Goal: Task Accomplishment & Management: Manage account settings

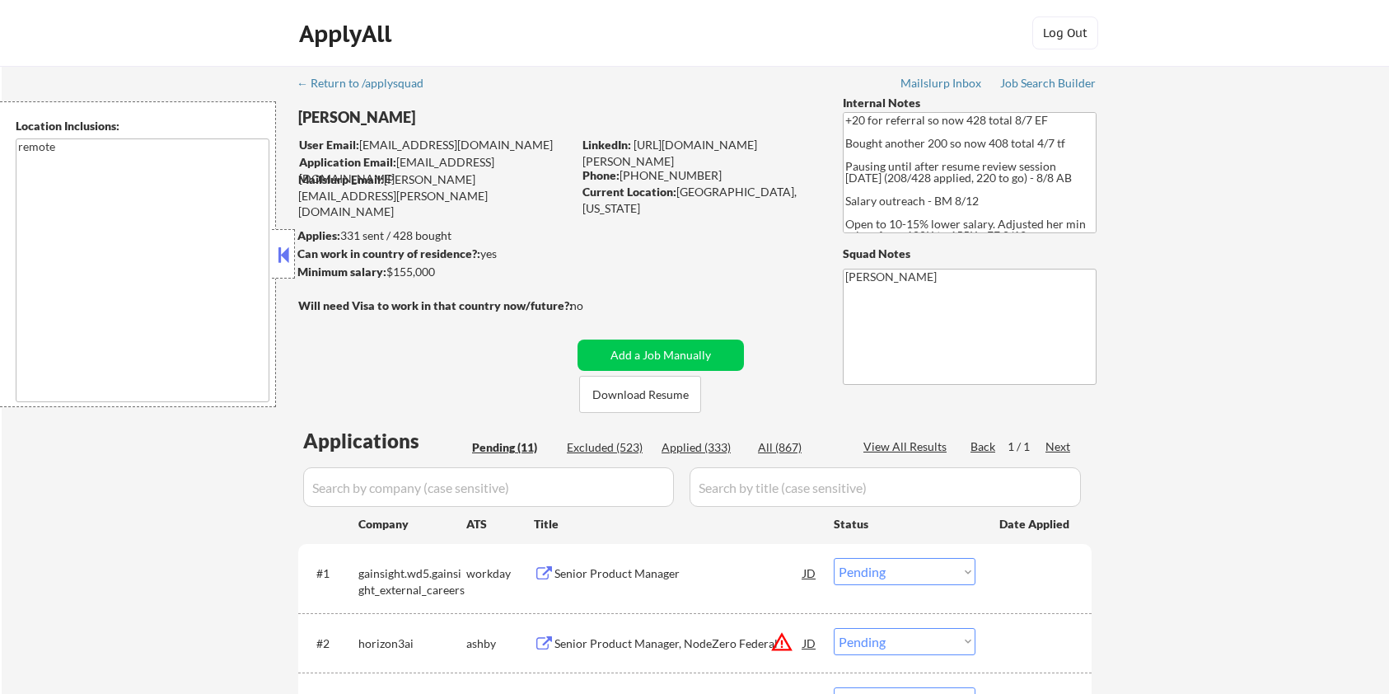
select select ""pending""
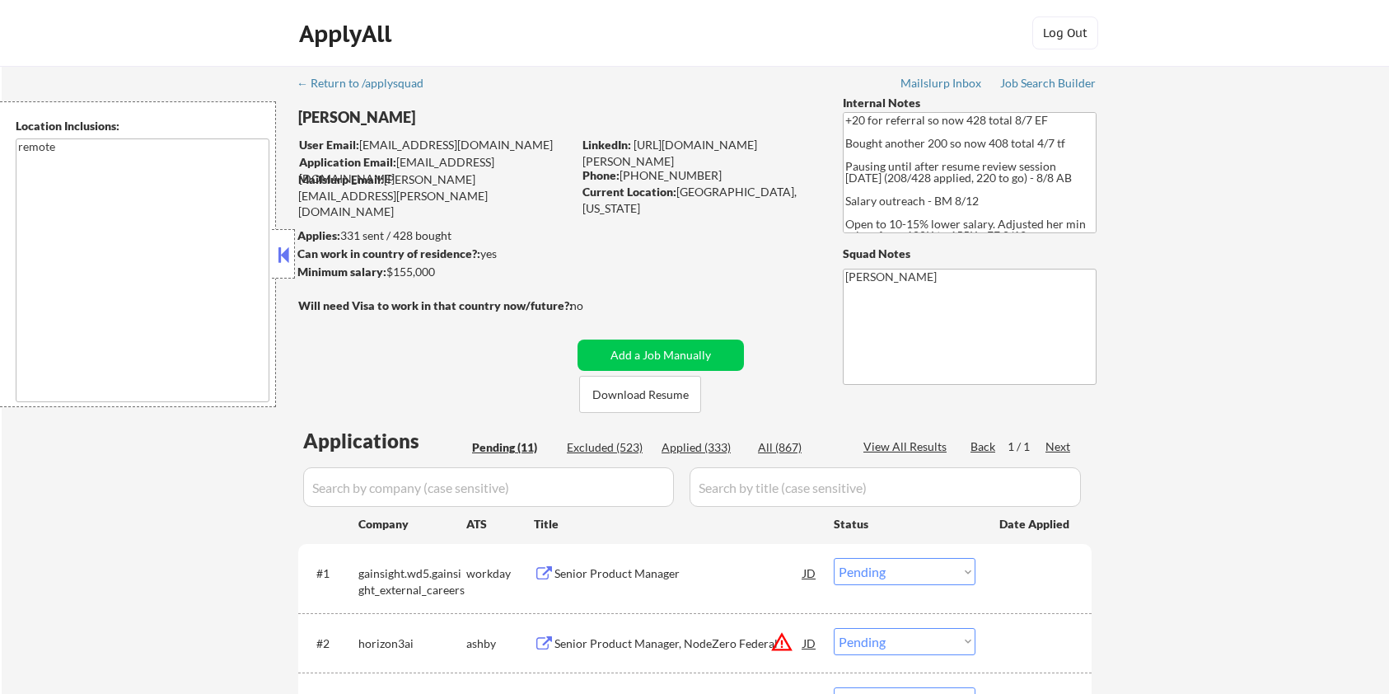
select select ""pending""
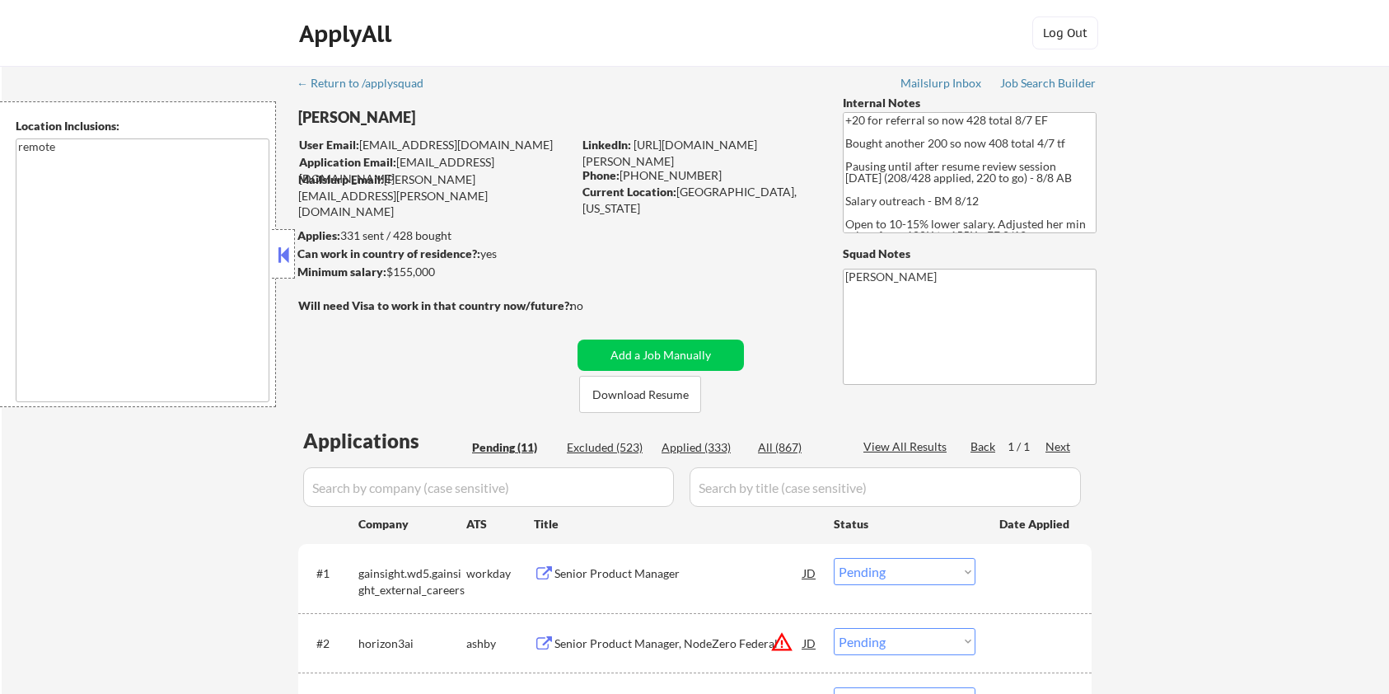
scroll to position [878, 0]
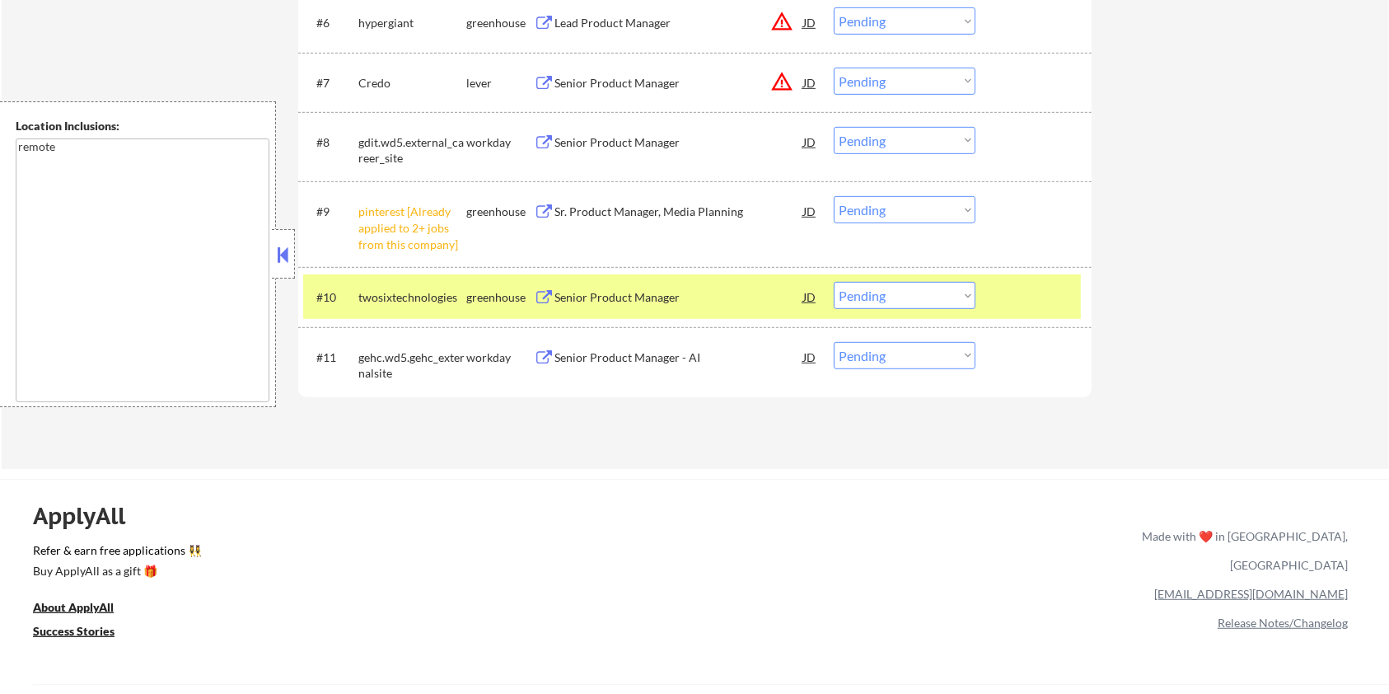
click at [588, 354] on div "Senior Product Manager - AI" at bounding box center [679, 357] width 249 height 16
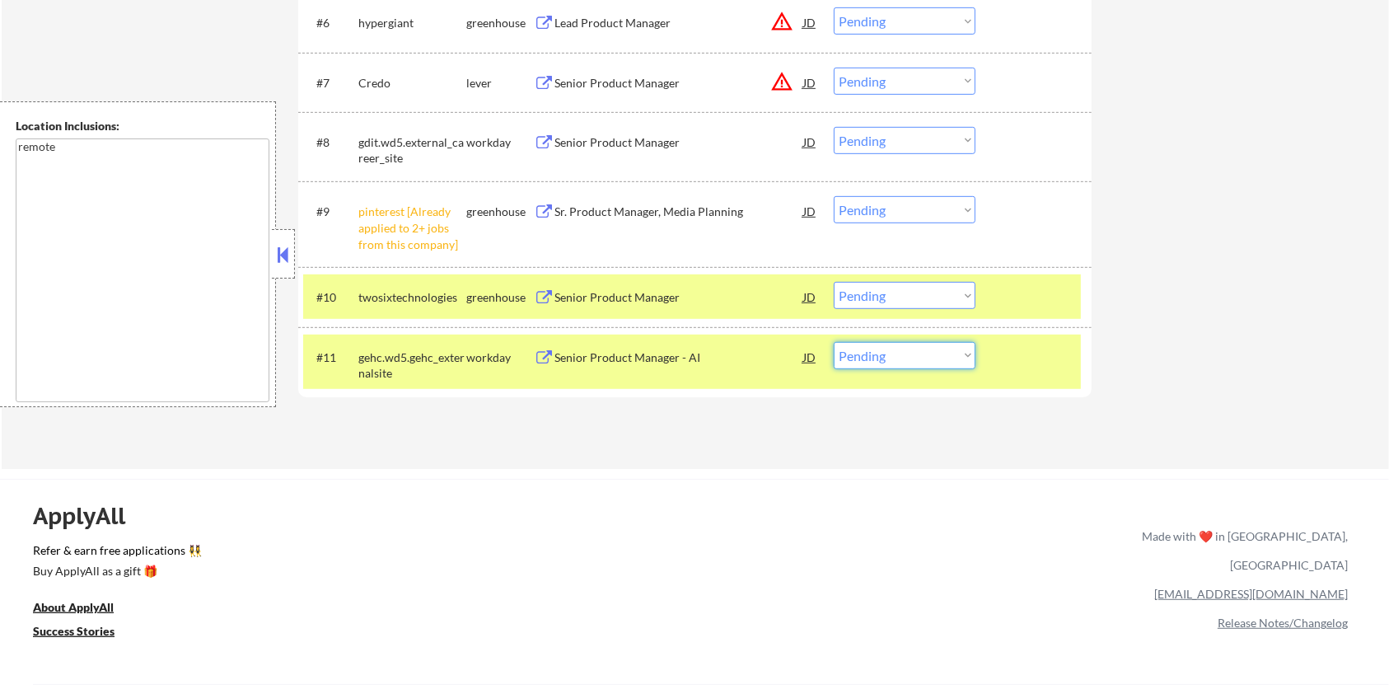
click at [971, 366] on select "Choose an option... Pending Applied Excluded (Questions) Excluded (Expired) Exc…" at bounding box center [905, 355] width 142 height 27
select select ""applied""
click at [834, 342] on select "Choose an option... Pending Applied Excluded (Questions) Excluded (Expired) Exc…" at bounding box center [905, 355] width 142 height 27
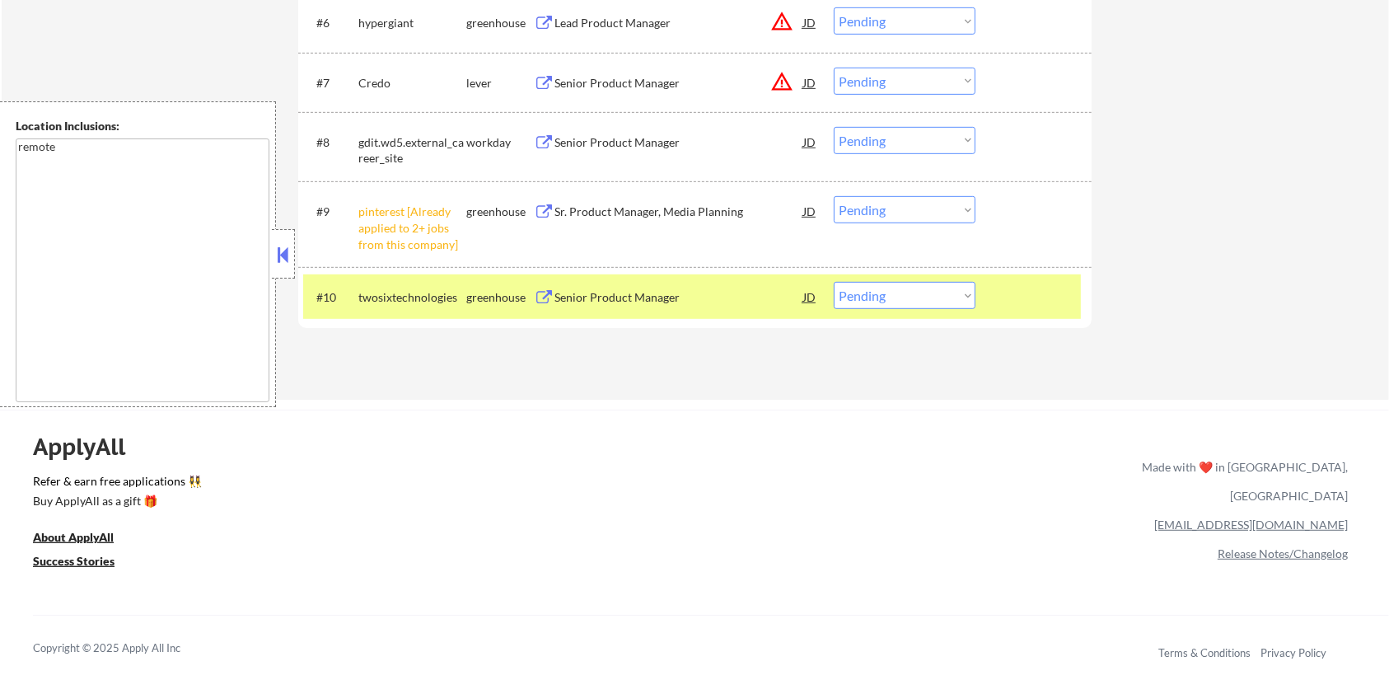
click at [624, 293] on div "Senior Product Manager" at bounding box center [679, 297] width 249 height 16
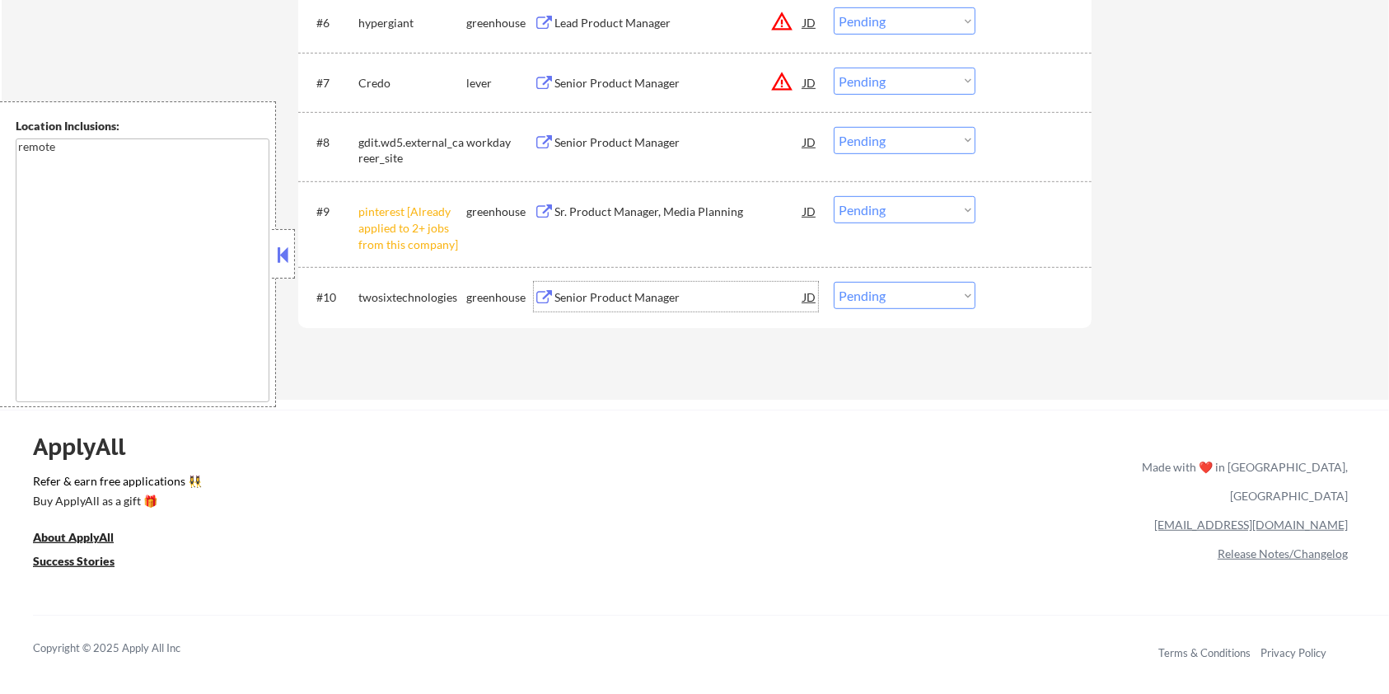
click at [603, 208] on div "Sr. Product Manager, Media Planning" at bounding box center [679, 212] width 249 height 16
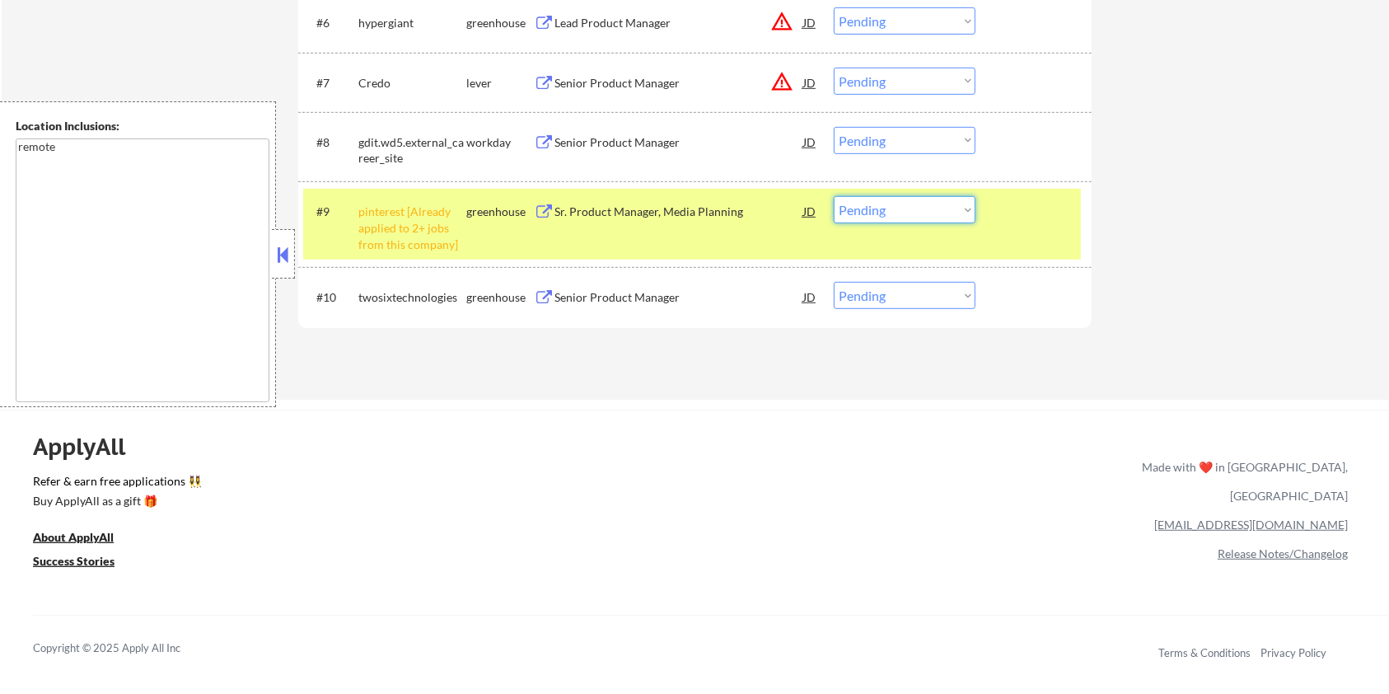
click at [895, 217] on select "Choose an option... Pending Applied Excluded (Questions) Excluded (Expired) Exc…" at bounding box center [905, 209] width 142 height 27
click at [834, 196] on select "Choose an option... Pending Applied Excluded (Questions) Excluded (Expired) Exc…" at bounding box center [905, 209] width 142 height 27
select select ""pending""
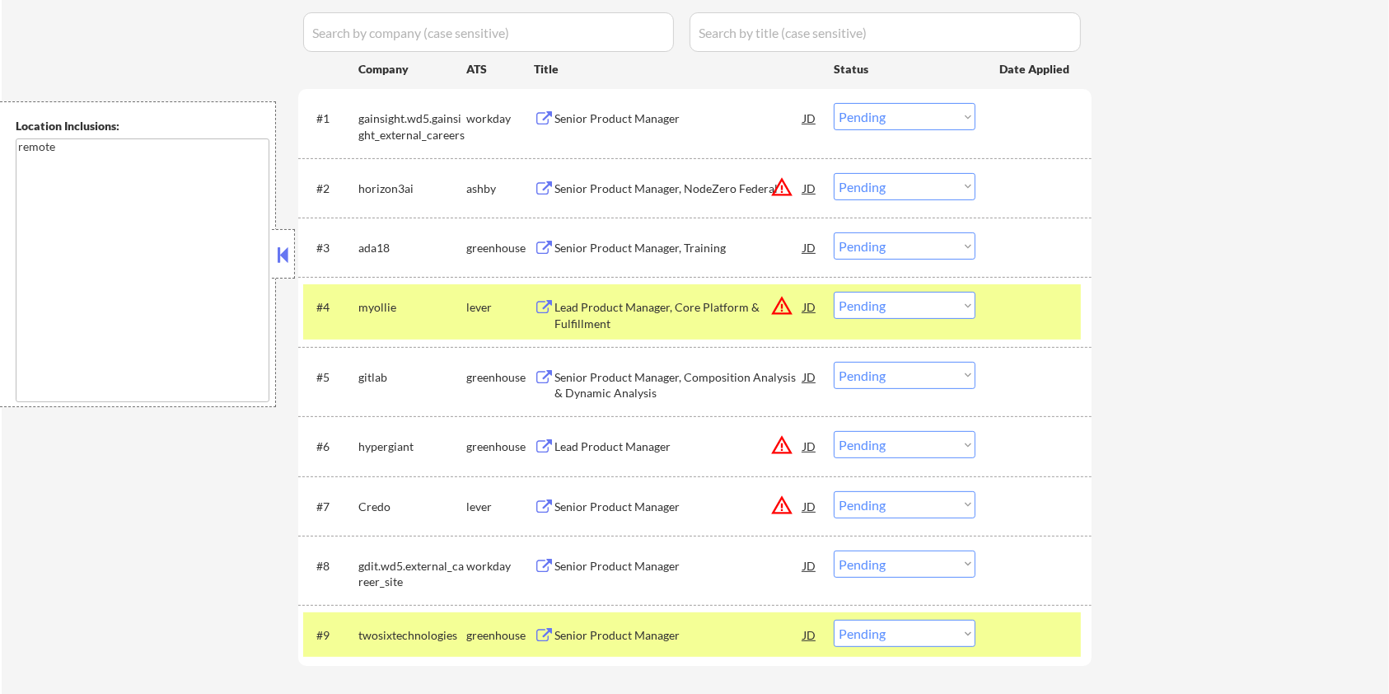
scroll to position [439, 0]
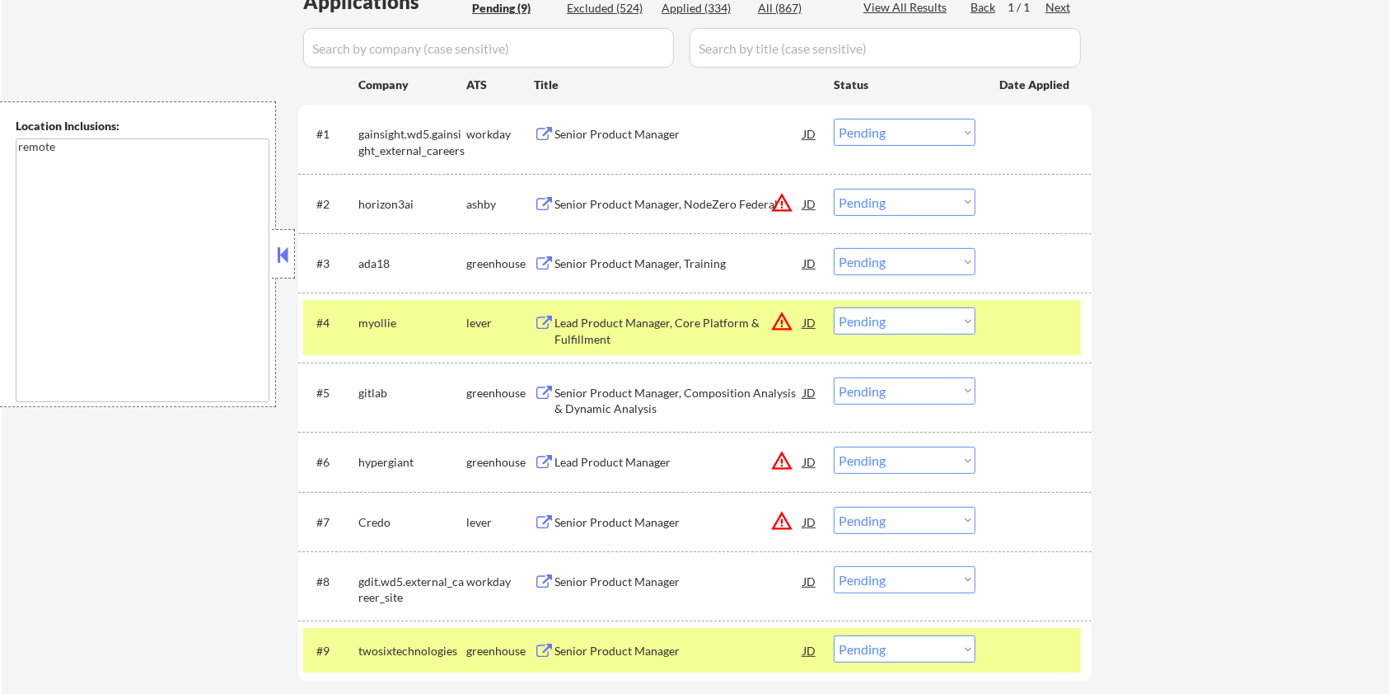
click at [606, 135] on div "Senior Product Manager" at bounding box center [679, 134] width 249 height 16
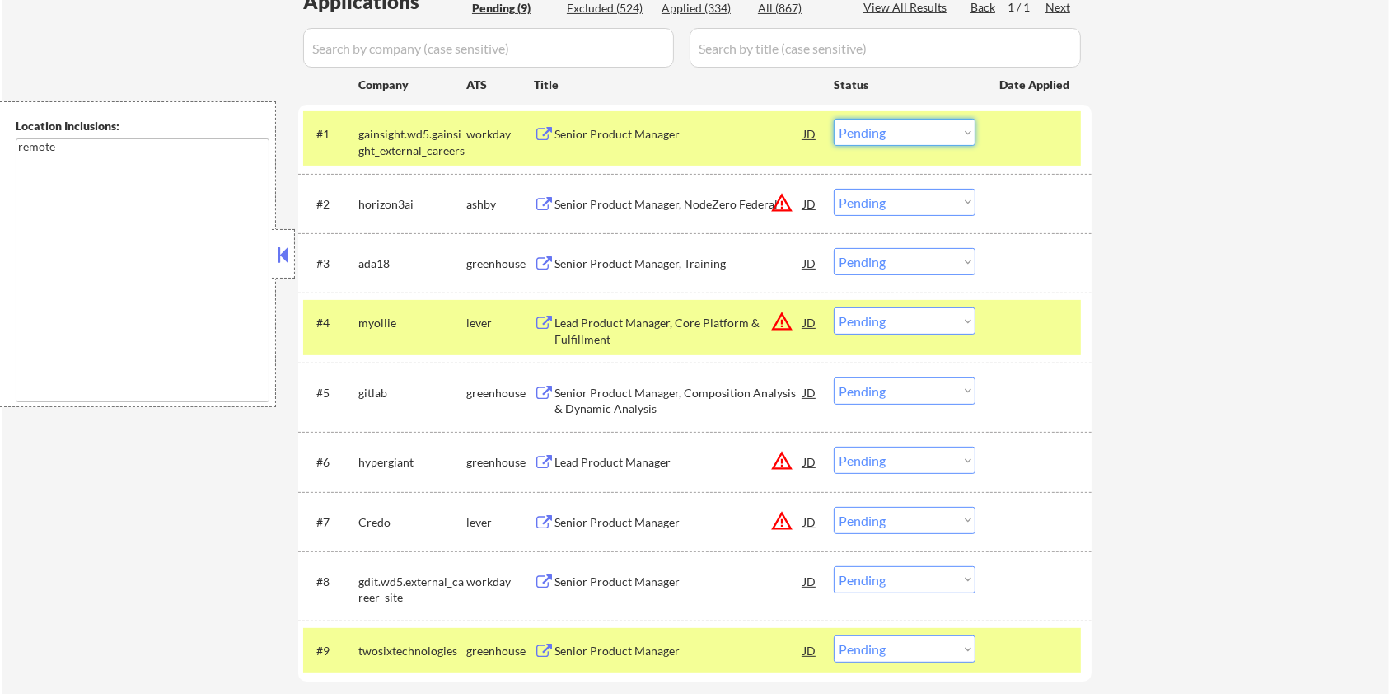
click at [887, 137] on select "Choose an option... Pending Applied Excluded (Questions) Excluded (Expired) Exc…" at bounding box center [905, 132] width 142 height 27
click at [834, 119] on select "Choose an option... Pending Applied Excluded (Questions) Excluded (Expired) Exc…" at bounding box center [905, 132] width 142 height 27
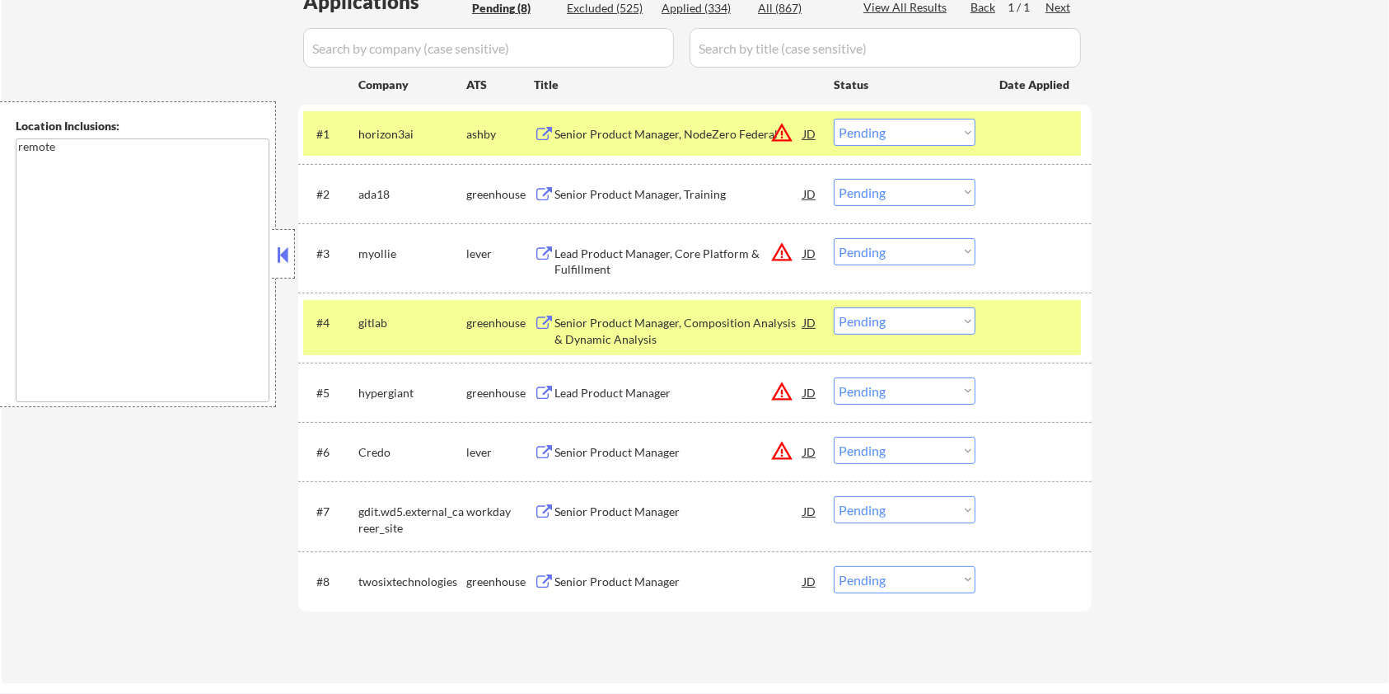
click at [652, 135] on div "Senior Product Manager, NodeZero Federal" at bounding box center [679, 134] width 249 height 16
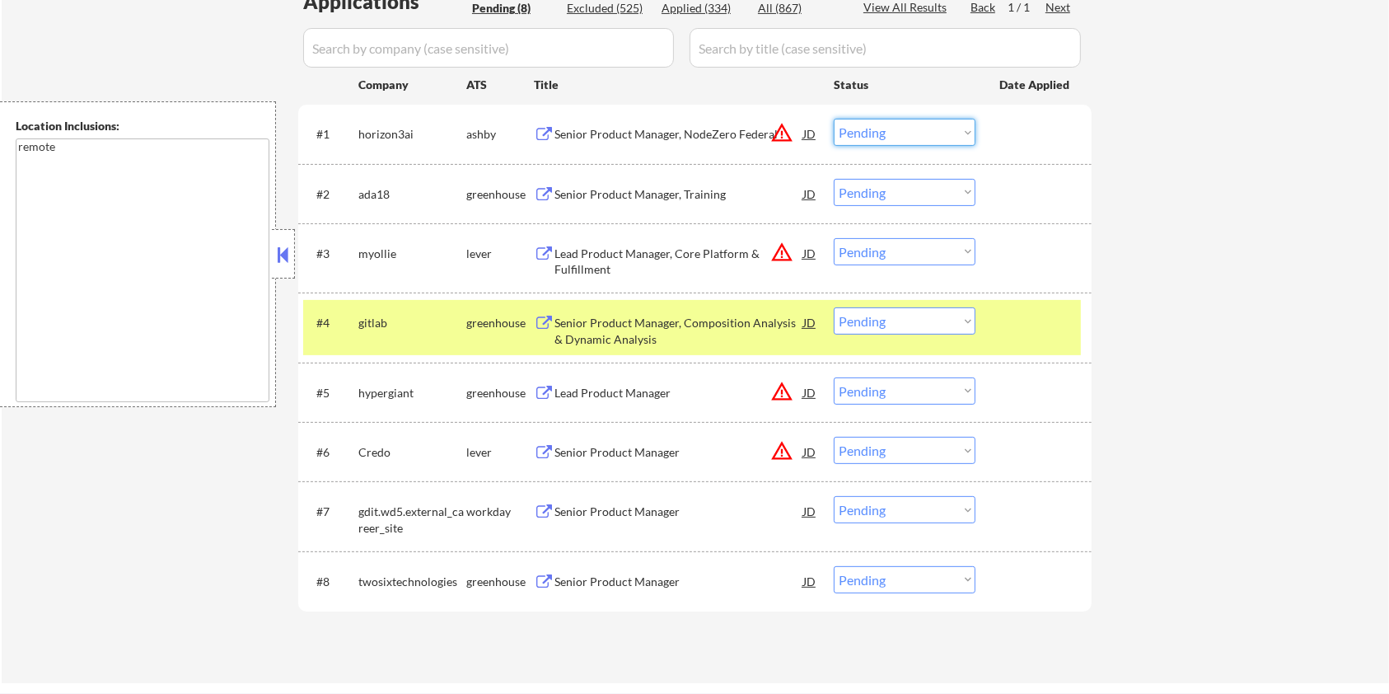
click at [850, 131] on select "Choose an option... Pending Applied Excluded (Questions) Excluded (Expired) Exc…" at bounding box center [905, 132] width 142 height 27
click at [869, 129] on select "Choose an option... Pending Applied Excluded (Questions) Excluded (Expired) Exc…" at bounding box center [905, 132] width 142 height 27
click at [883, 134] on select "Choose an option... Pending Applied Excluded (Questions) Excluded (Expired) Exc…" at bounding box center [905, 132] width 142 height 27
click at [834, 119] on select "Choose an option... Pending Applied Excluded (Questions) Excluded (Expired) Exc…" at bounding box center [905, 132] width 142 height 27
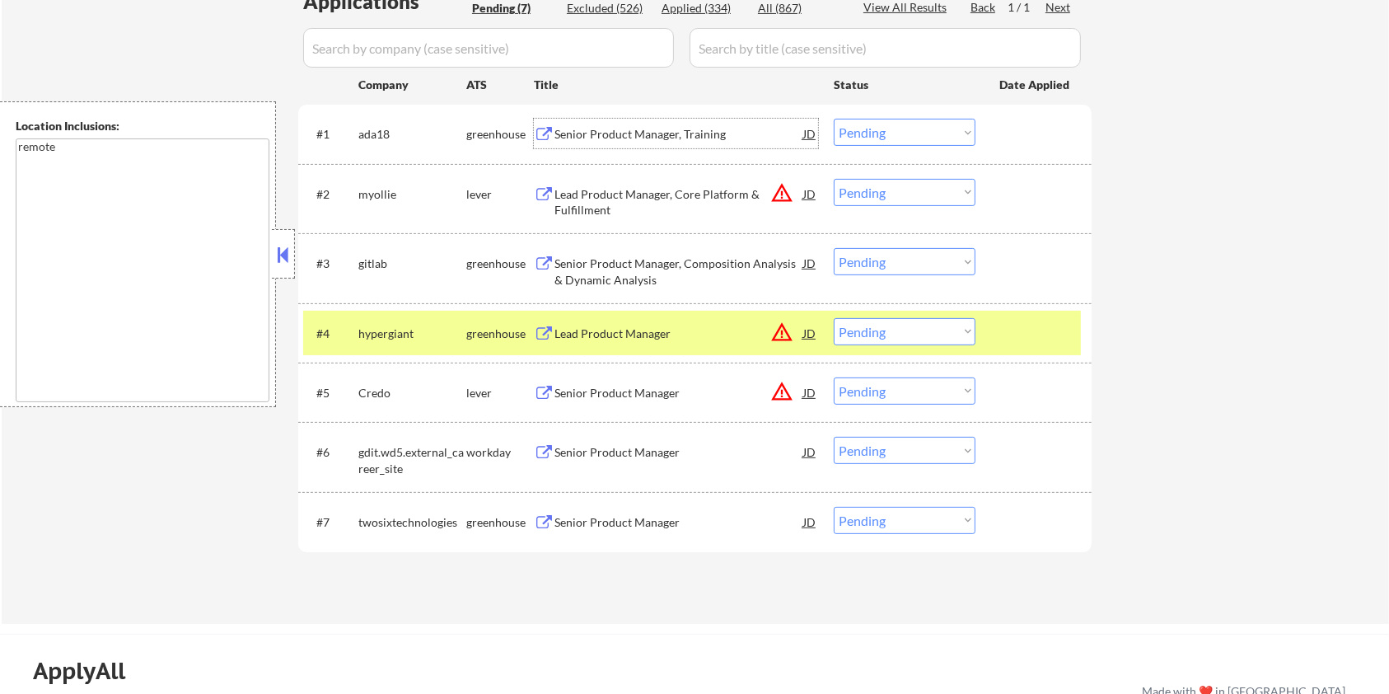
click at [692, 134] on div "Senior Product Manager, Training" at bounding box center [679, 134] width 249 height 16
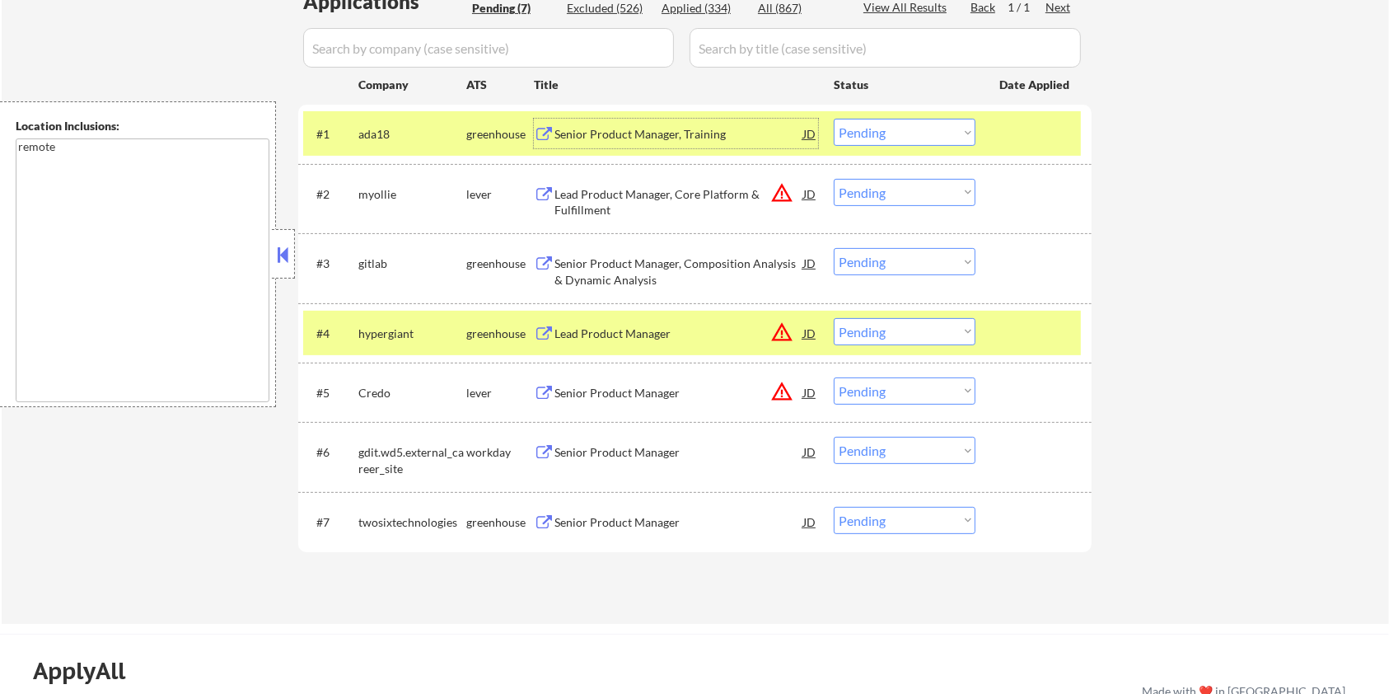
click at [890, 135] on select "Choose an option... Pending Applied Excluded (Questions) Excluded (Expired) Exc…" at bounding box center [905, 132] width 142 height 27
click at [834, 119] on select "Choose an option... Pending Applied Excluded (Questions) Excluded (Expired) Exc…" at bounding box center [905, 132] width 142 height 27
select select ""pending""
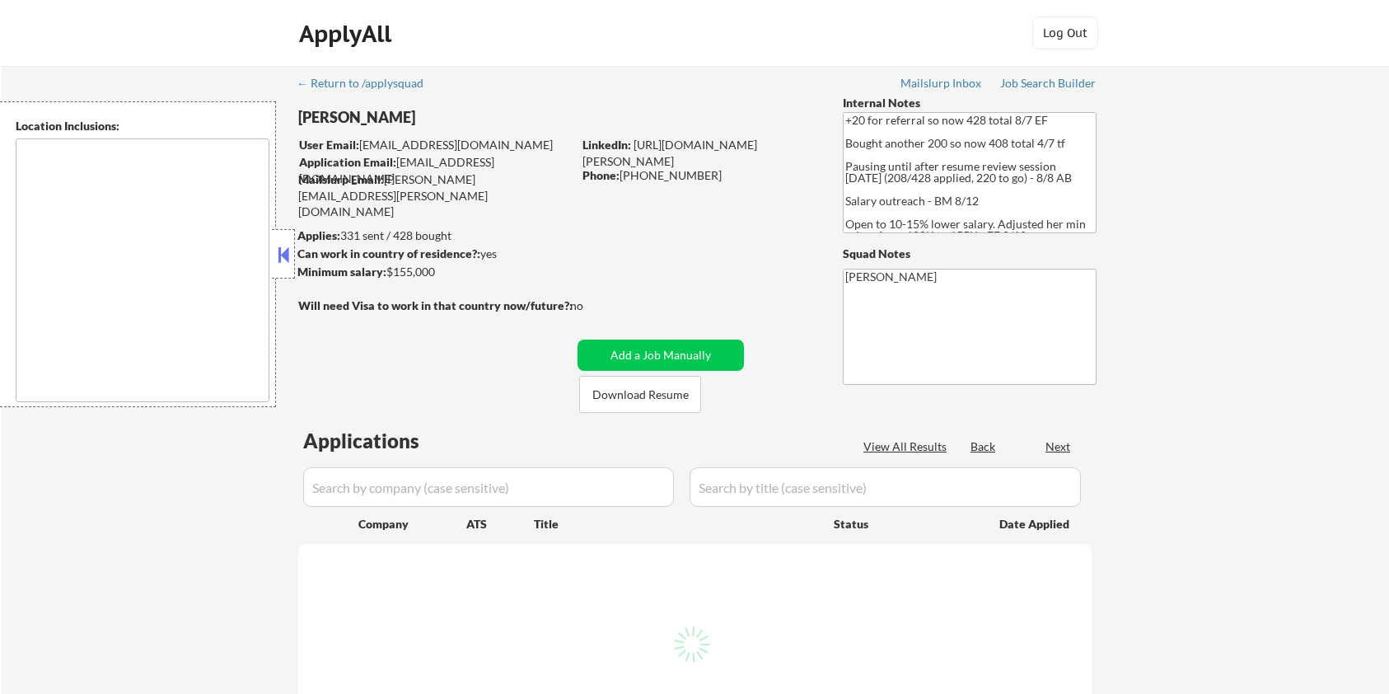
type textarea "remote"
select select ""pending""
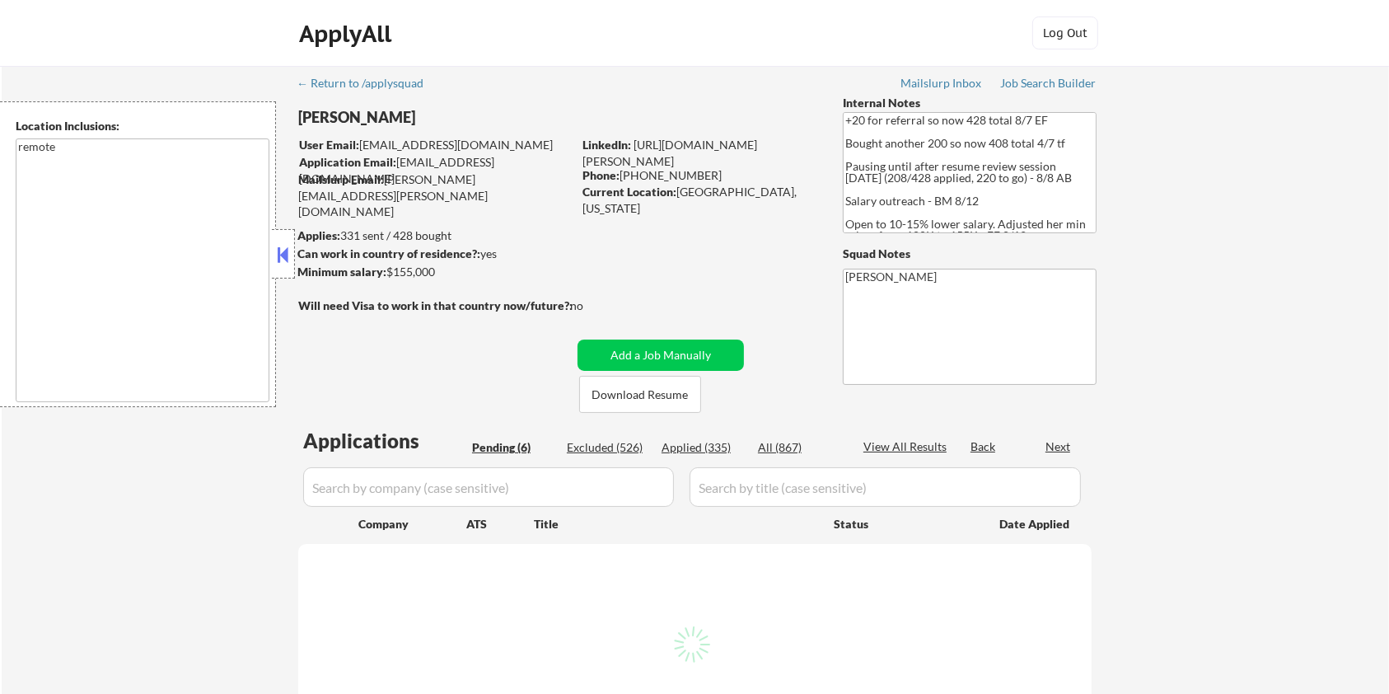
select select ""pending""
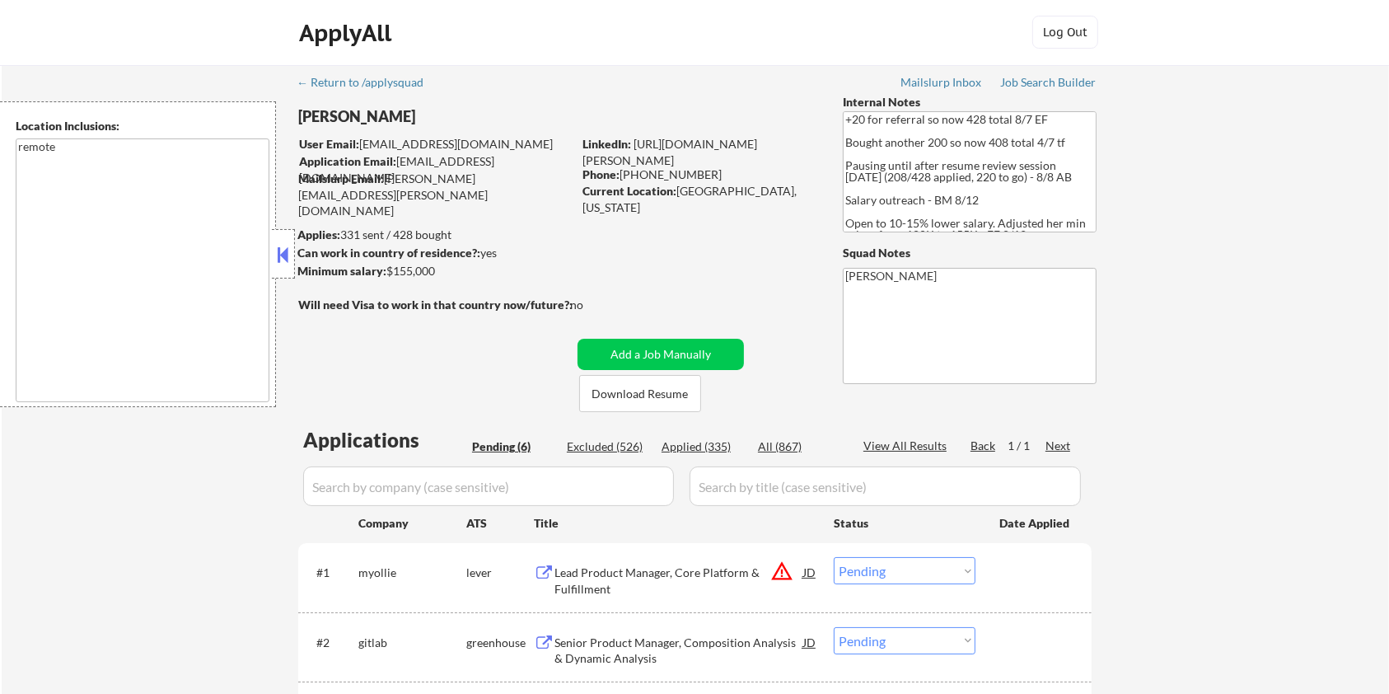
scroll to position [110, 0]
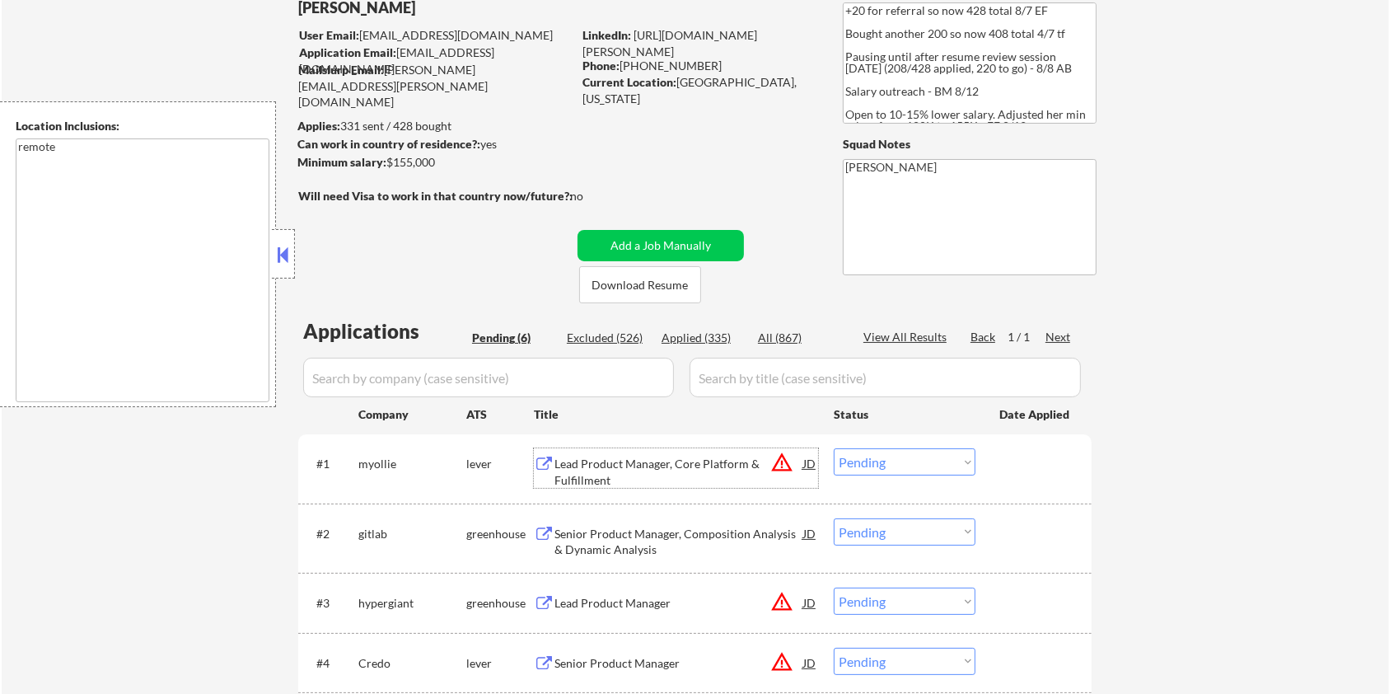
click at [628, 459] on div "Lead Product Manager, Core Platform & Fulfillment" at bounding box center [679, 472] width 249 height 32
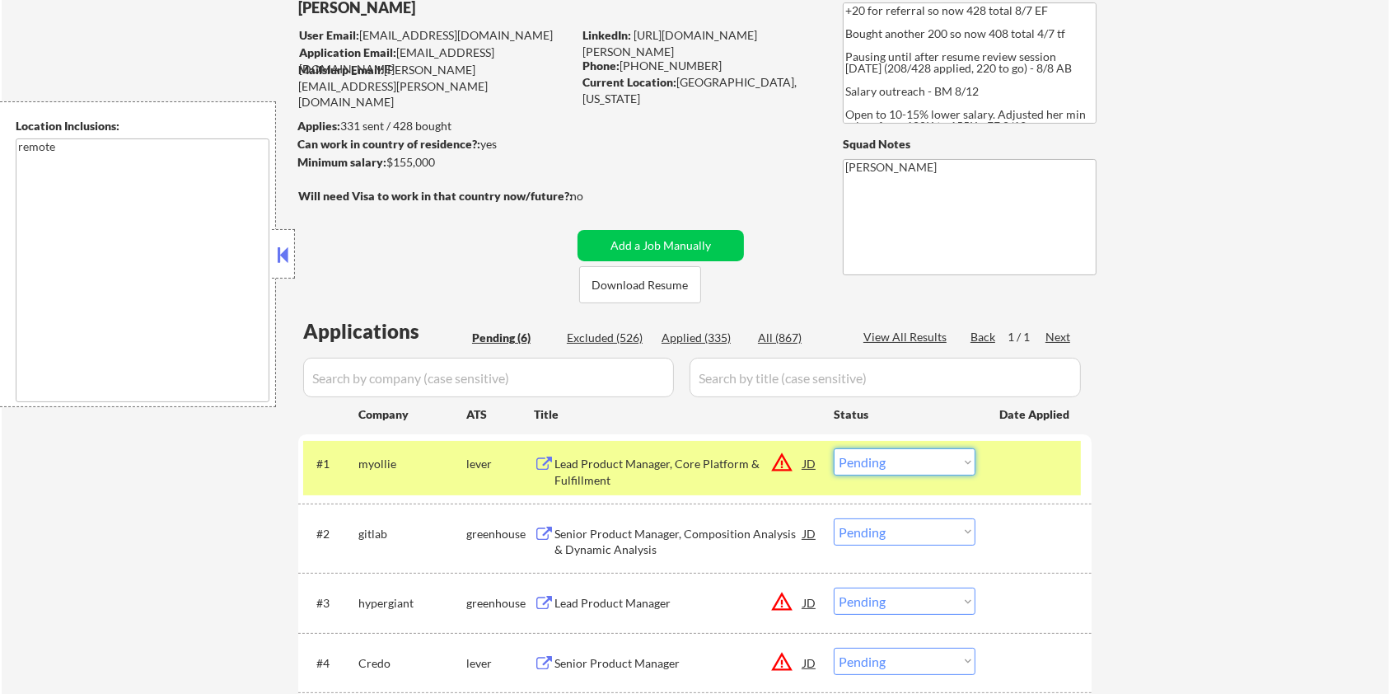
click at [876, 461] on select "Choose an option... Pending Applied Excluded (Questions) Excluded (Expired) Exc…" at bounding box center [905, 461] width 142 height 27
click at [834, 448] on select "Choose an option... Pending Applied Excluded (Questions) Excluded (Expired) Exc…" at bounding box center [905, 461] width 142 height 27
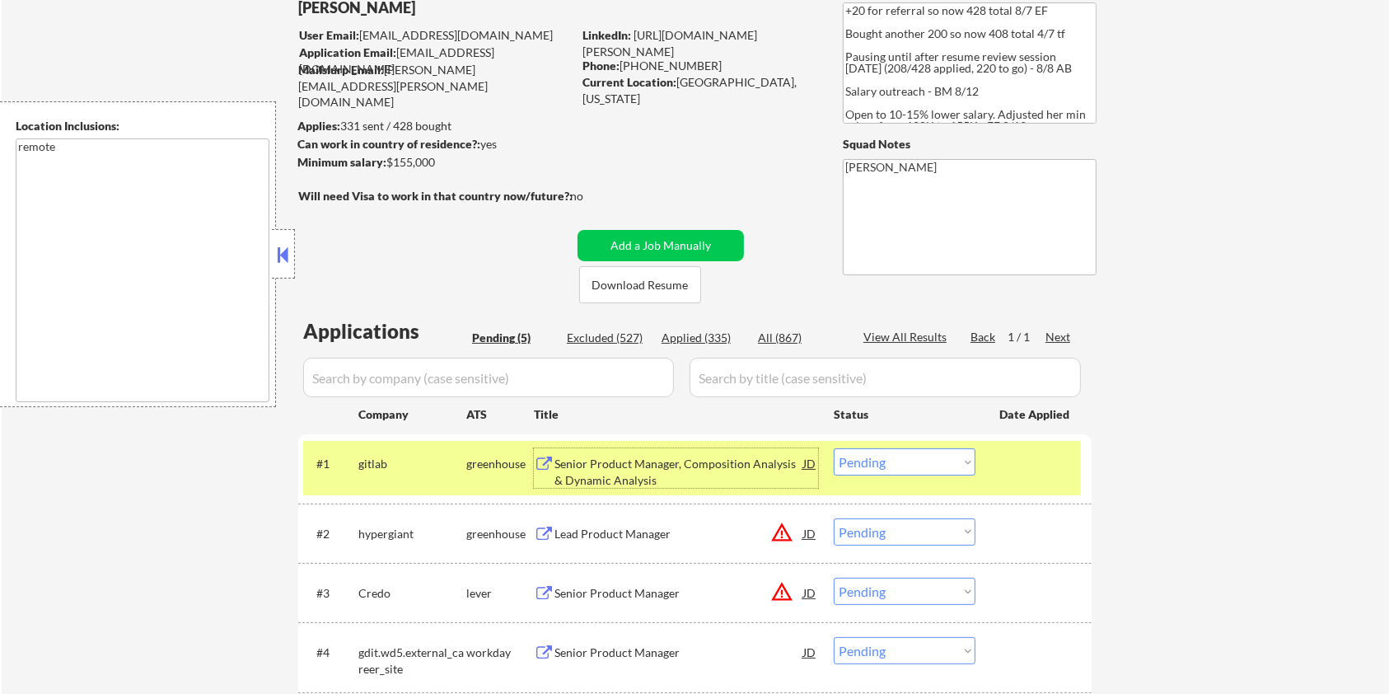
click at [605, 471] on div "Senior Product Manager, Composition Analysis & Dynamic Analysis" at bounding box center [679, 472] width 249 height 32
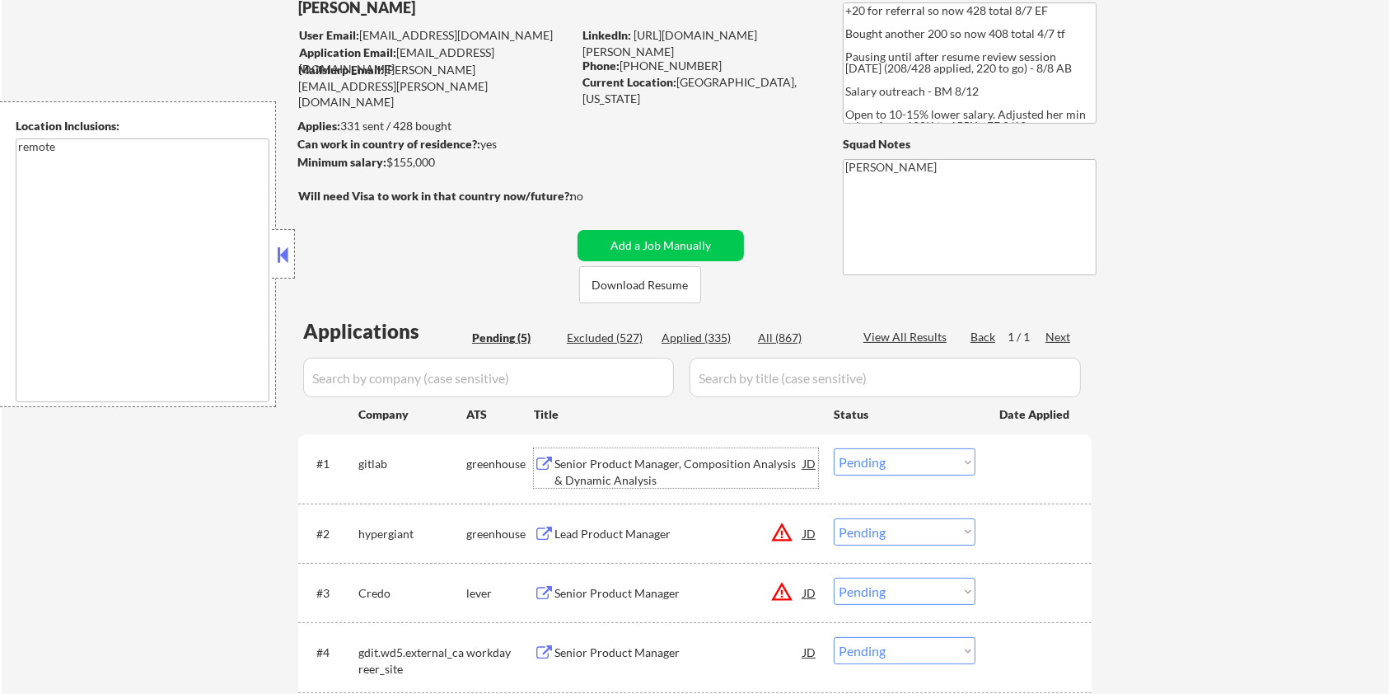
click at [626, 462] on div "Senior Product Manager, Composition Analysis & Dynamic Analysis" at bounding box center [679, 472] width 249 height 32
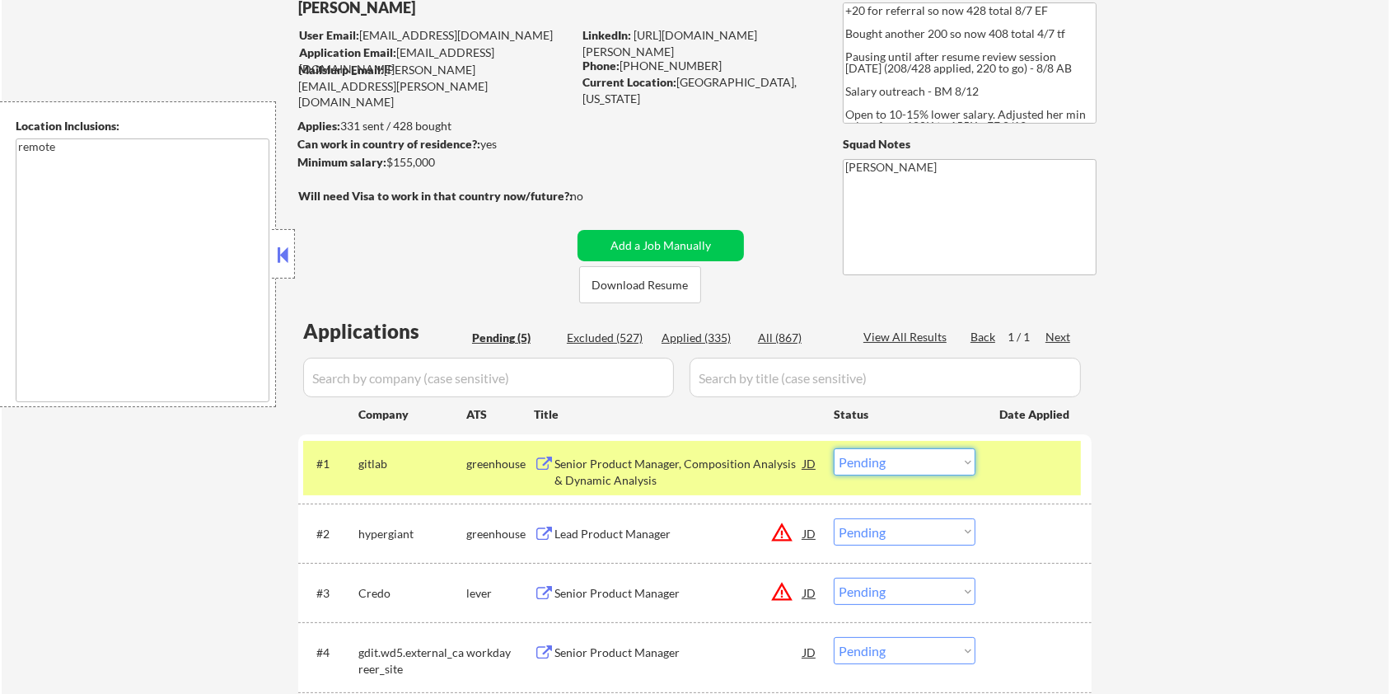
click at [888, 459] on select "Choose an option... Pending Applied Excluded (Questions) Excluded (Expired) Exc…" at bounding box center [905, 461] width 142 height 27
click at [834, 448] on select "Choose an option... Pending Applied Excluded (Questions) Excluded (Expired) Exc…" at bounding box center [905, 461] width 142 height 27
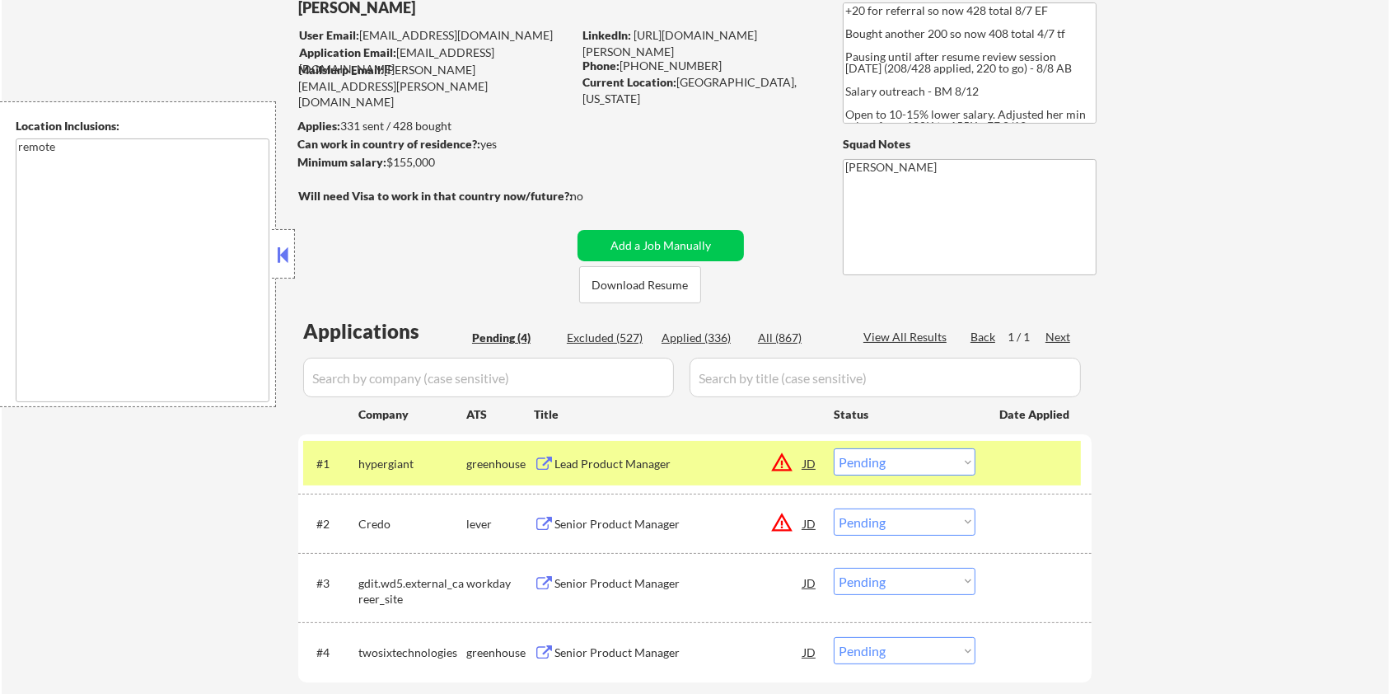
click at [620, 458] on div "Lead Product Manager" at bounding box center [679, 464] width 249 height 16
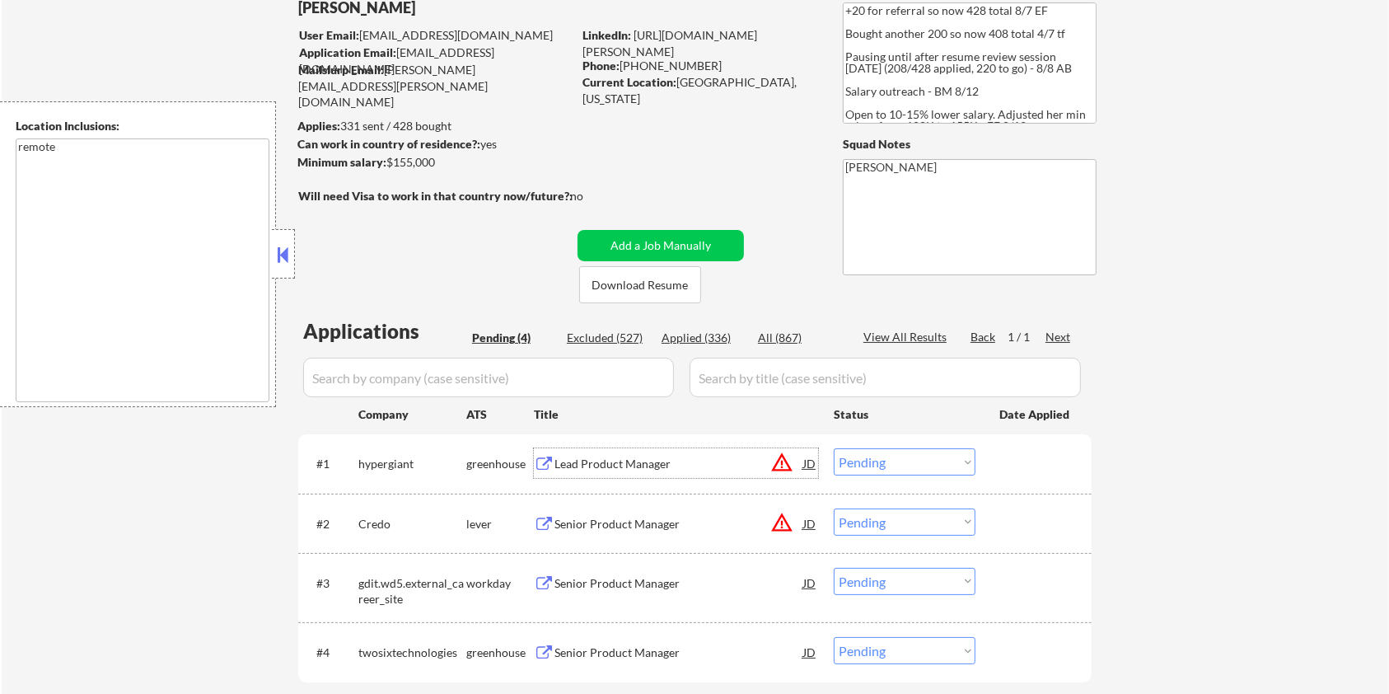
click at [892, 465] on select "Choose an option... Pending Applied Excluded (Questions) Excluded (Expired) Exc…" at bounding box center [905, 461] width 142 height 27
click at [834, 448] on select "Choose an option... Pending Applied Excluded (Questions) Excluded (Expired) Exc…" at bounding box center [905, 461] width 142 height 27
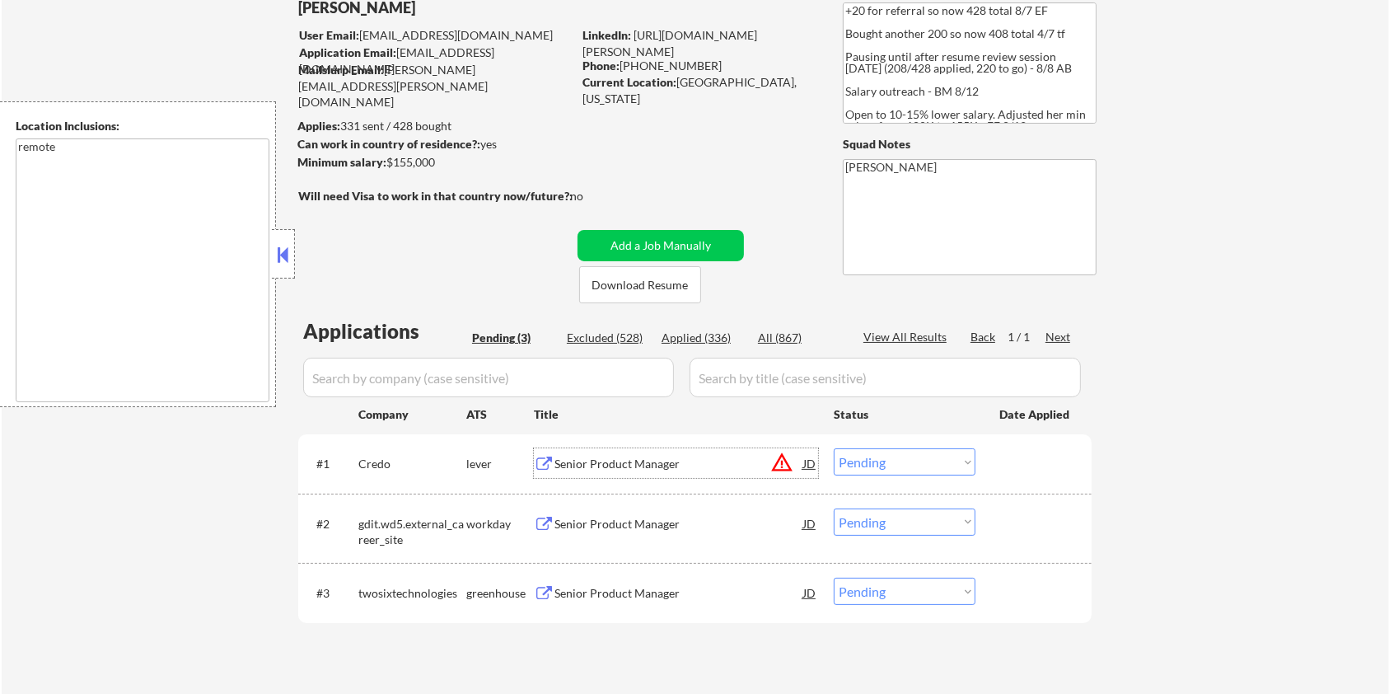
click at [595, 457] on div "Senior Product Manager" at bounding box center [679, 464] width 249 height 16
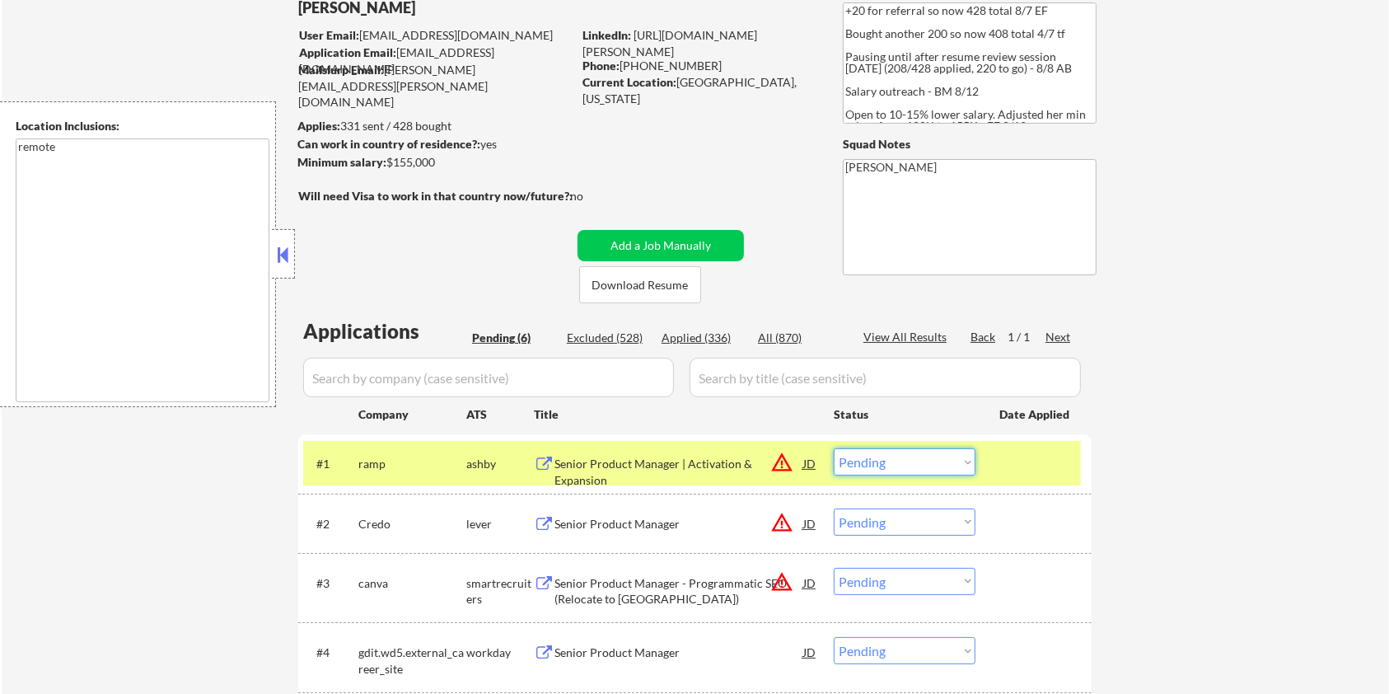
click at [922, 460] on select "Choose an option... Pending Applied Excluded (Questions) Excluded (Expired) Exc…" at bounding box center [905, 461] width 142 height 27
click at [834, 448] on select "Choose an option... Pending Applied Excluded (Questions) Excluded (Expired) Exc…" at bounding box center [905, 461] width 142 height 27
select select ""pending""
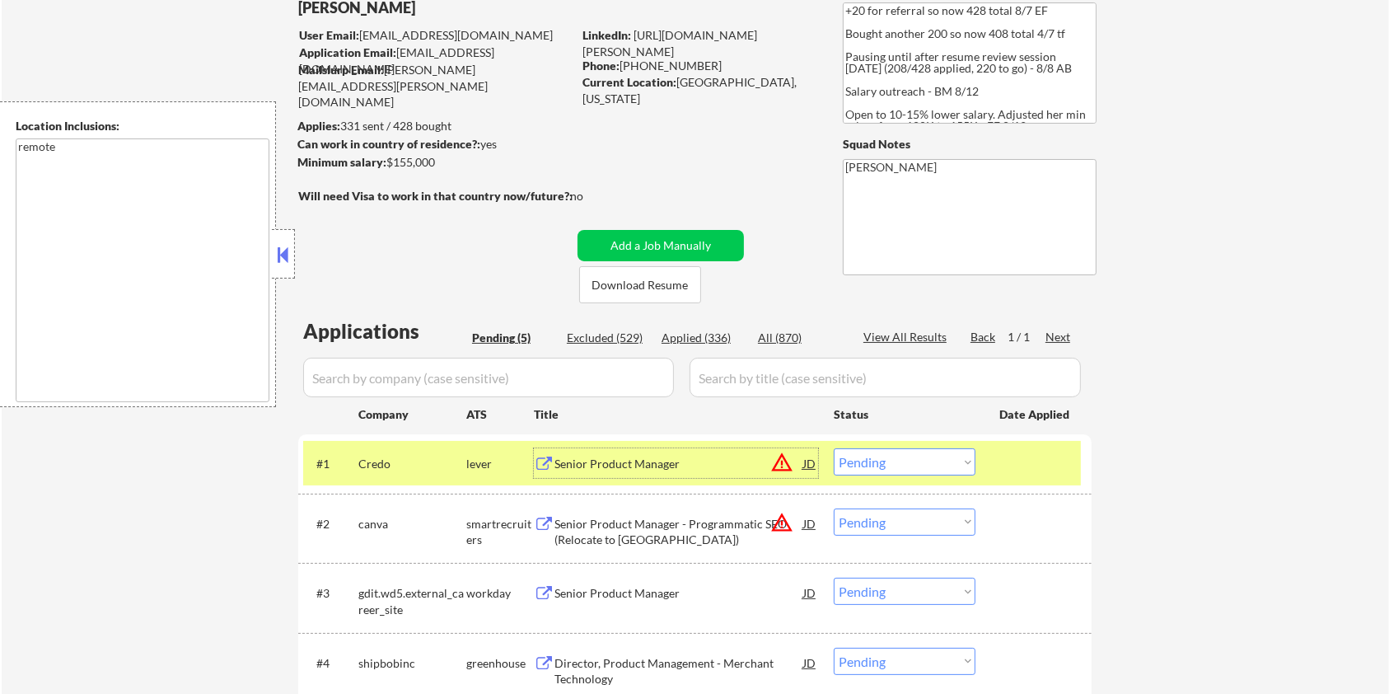
click at [597, 468] on div "Senior Product Manager" at bounding box center [679, 464] width 249 height 16
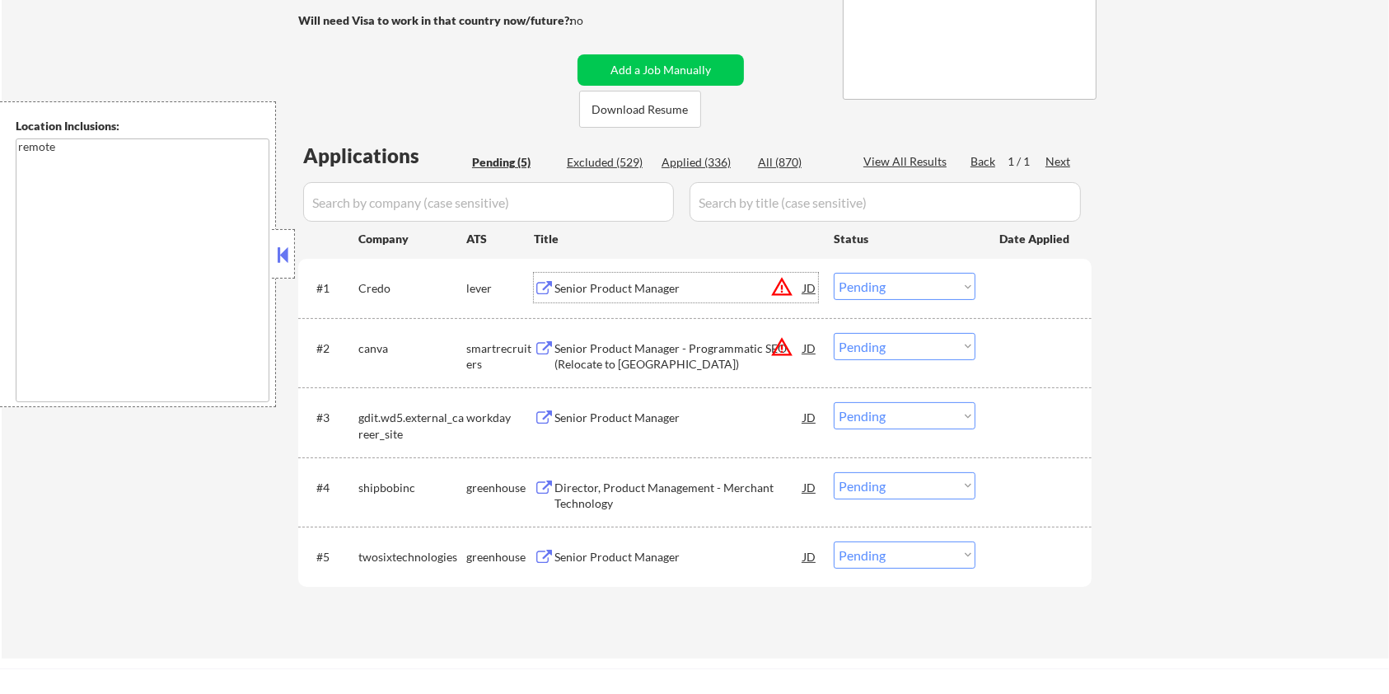
scroll to position [439, 0]
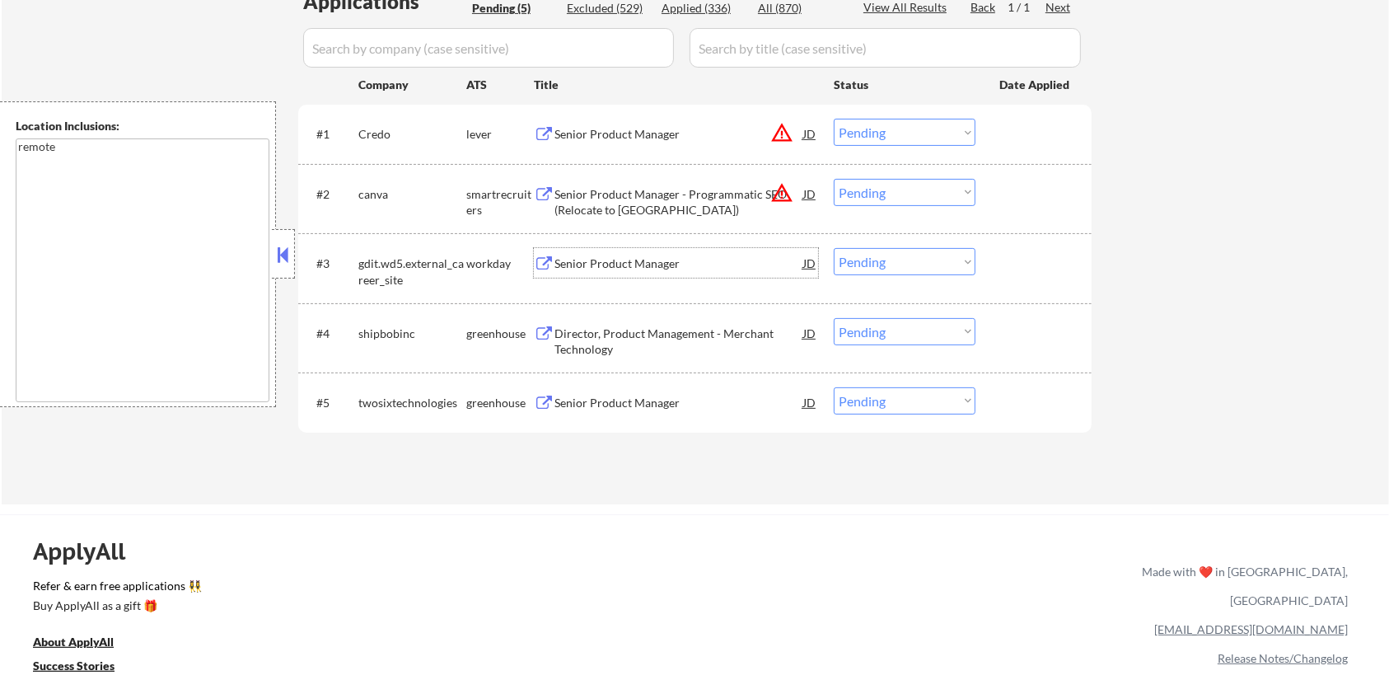
click at [587, 267] on div "Senior Product Manager" at bounding box center [679, 263] width 249 height 16
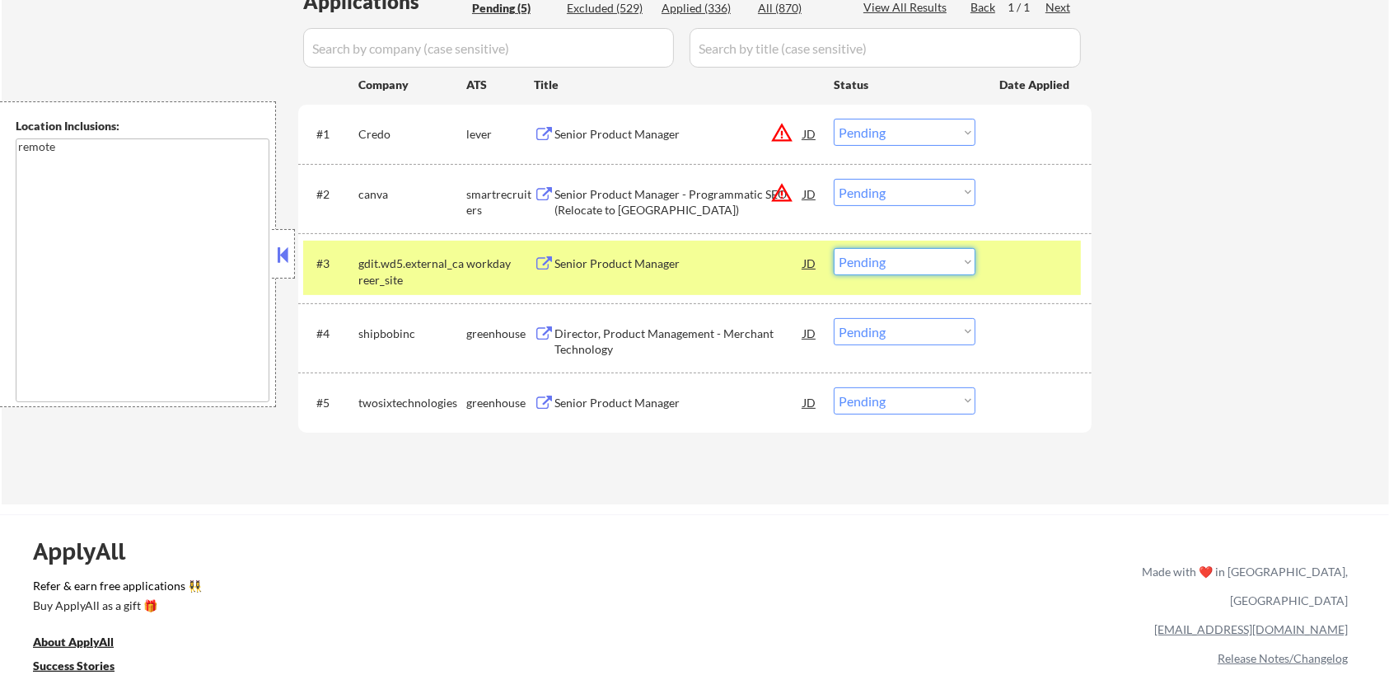
click at [869, 264] on select "Choose an option... Pending Applied Excluded (Questions) Excluded (Expired) Exc…" at bounding box center [905, 261] width 142 height 27
click at [834, 248] on select "Choose an option... Pending Applied Excluded (Questions) Excluded (Expired) Exc…" at bounding box center [905, 261] width 142 height 27
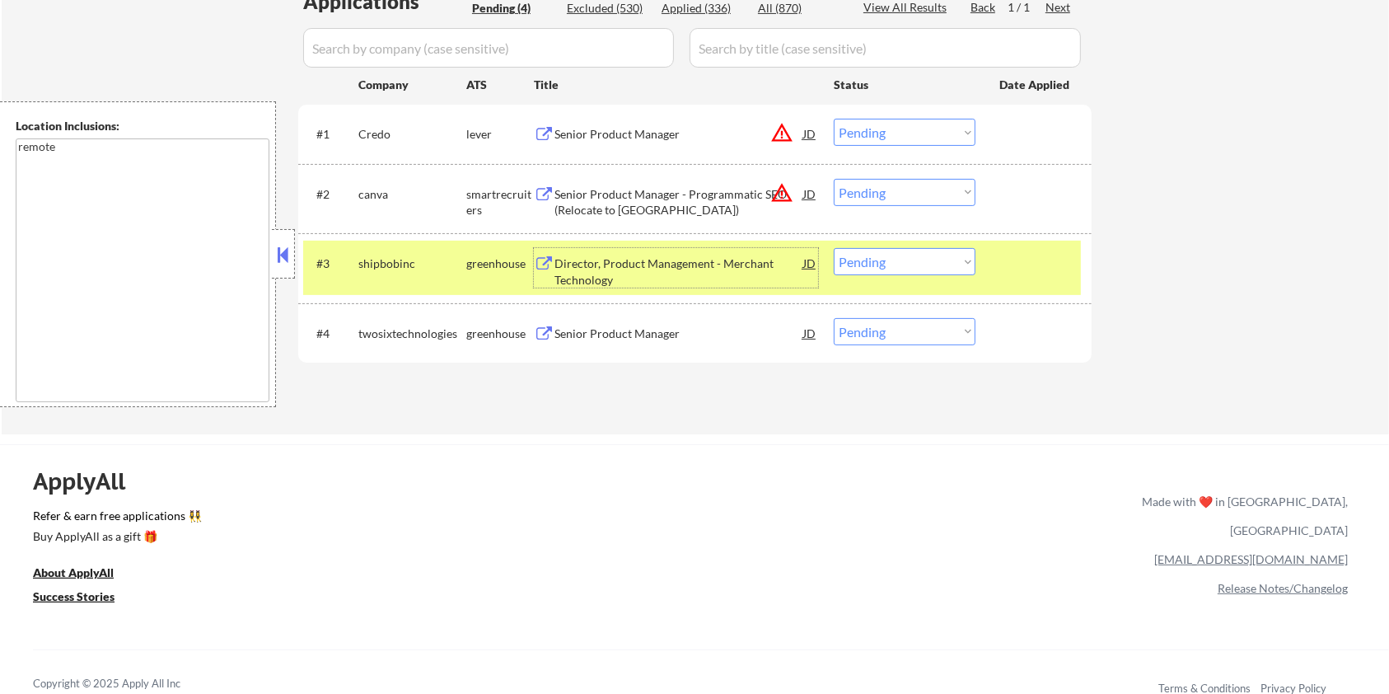
click at [573, 273] on div "Director, Product Management - Merchant Technology" at bounding box center [679, 271] width 249 height 32
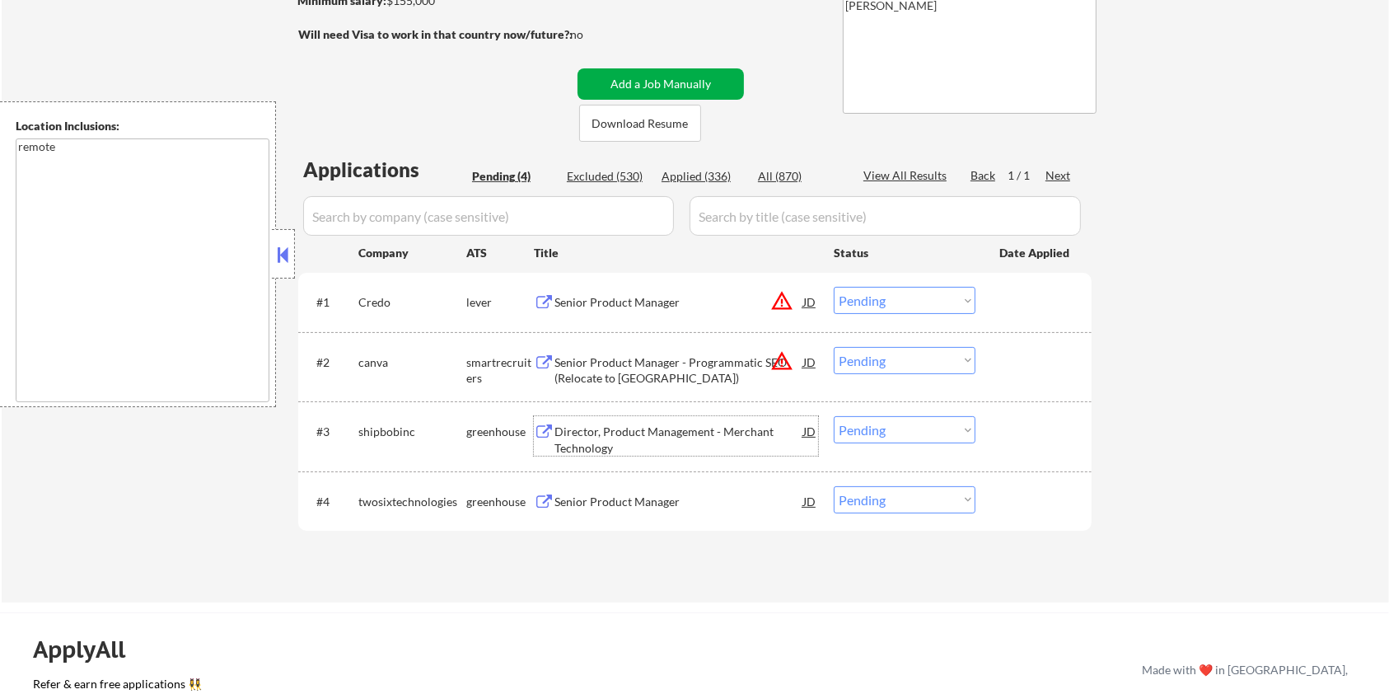
scroll to position [219, 0]
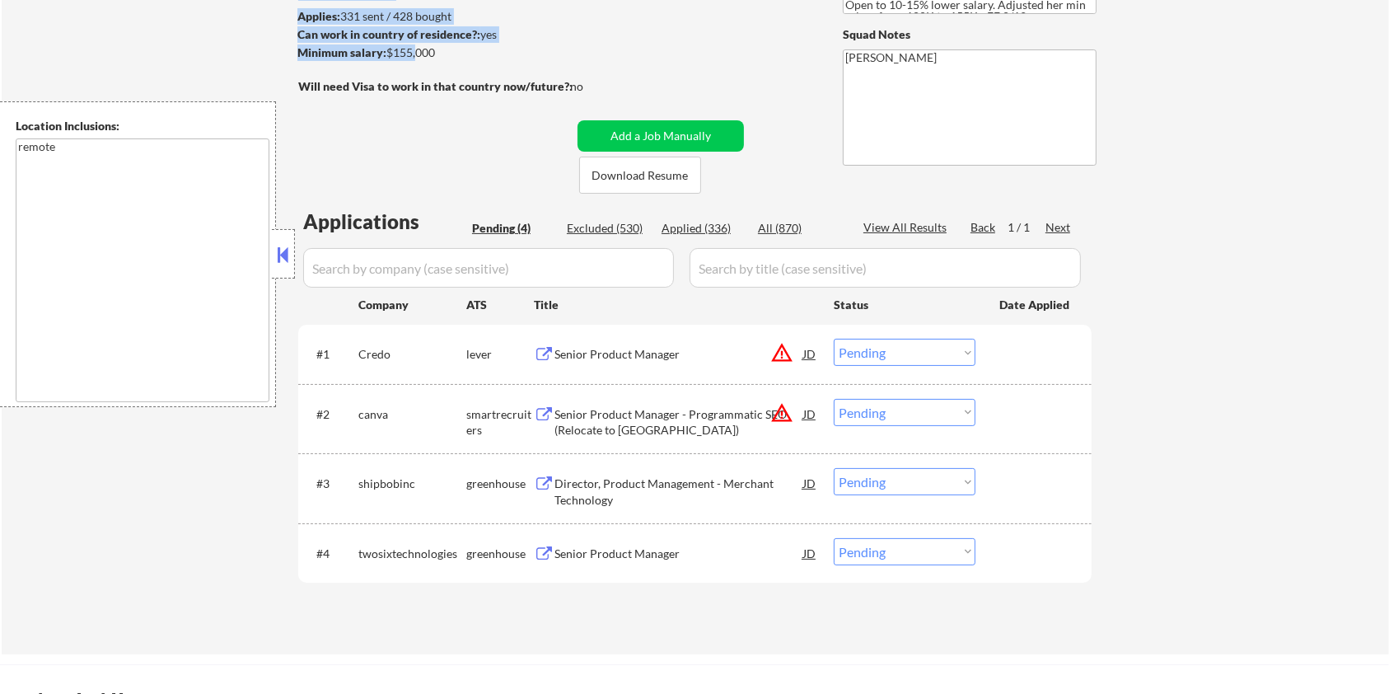
drag, startPoint x: 459, startPoint y: 63, endPoint x: 414, endPoint y: 52, distance: 46.0
click at [414, 52] on div "← Return to /applysquad Mailslurp Inbox Job Search Builder Jane Mareth User Ema…" at bounding box center [695, 244] width 822 height 794
click at [398, 57] on div "Minimum salary: $155,000" at bounding box center [434, 52] width 274 height 16
drag, startPoint x: 385, startPoint y: 54, endPoint x: 438, endPoint y: 52, distance: 52.8
click at [438, 52] on div "Minimum salary: $155,000" at bounding box center [434, 52] width 274 height 16
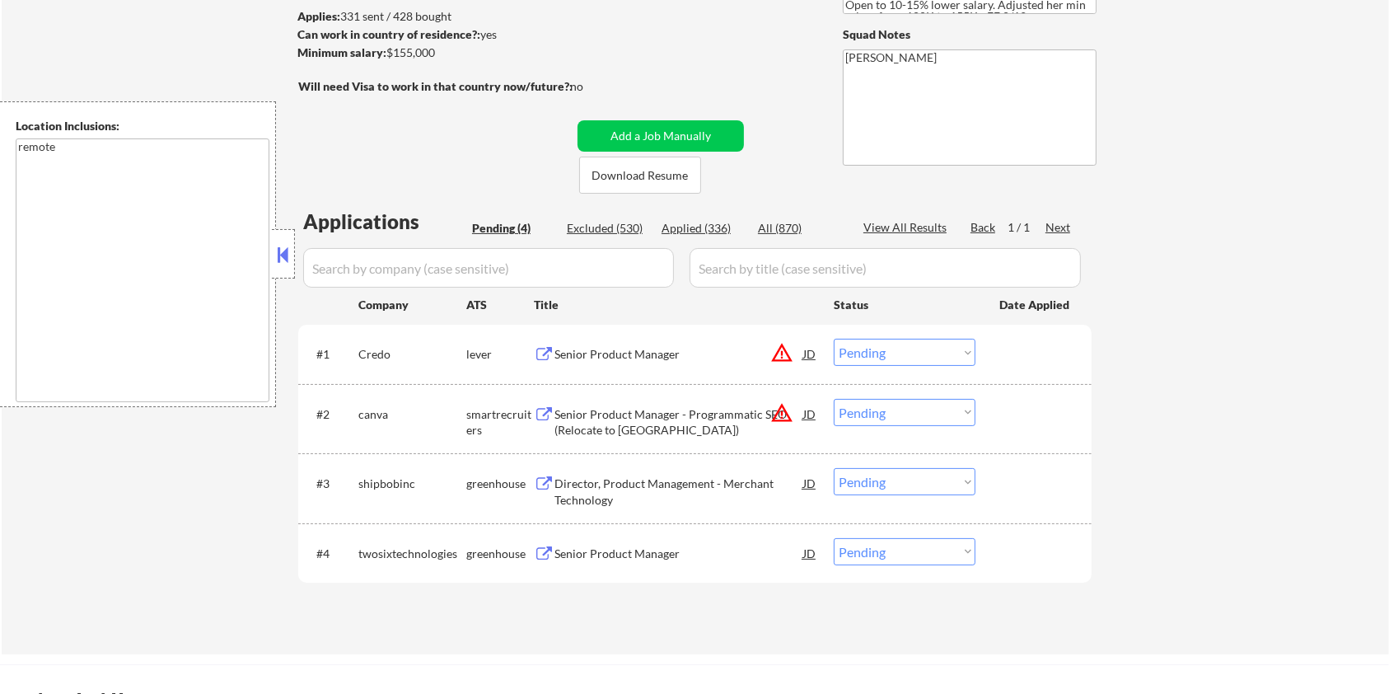
copy div "$155,000"
click at [895, 480] on select "Choose an option... Pending Applied Excluded (Questions) Excluded (Expired) Exc…" at bounding box center [905, 481] width 142 height 27
click at [834, 468] on select "Choose an option... Pending Applied Excluded (Questions) Excluded (Expired) Exc…" at bounding box center [905, 481] width 142 height 27
select select ""pending""
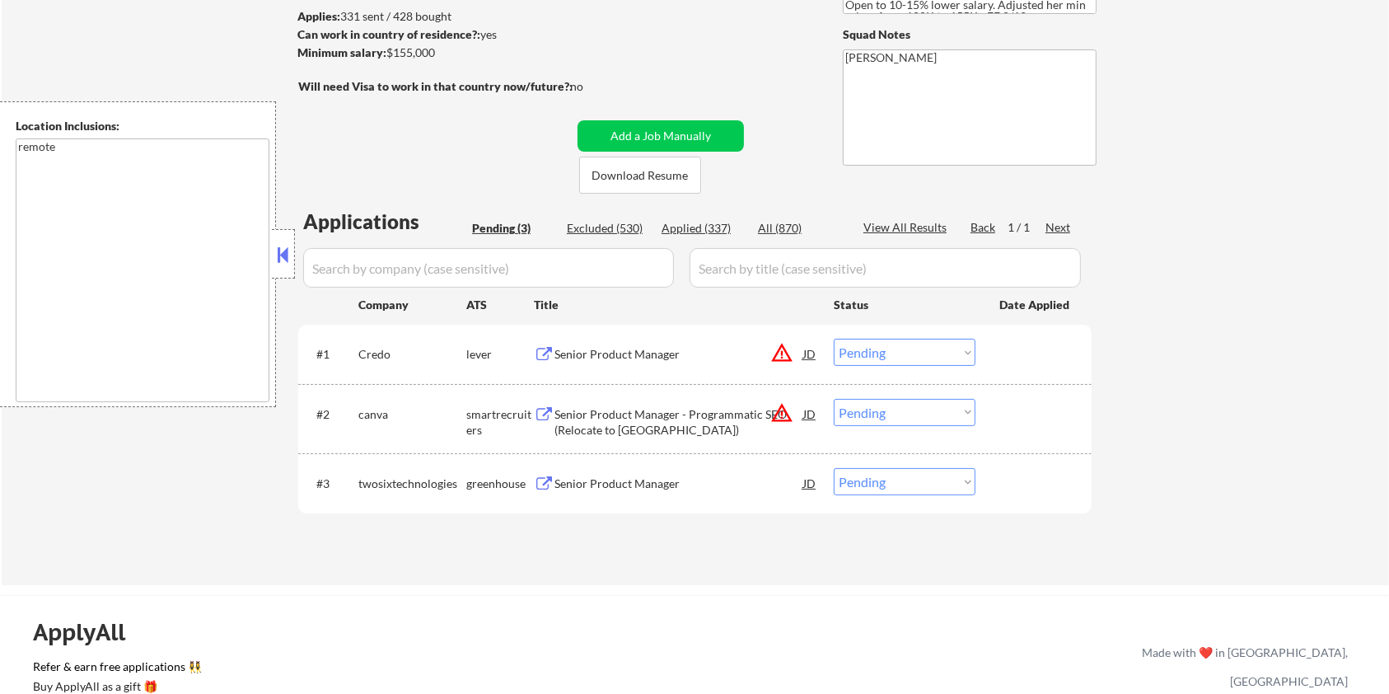
click at [563, 423] on div "Senior Product Manager - Programmatic SEO (Relocate to Australia)" at bounding box center [679, 422] width 249 height 32
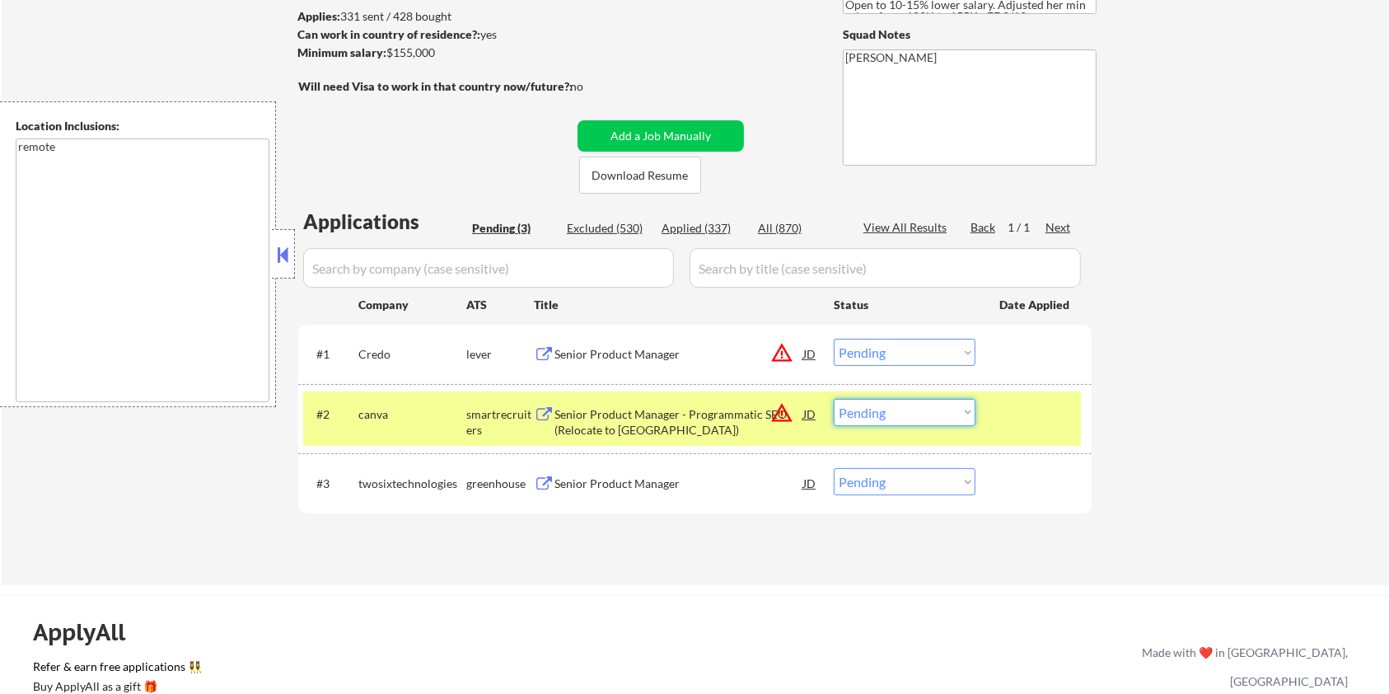
click at [936, 410] on select "Choose an option... Pending Applied Excluded (Questions) Excluded (Expired) Exc…" at bounding box center [905, 412] width 142 height 27
click at [834, 399] on select "Choose an option... Pending Applied Excluded (Questions) Excluded (Expired) Exc…" at bounding box center [905, 412] width 142 height 27
select select ""pending""
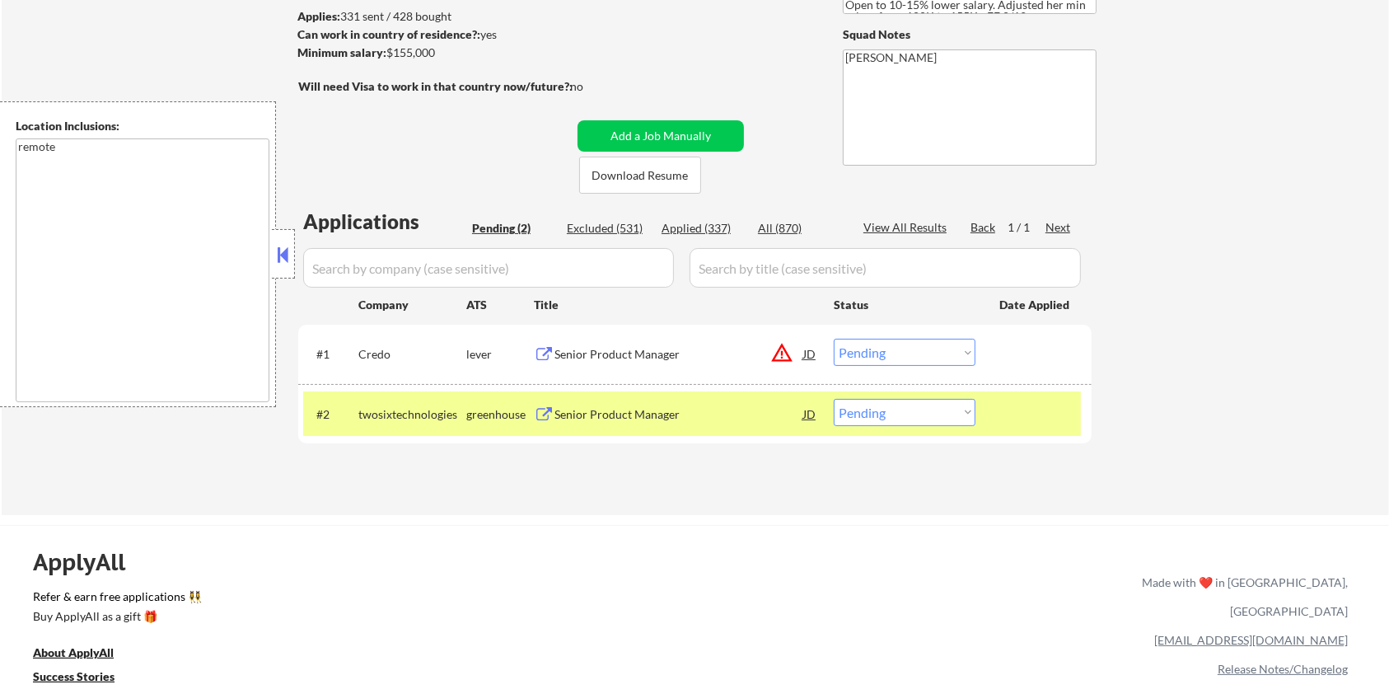
click at [597, 349] on div "Senior Product Manager" at bounding box center [679, 354] width 249 height 16
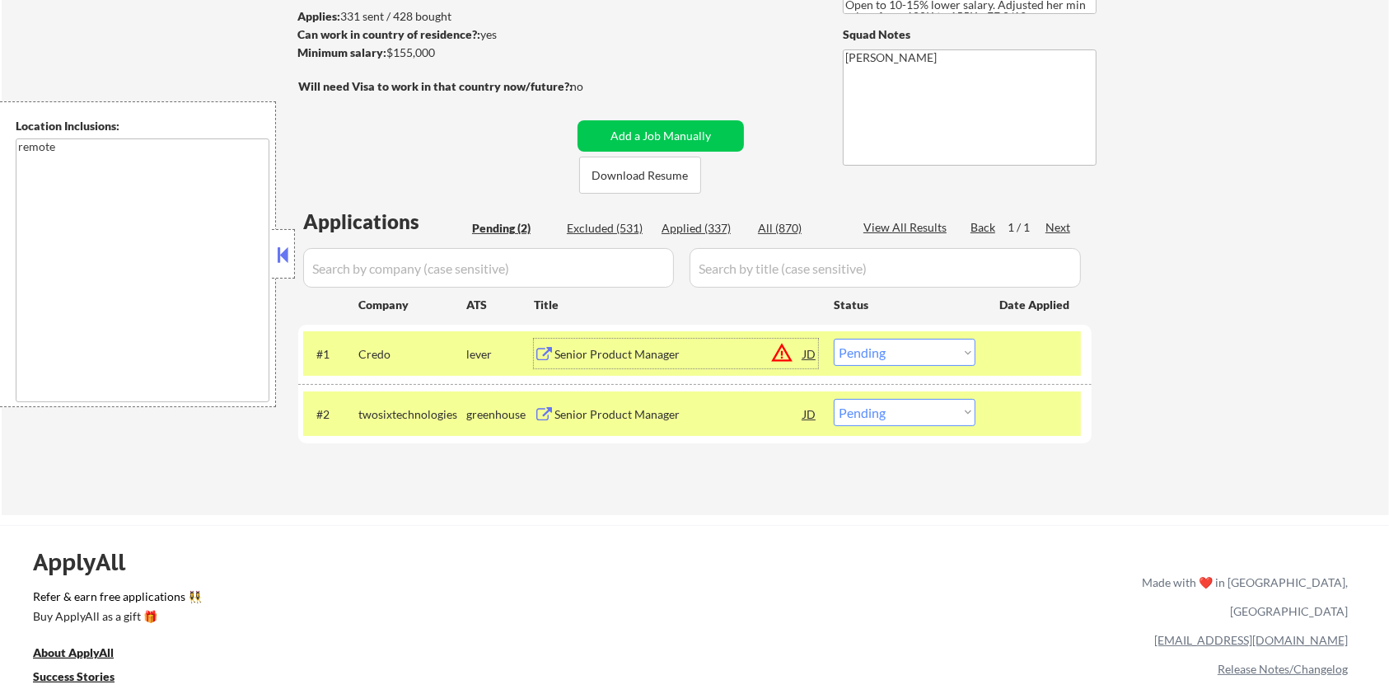
click at [890, 356] on select "Choose an option... Pending Applied Excluded (Questions) Excluded (Expired) Exc…" at bounding box center [905, 352] width 142 height 27
click at [834, 339] on select "Choose an option... Pending Applied Excluded (Questions) Excluded (Expired) Exc…" at bounding box center [905, 352] width 142 height 27
select select ""pending""
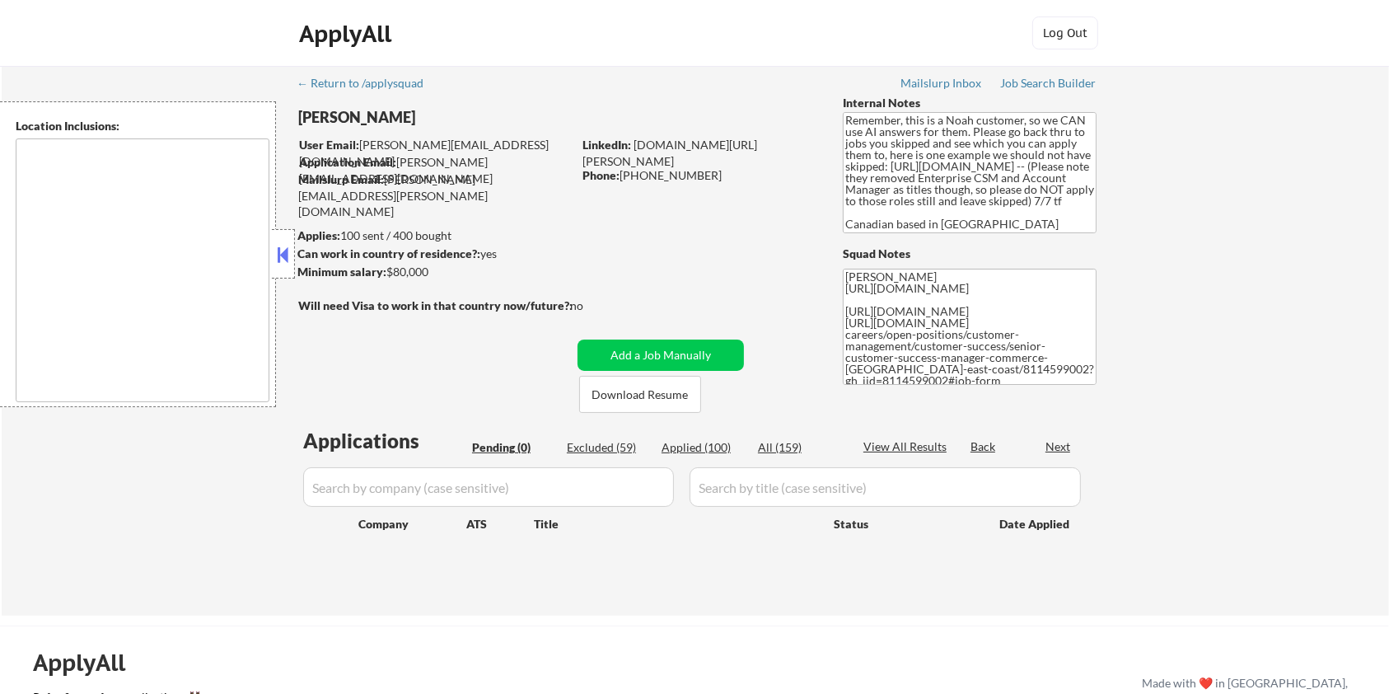
type textarea "Toronto, ON Etobicoke, ON Scarborough, ON North York, ON East York, ON York, ON…"
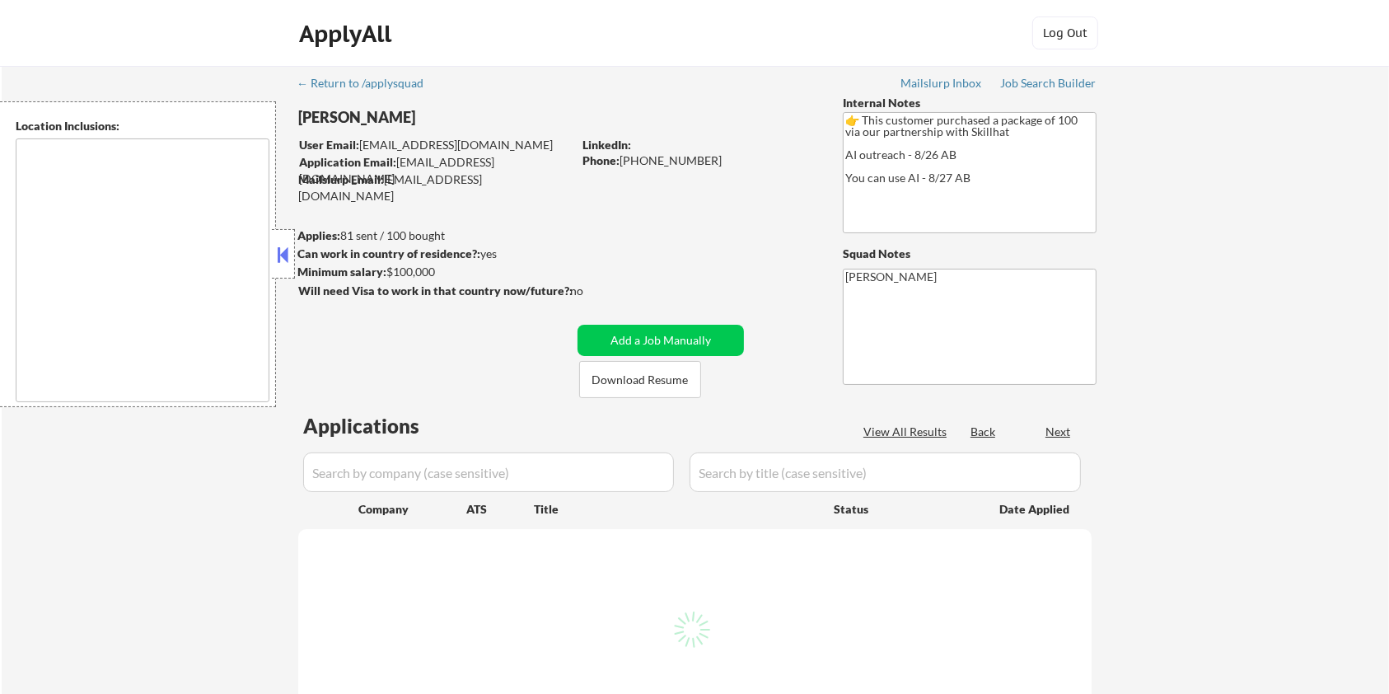
select select ""pending""
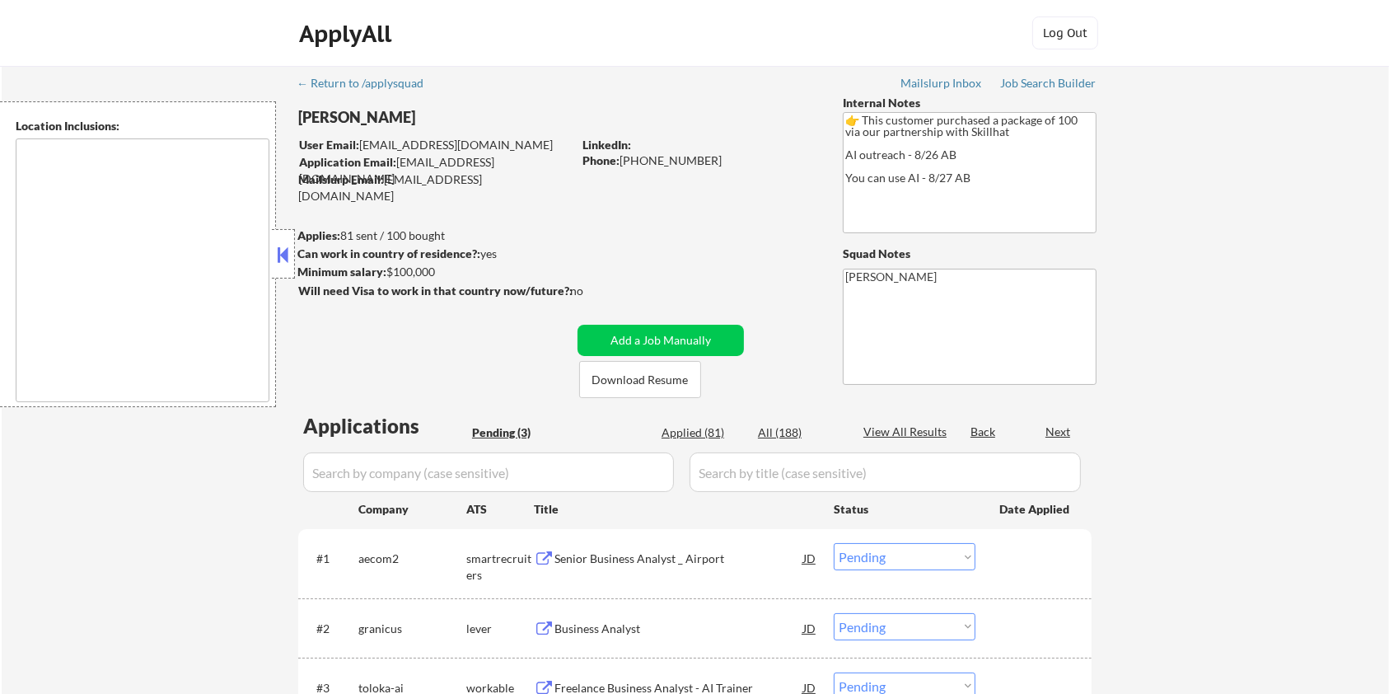
type textarea "Toronto, ON Mississauga, ON Brampton, ON Markham, ON Vaughan, ON Richmond Hill,…"
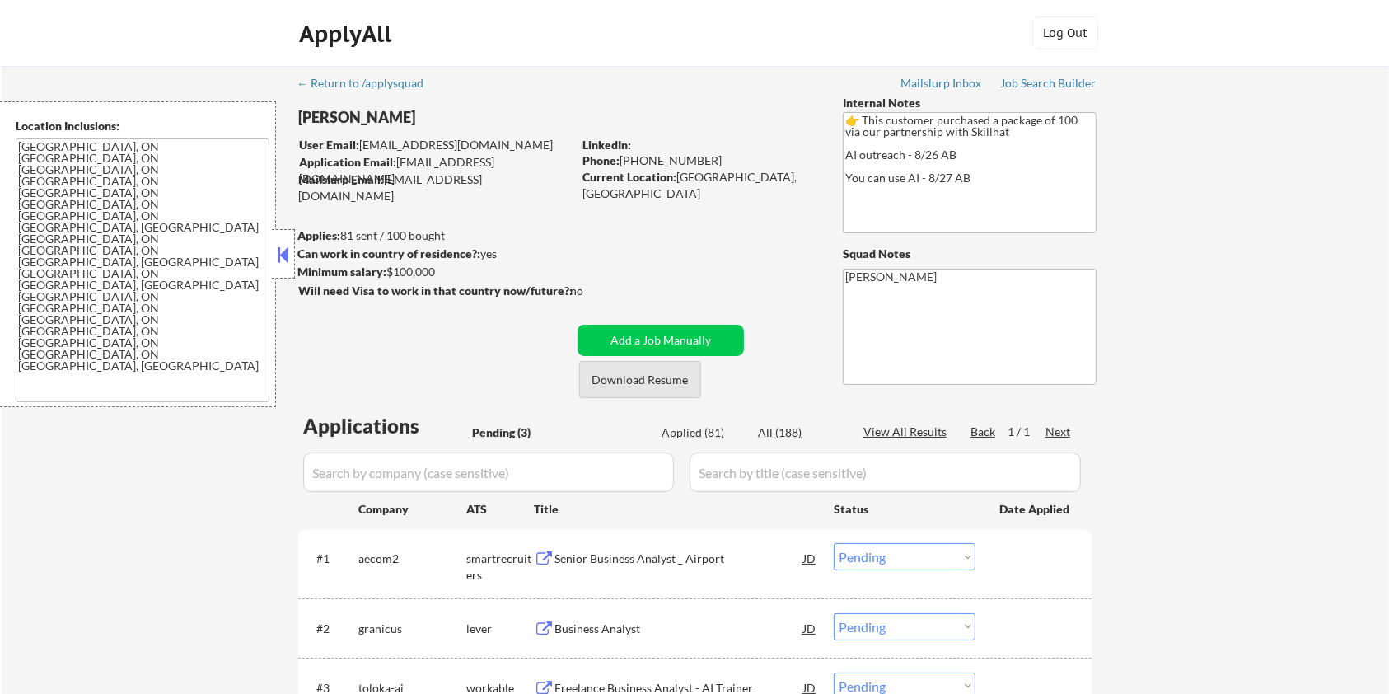
click at [647, 380] on button "Download Resume" at bounding box center [640, 379] width 122 height 37
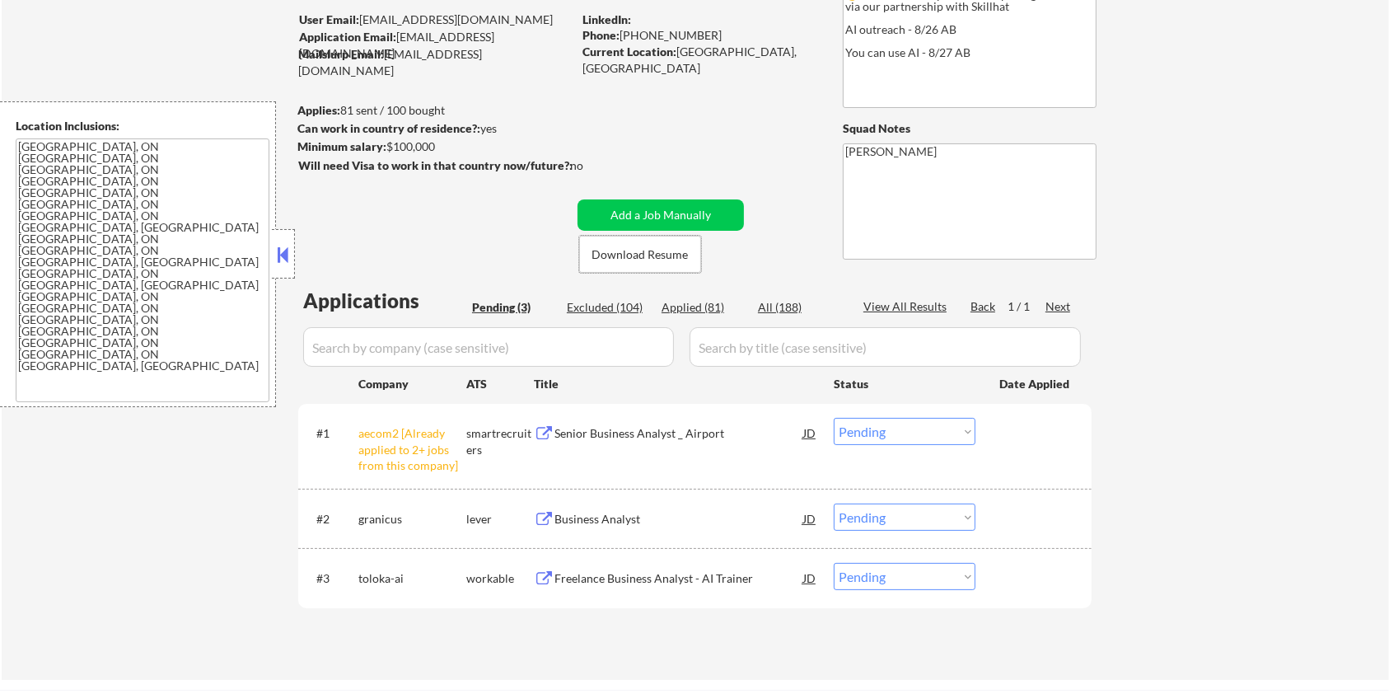
scroll to position [219, 0]
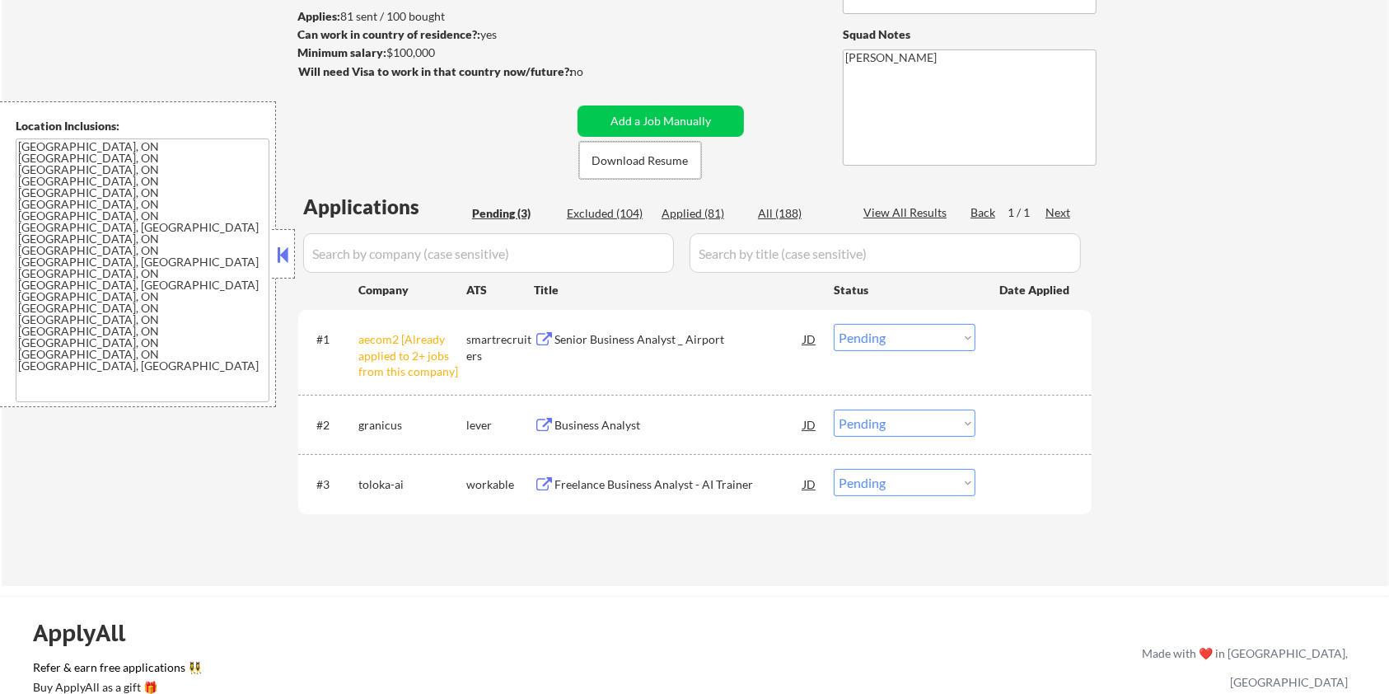
click at [600, 420] on div "Business Analyst" at bounding box center [679, 425] width 249 height 16
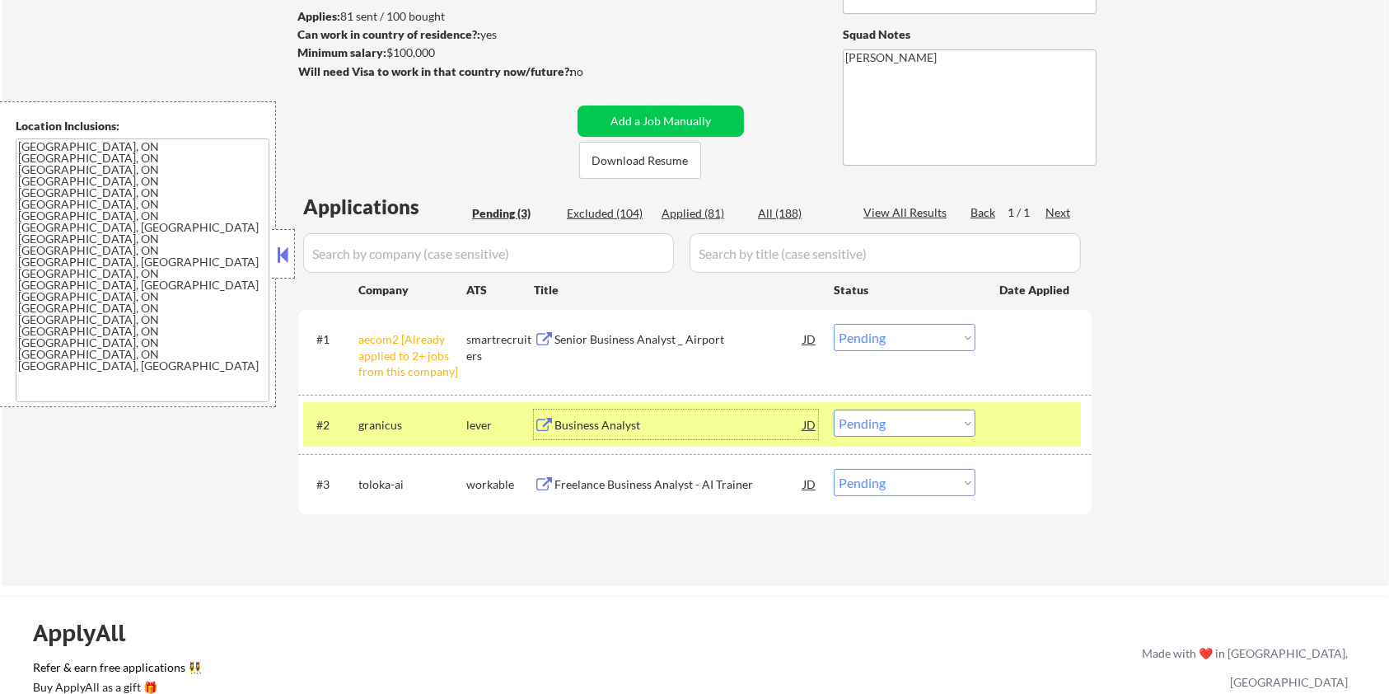
click at [952, 429] on select "Choose an option... Pending Applied Excluded (Questions) Excluded (Expired) Exc…" at bounding box center [905, 423] width 142 height 27
click at [834, 410] on select "Choose an option... Pending Applied Excluded (Questions) Excluded (Expired) Exc…" at bounding box center [905, 423] width 142 height 27
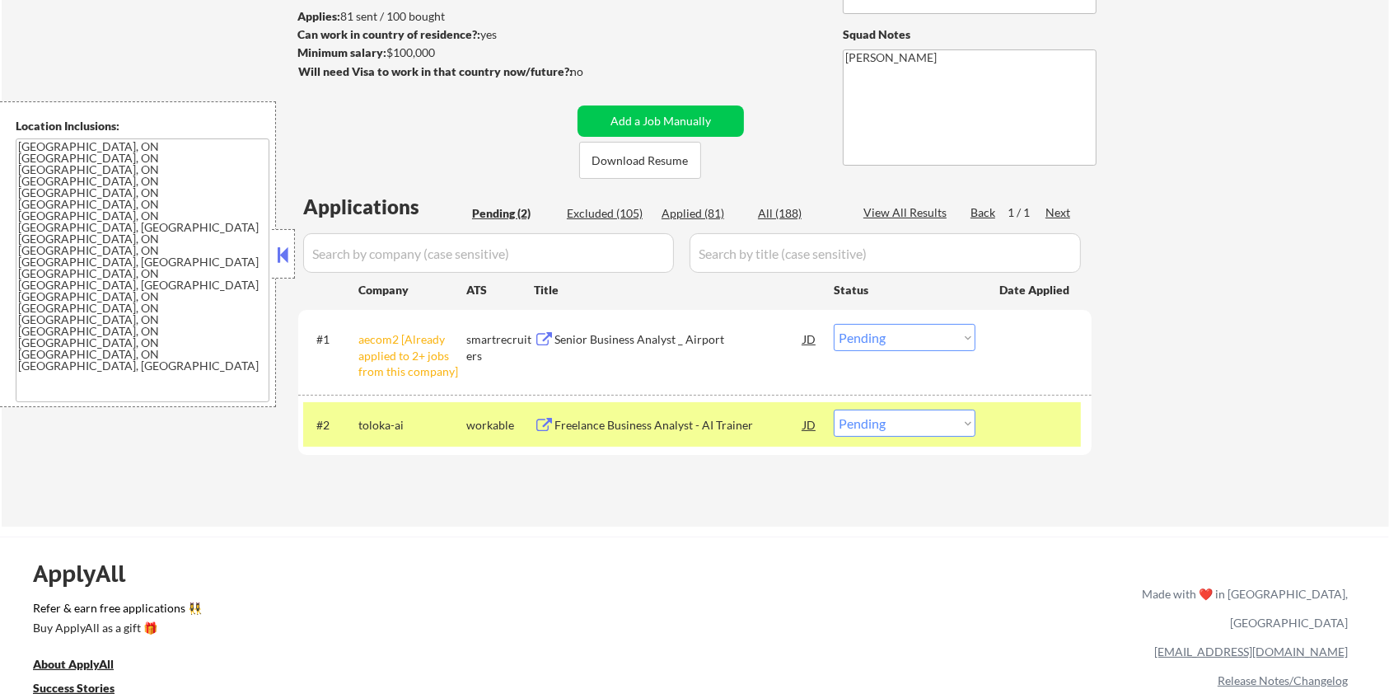
click at [590, 431] on div "Freelance Business Analyst - AI Trainer" at bounding box center [679, 425] width 249 height 16
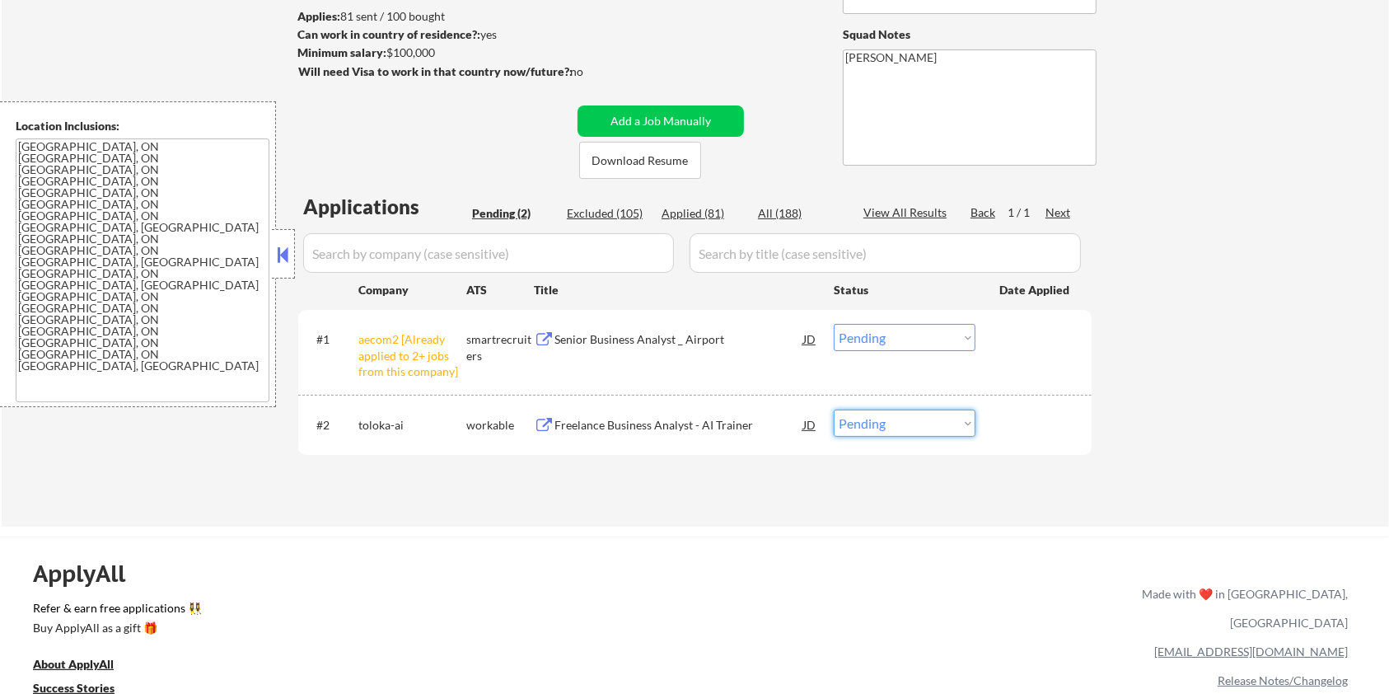
click at [886, 421] on select "Choose an option... Pending Applied Excluded (Questions) Excluded (Expired) Exc…" at bounding box center [905, 423] width 142 height 27
select select ""excluded__salary_""
click at [834, 410] on select "Choose an option... Pending Applied Excluded (Questions) Excluded (Expired) Exc…" at bounding box center [905, 423] width 142 height 27
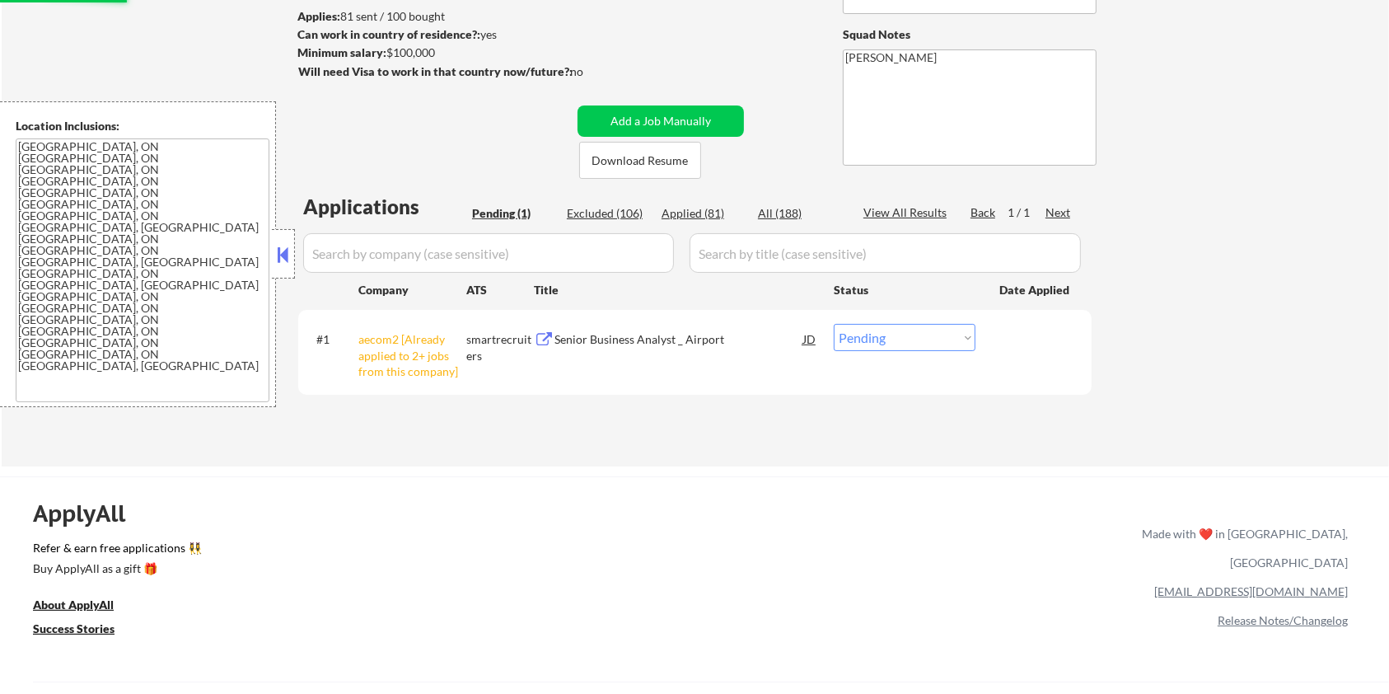
click at [592, 335] on div "Senior Business Analyst _ Airport" at bounding box center [679, 339] width 249 height 16
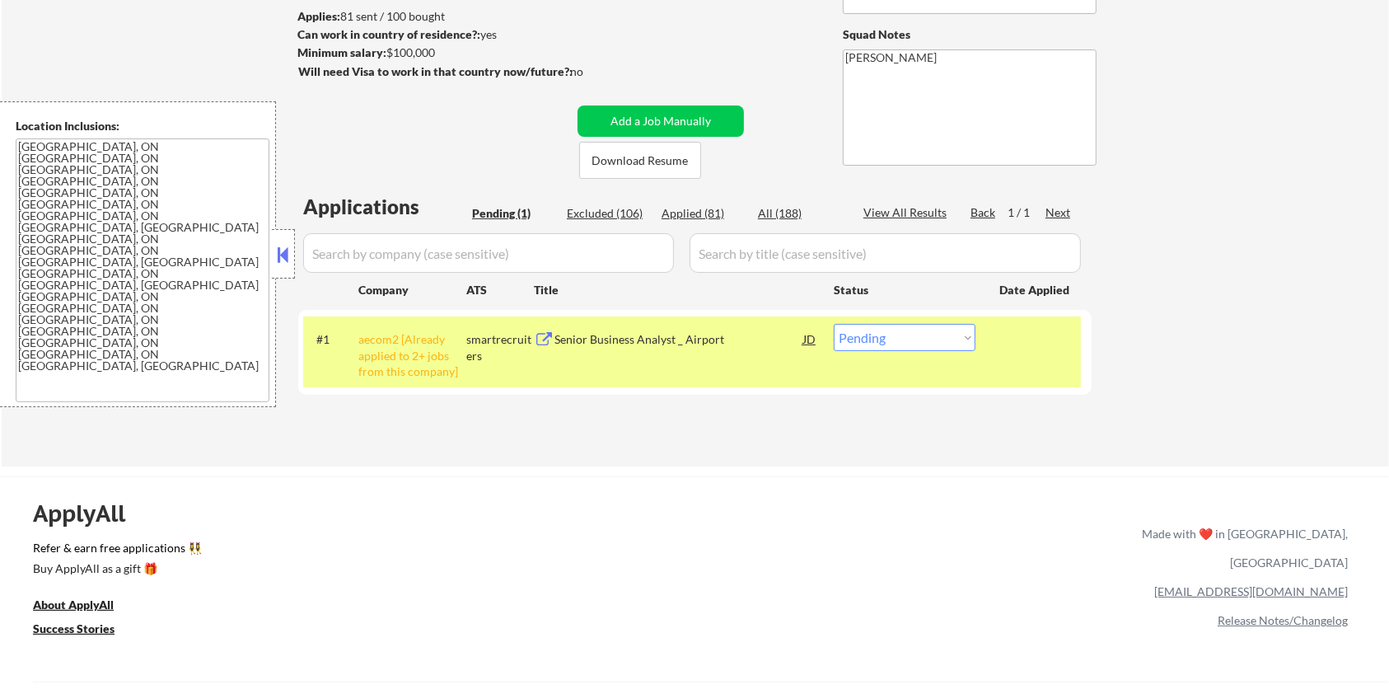
drag, startPoint x: 468, startPoint y: 54, endPoint x: 388, endPoint y: 56, distance: 79.9
click at [388, 56] on div "Minimum salary: $100,000" at bounding box center [434, 52] width 274 height 16
copy div "$100,000"
click at [945, 343] on select "Choose an option... Pending Applied Excluded (Questions) Excluded (Expired) Exc…" at bounding box center [905, 337] width 142 height 27
select select ""applied""
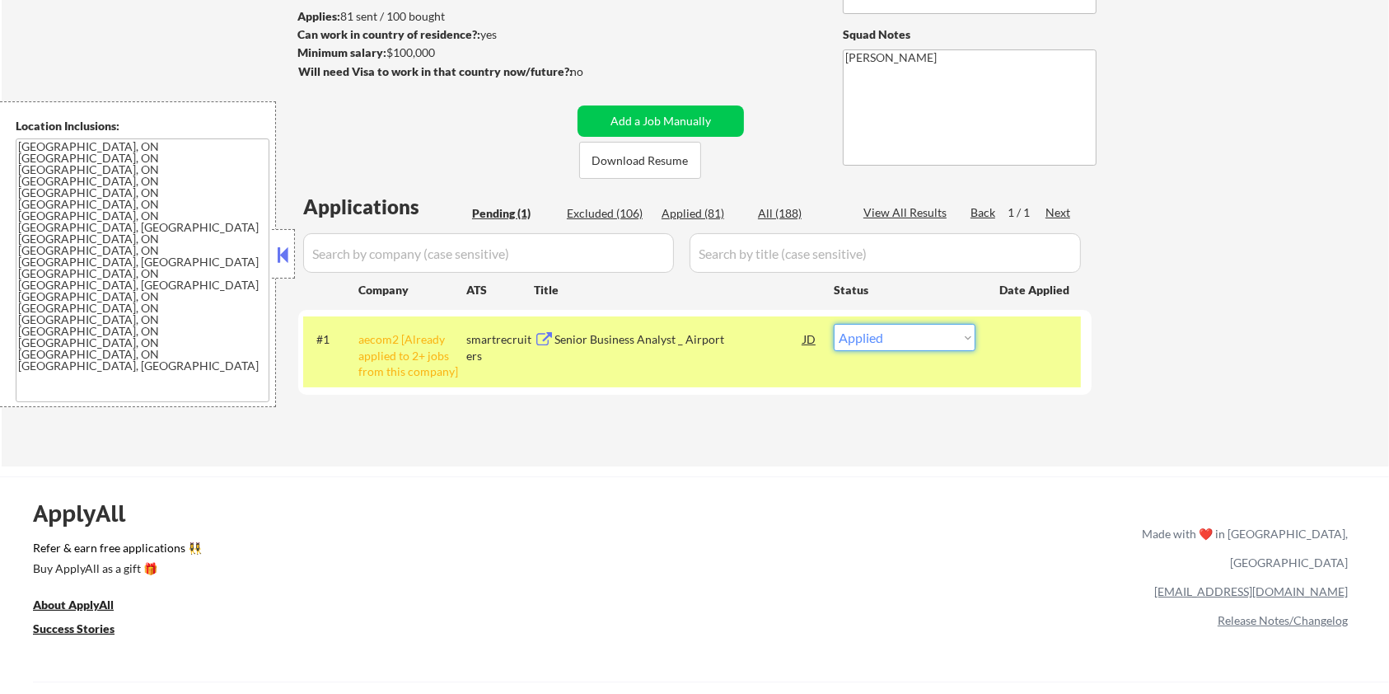
click at [834, 324] on select "Choose an option... Pending Applied Excluded (Questions) Excluded (Expired) Exc…" at bounding box center [905, 337] width 142 height 27
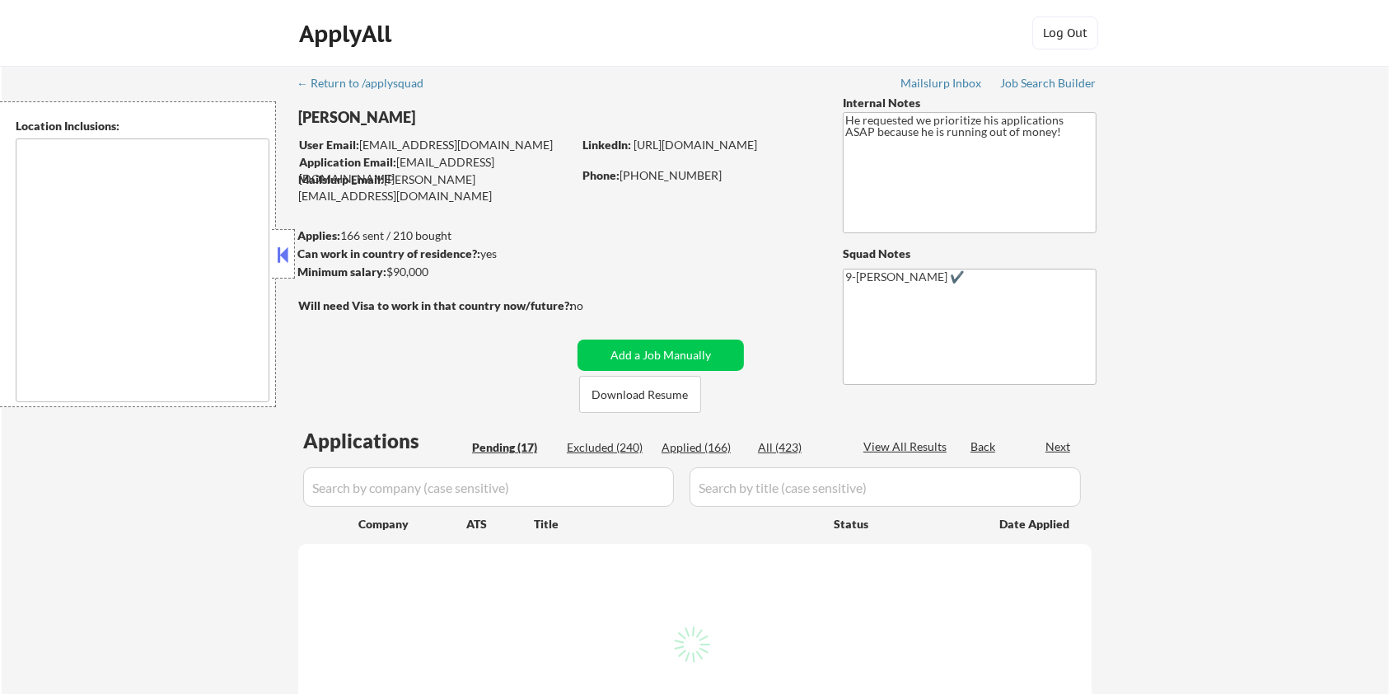
select select ""pending""
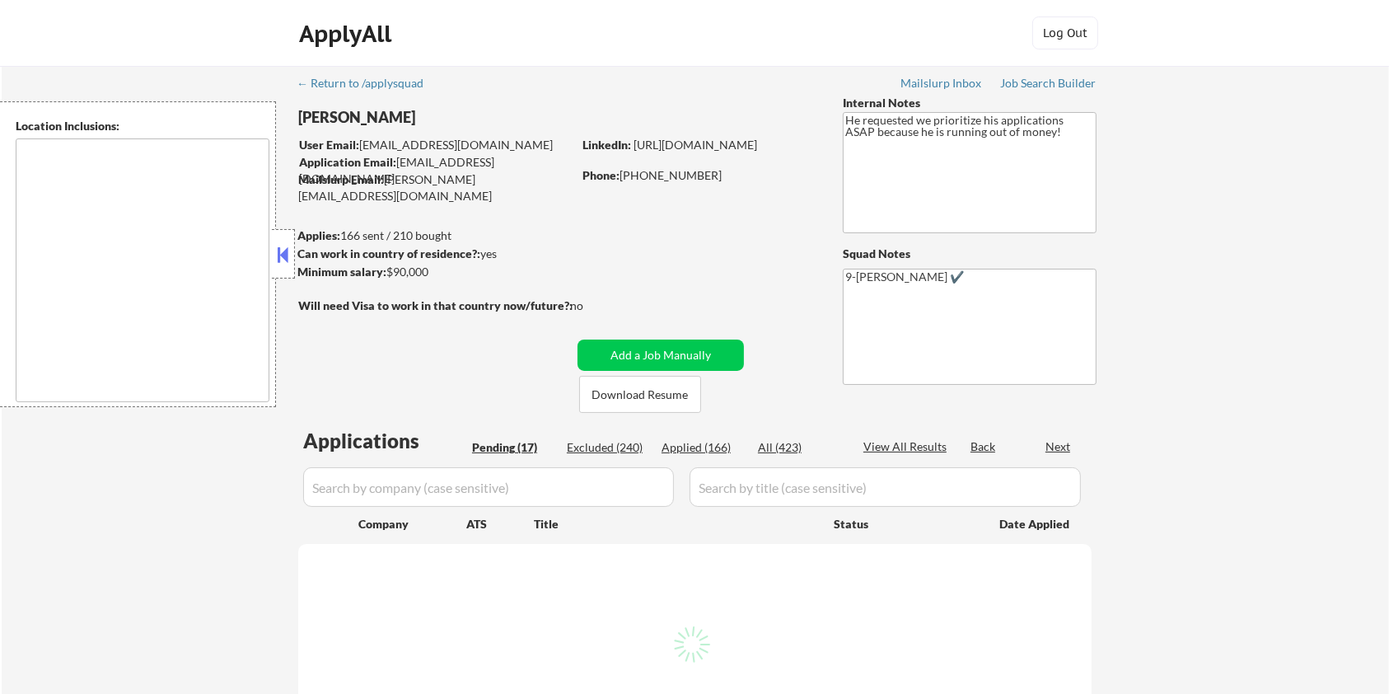
select select ""pending""
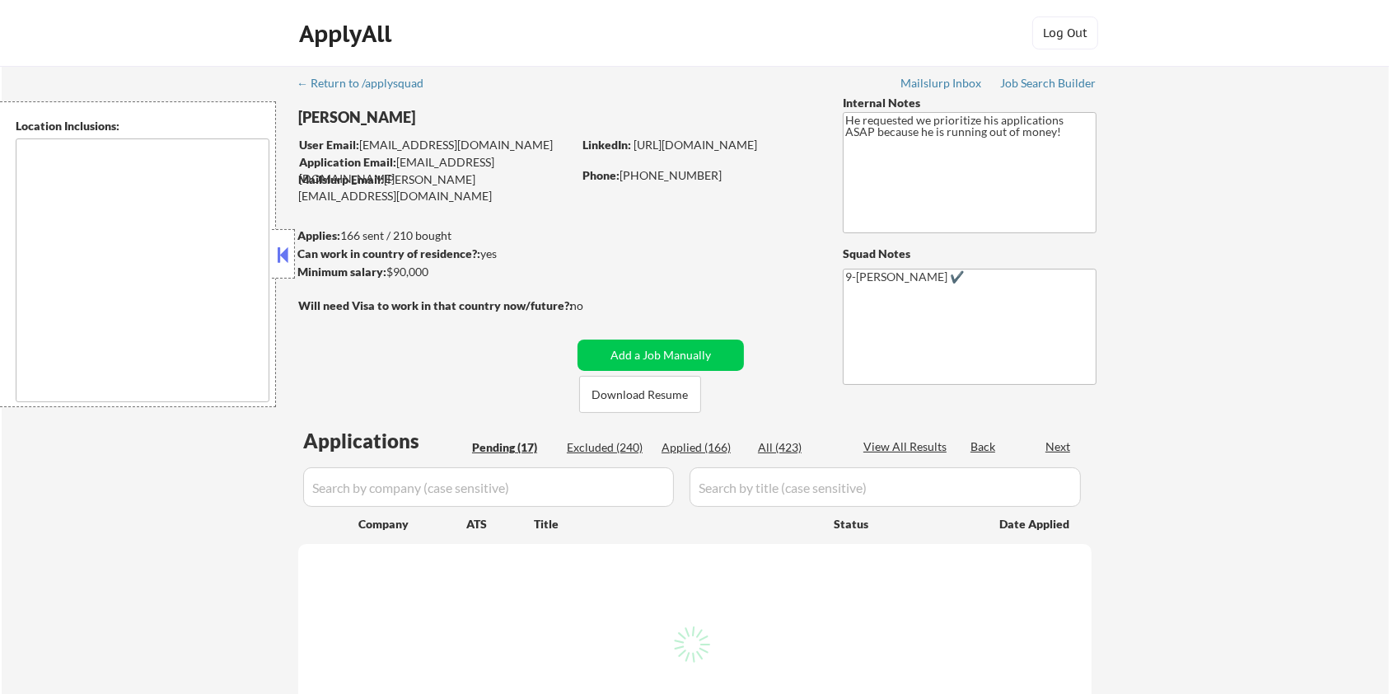
select select ""pending""
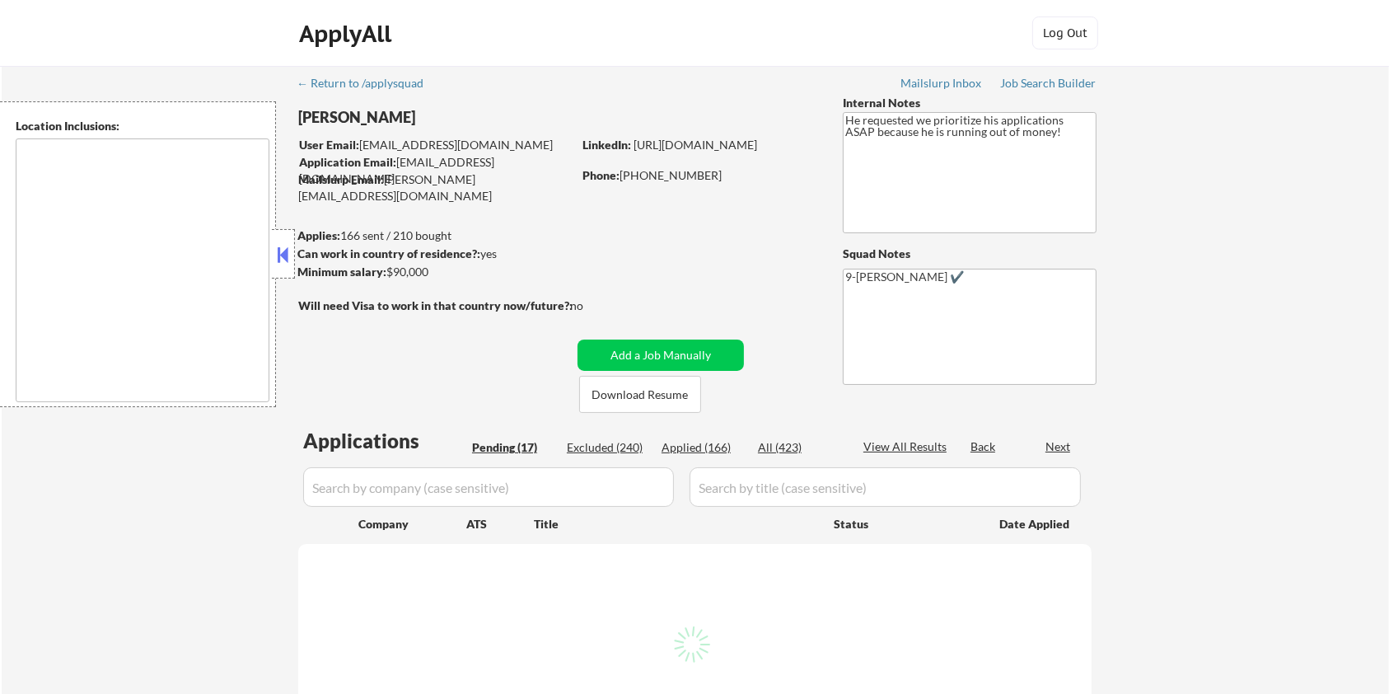
select select ""pending""
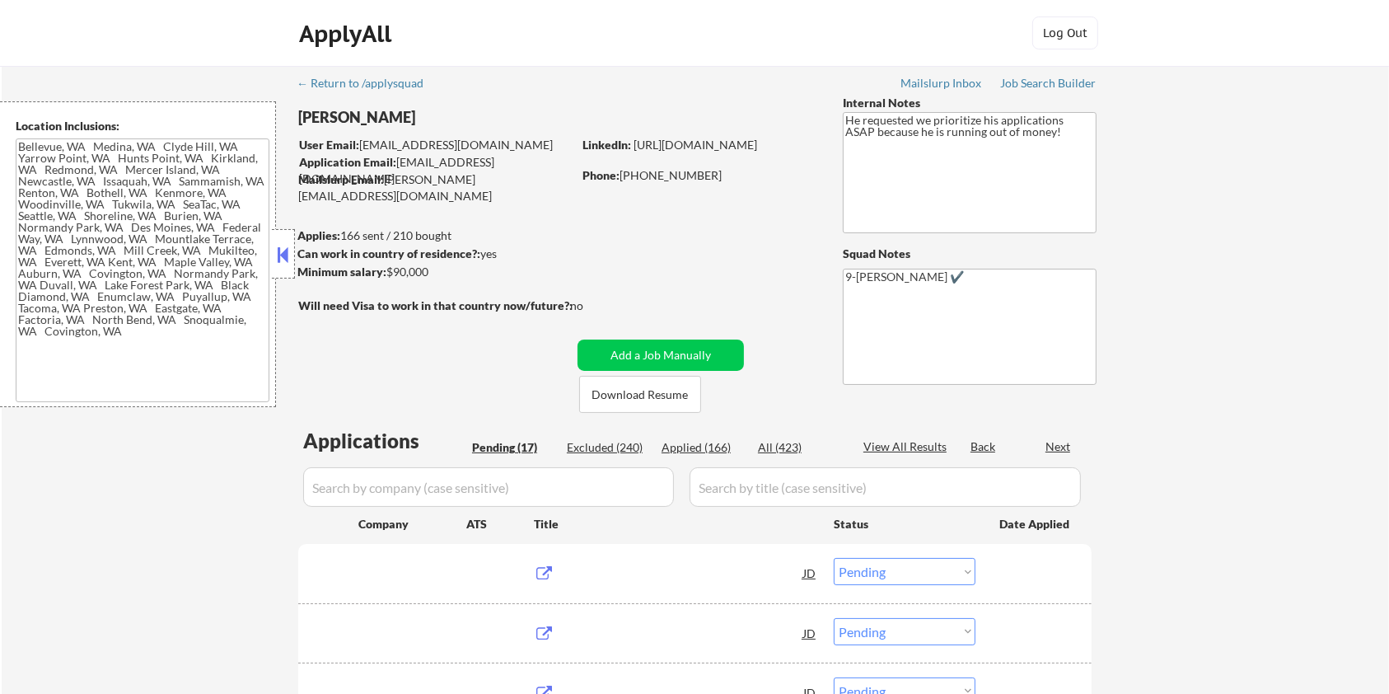
type textarea "[GEOGRAPHIC_DATA], [GEOGRAPHIC_DATA] [GEOGRAPHIC_DATA], [GEOGRAPHIC_DATA] [GEOG…"
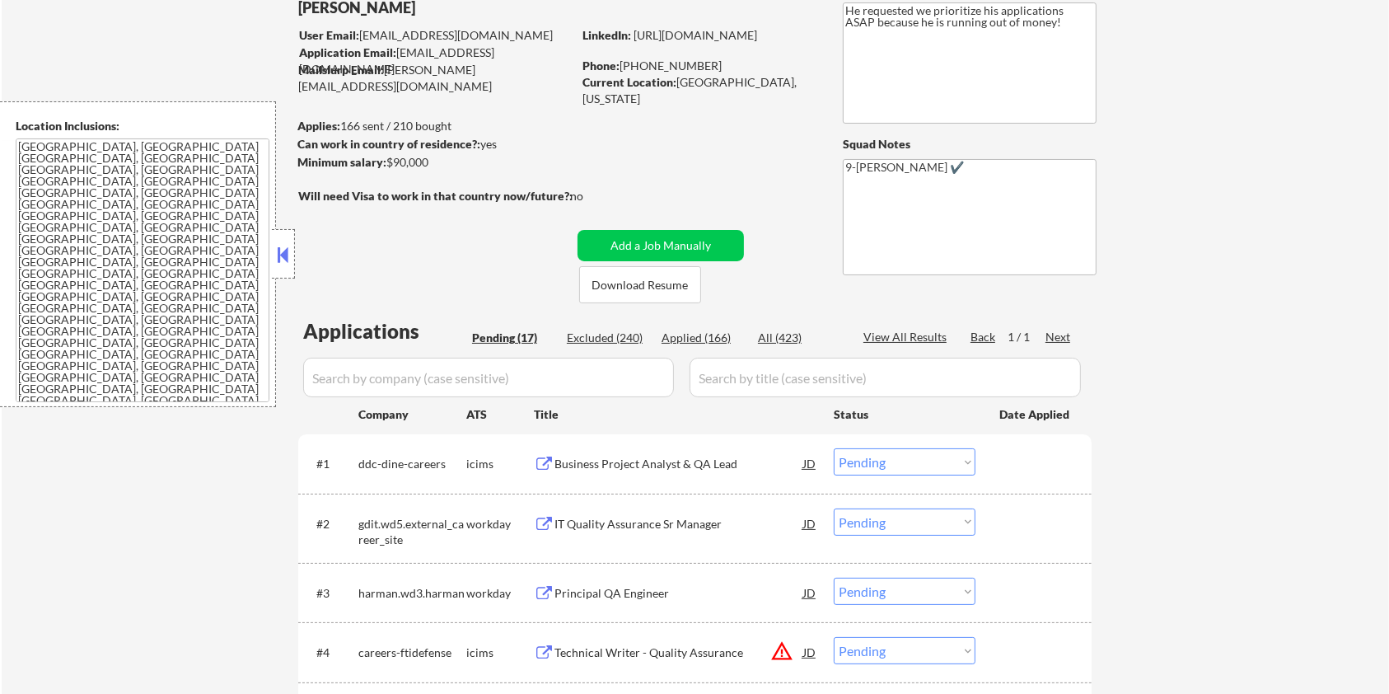
scroll to position [219, 0]
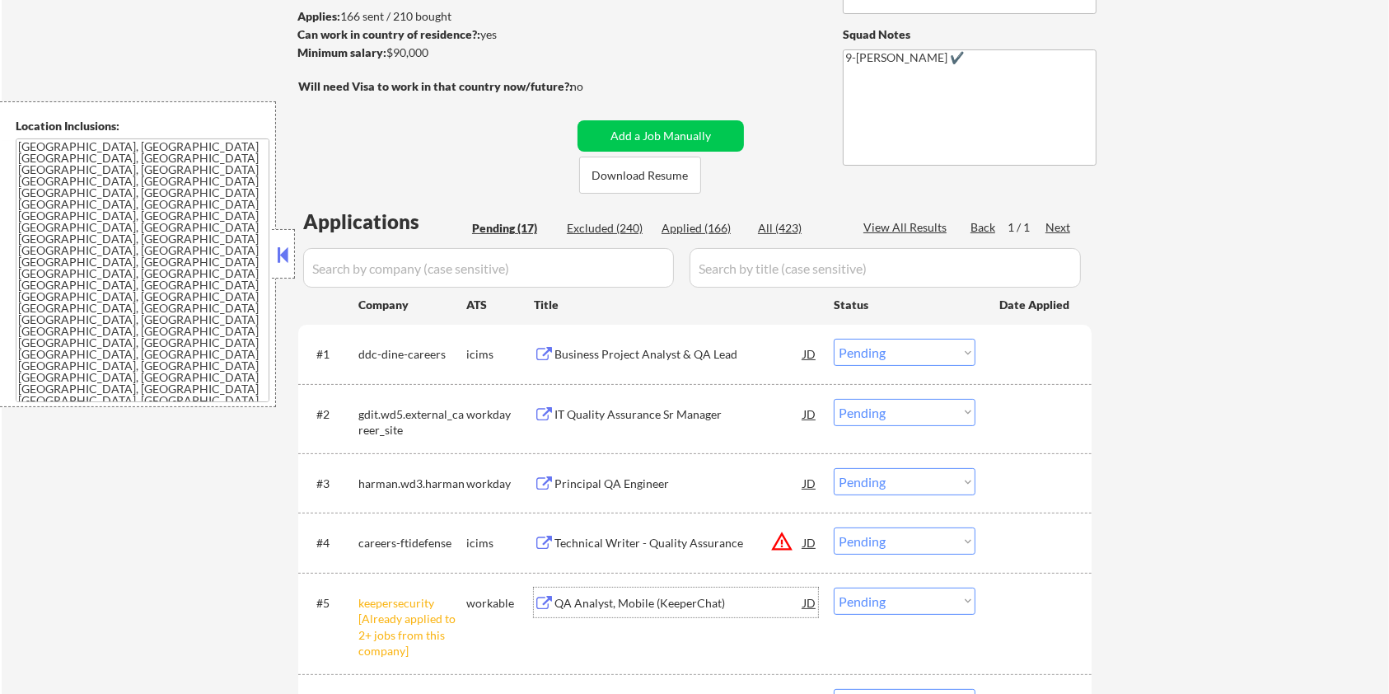
click at [651, 606] on div "QA Analyst, Mobile (KeeperChat)" at bounding box center [679, 603] width 249 height 16
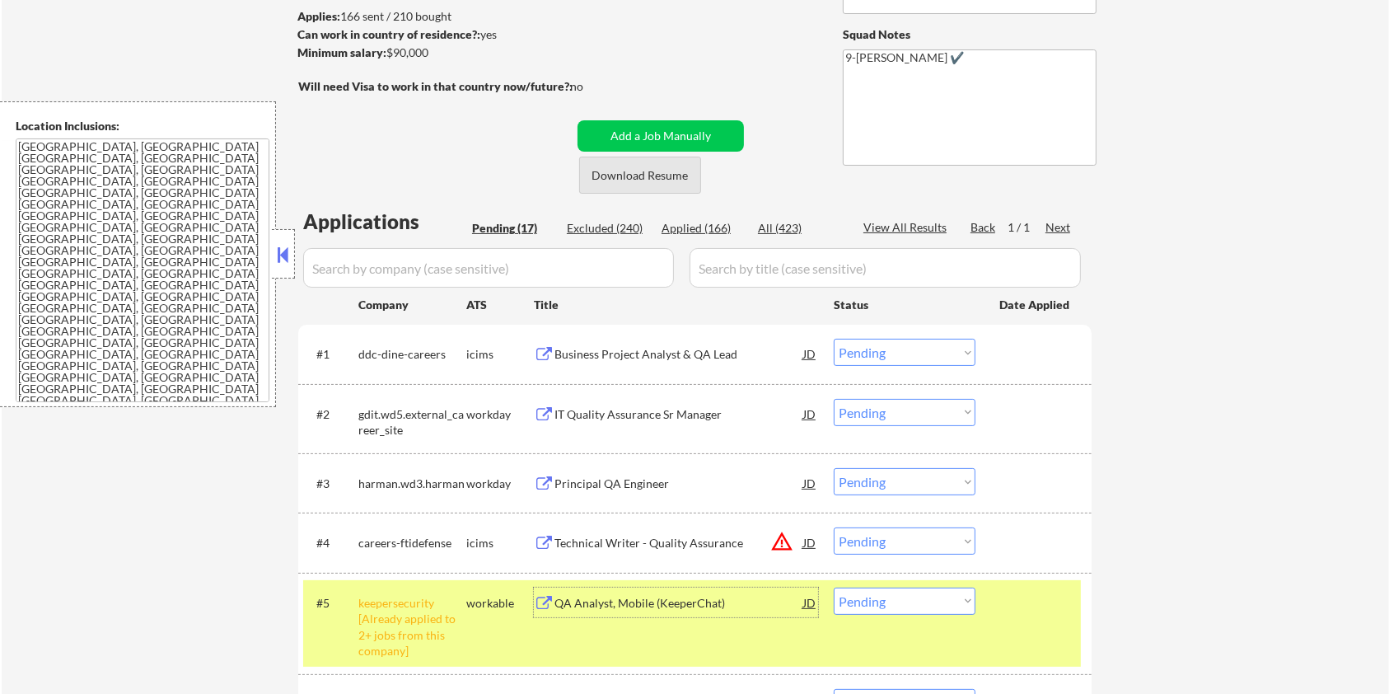
click at [650, 187] on button "Download Resume" at bounding box center [640, 175] width 122 height 37
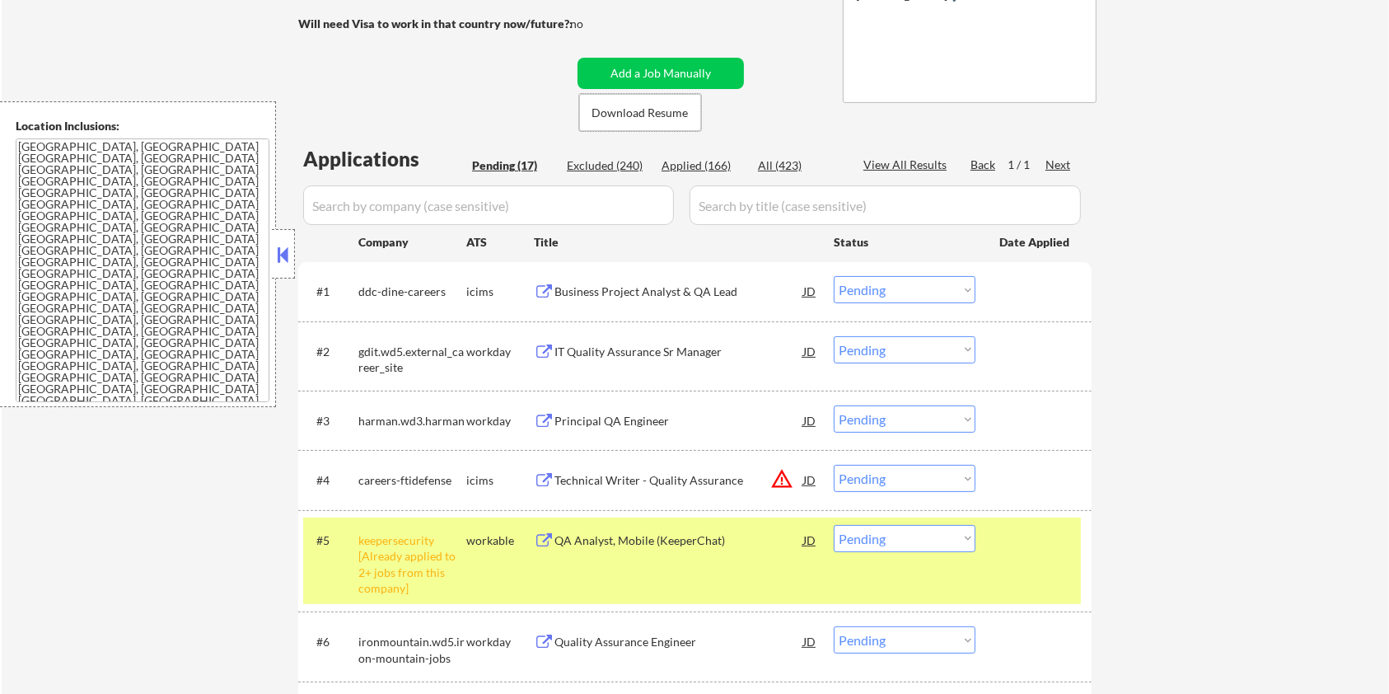
scroll to position [330, 0]
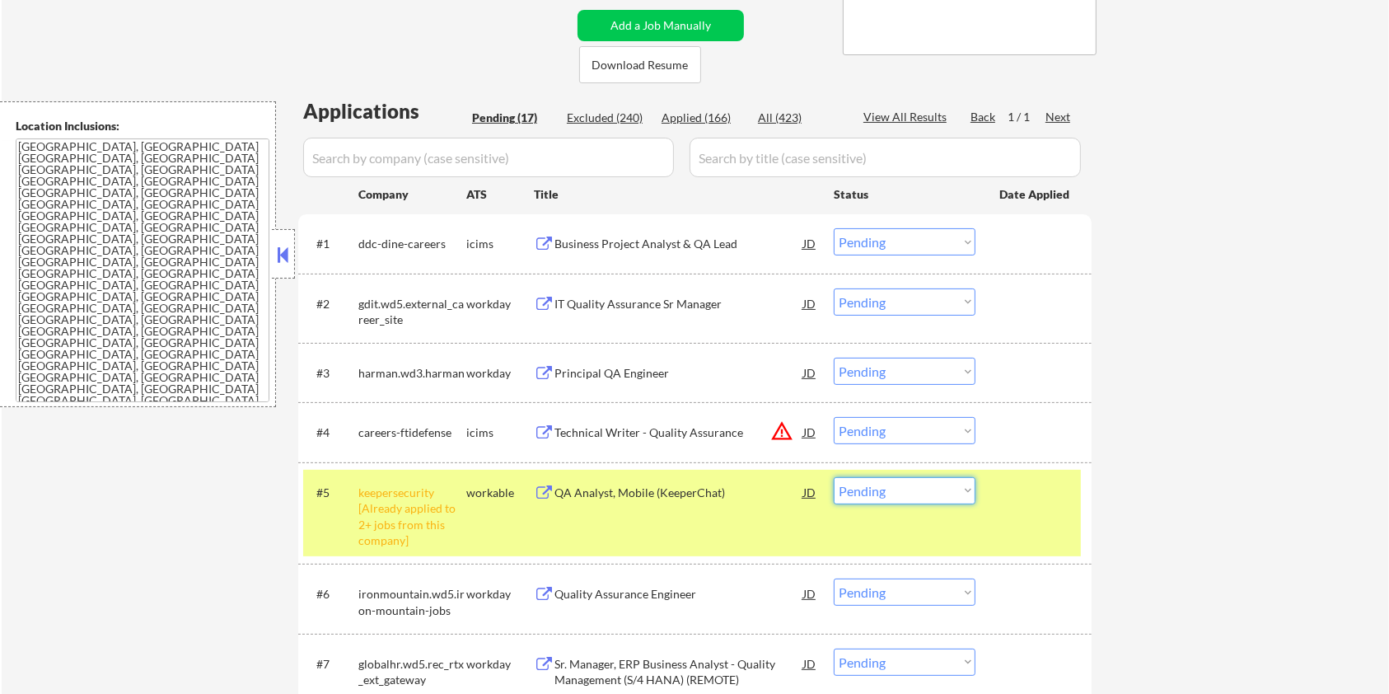
click at [883, 494] on select "Choose an option... Pending Applied Excluded (Questions) Excluded (Expired) Exc…" at bounding box center [905, 490] width 142 height 27
click at [834, 477] on select "Choose an option... Pending Applied Excluded (Questions) Excluded (Expired) Exc…" at bounding box center [905, 490] width 142 height 27
select select ""pending""
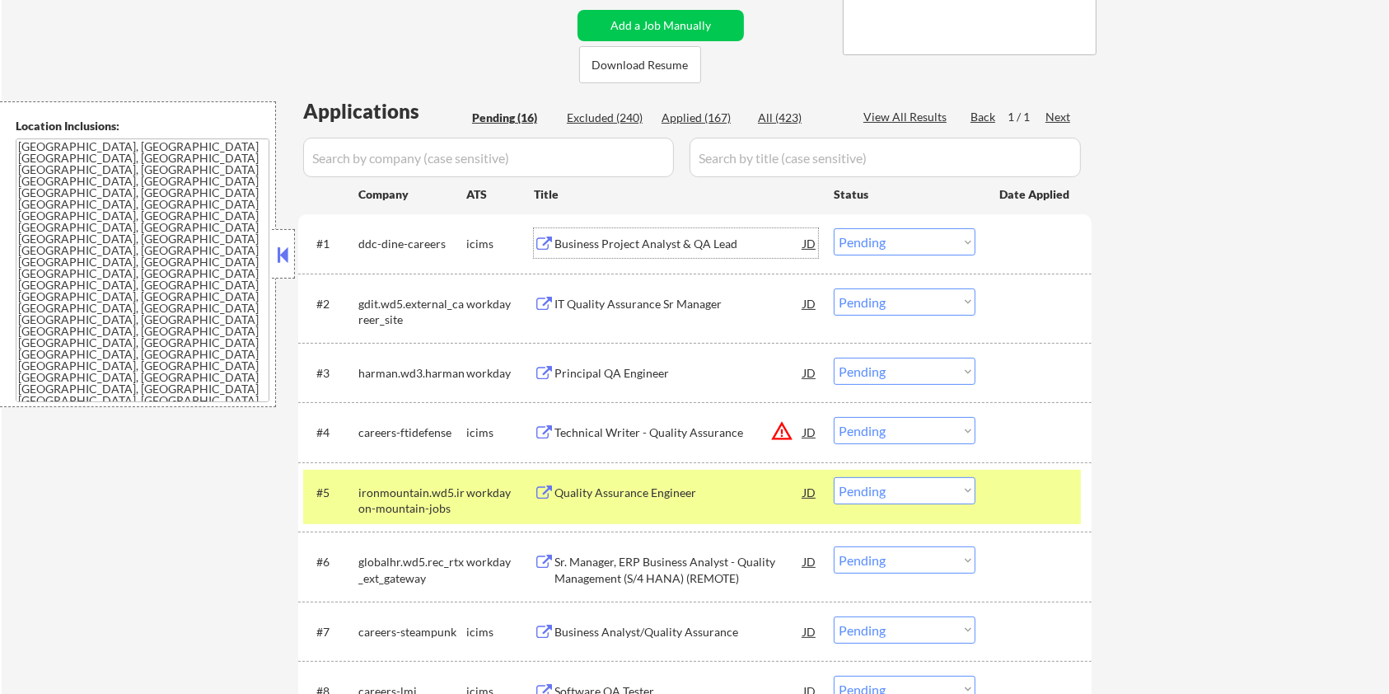
click at [581, 236] on div "Business Project Analyst & QA Lead" at bounding box center [679, 244] width 249 height 16
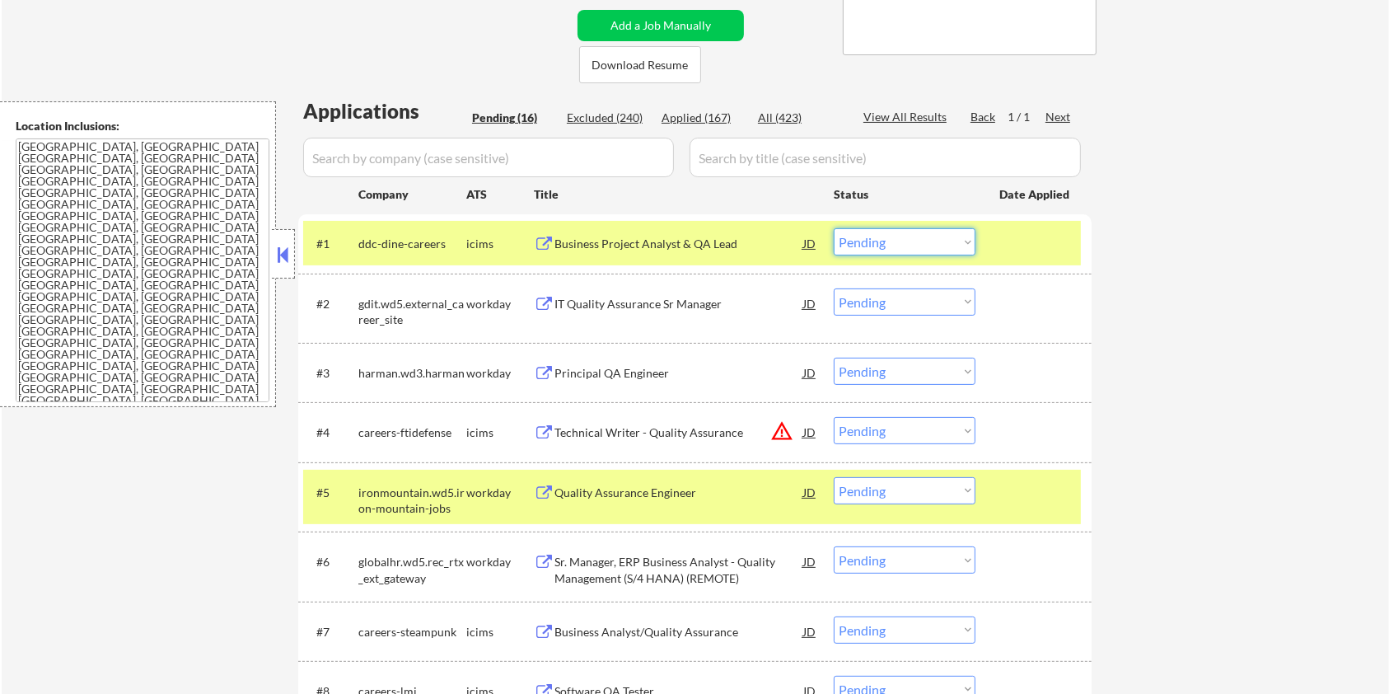
click at [905, 239] on select "Choose an option... Pending Applied Excluded (Questions) Excluded (Expired) Exc…" at bounding box center [905, 241] width 142 height 27
click at [834, 228] on select "Choose an option... Pending Applied Excluded (Questions) Excluded (Expired) Exc…" at bounding box center [905, 241] width 142 height 27
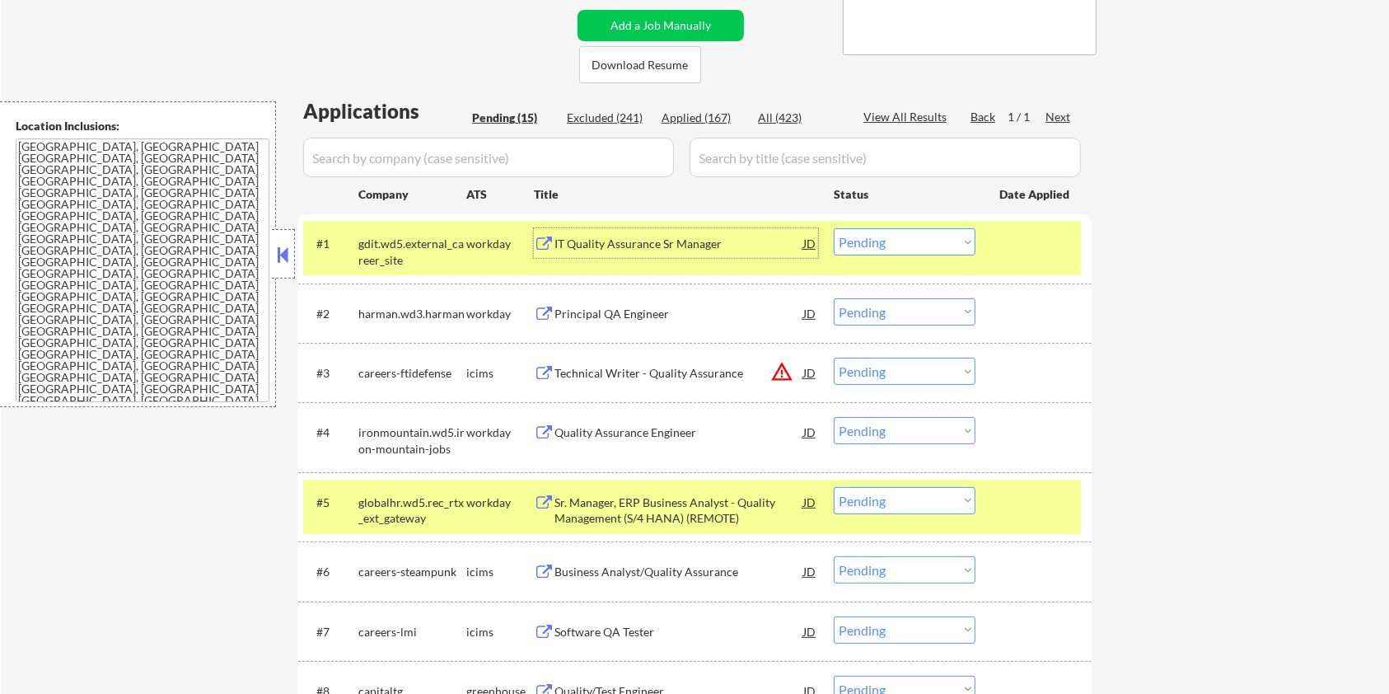
click at [641, 243] on div "IT Quality Assurance Sr Manager" at bounding box center [679, 244] width 249 height 16
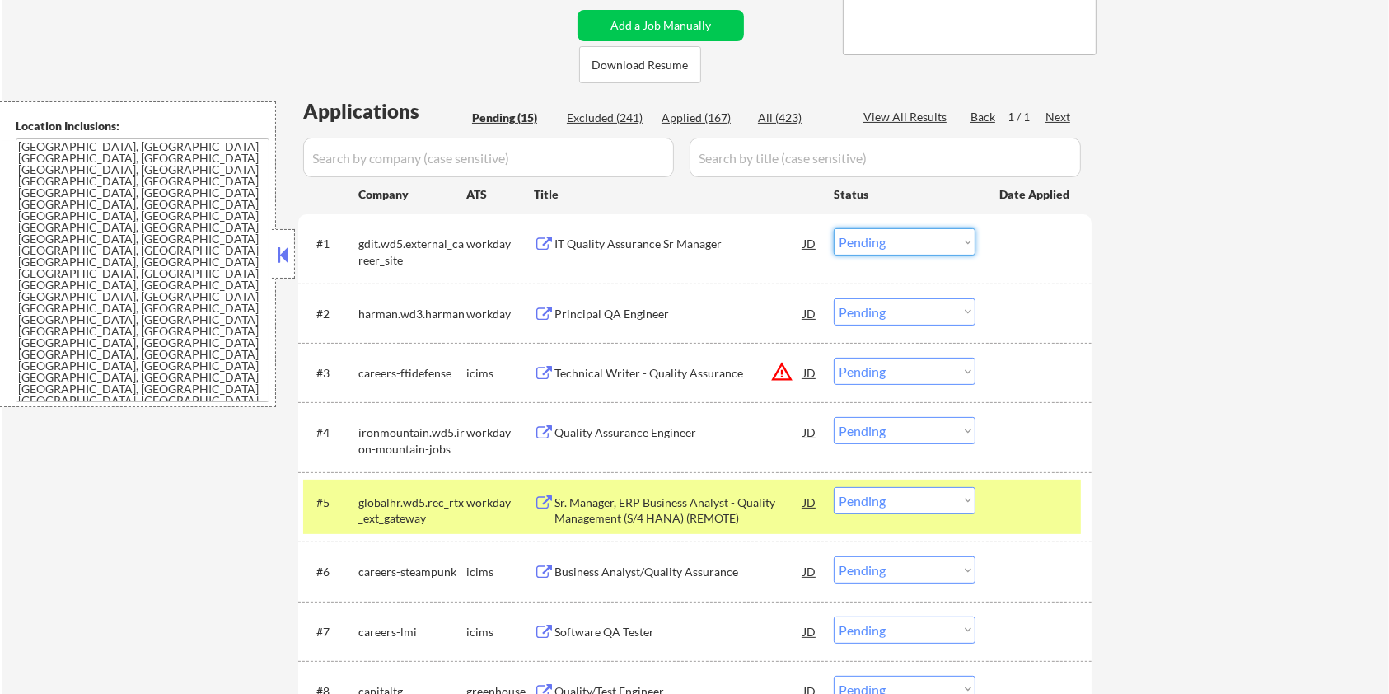
click at [909, 241] on select "Choose an option... Pending Applied Excluded (Questions) Excluded (Expired) Exc…" at bounding box center [905, 241] width 142 height 27
click at [834, 228] on select "Choose an option... Pending Applied Excluded (Questions) Excluded (Expired) Exc…" at bounding box center [905, 241] width 142 height 27
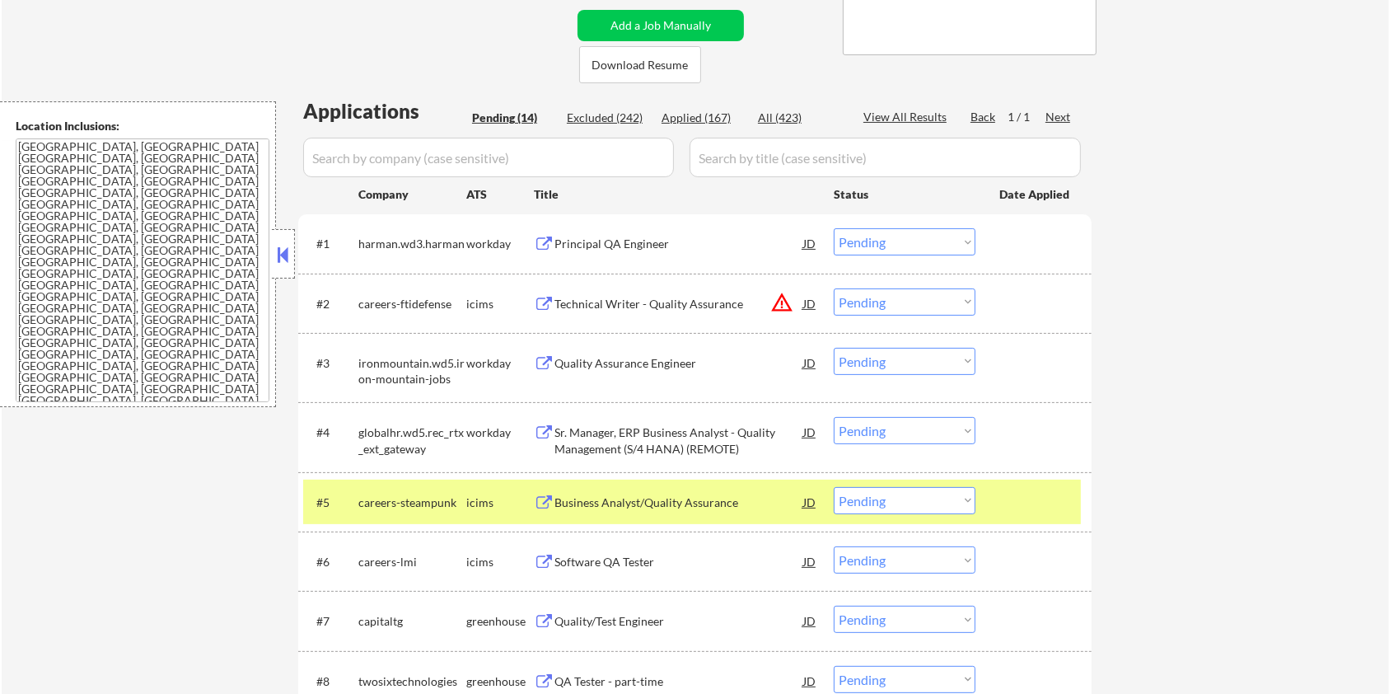
click at [592, 241] on div "Principal QA Engineer" at bounding box center [679, 244] width 249 height 16
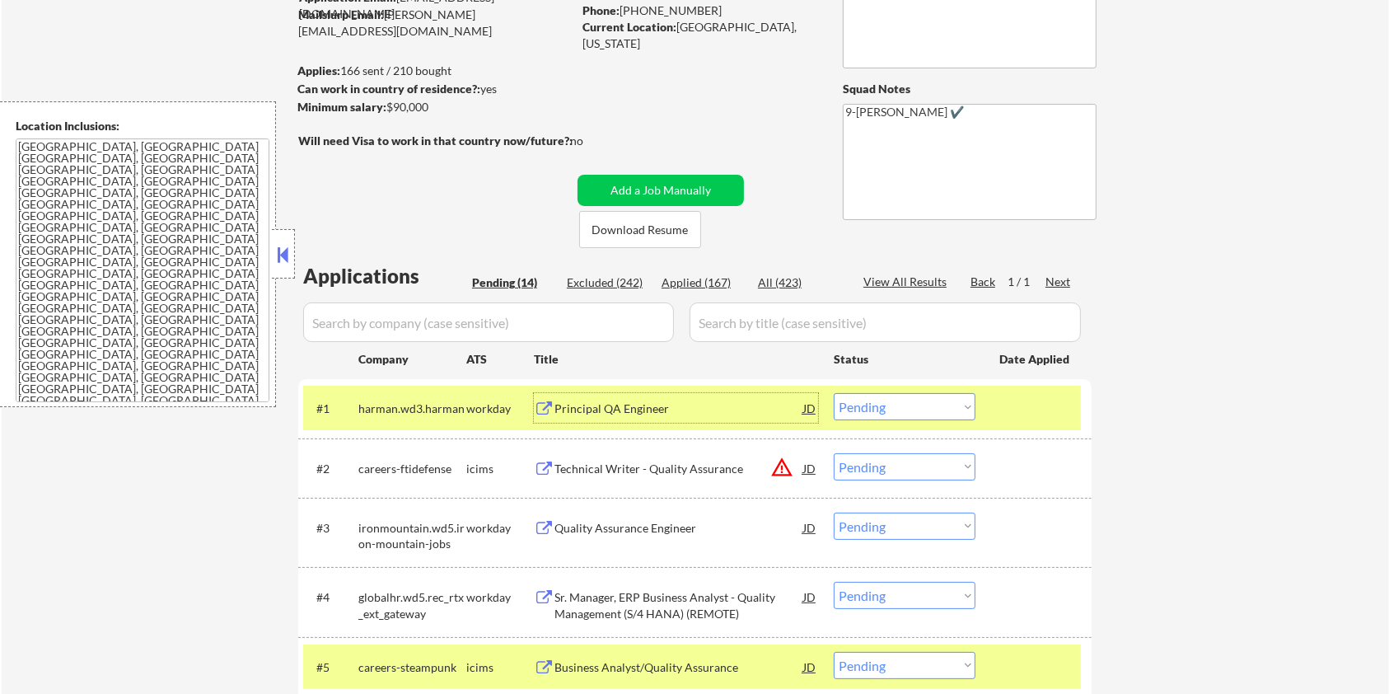
scroll to position [110, 0]
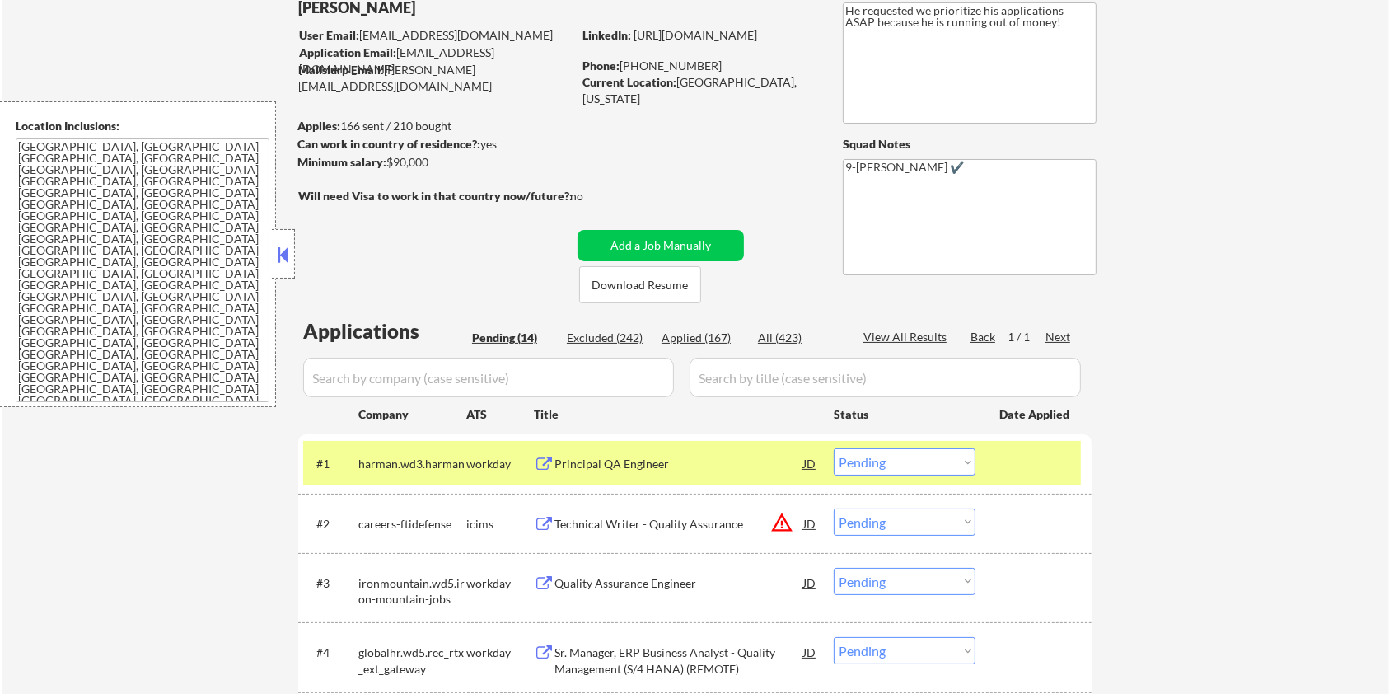
drag, startPoint x: 449, startPoint y: 161, endPoint x: 386, endPoint y: 165, distance: 63.6
click at [386, 165] on div "Minimum salary: $90,000" at bounding box center [434, 162] width 274 height 16
copy div "$90,000"
click at [898, 469] on select "Choose an option... Pending Applied Excluded (Questions) Excluded (Expired) Exc…" at bounding box center [905, 461] width 142 height 27
click at [834, 448] on select "Choose an option... Pending Applied Excluded (Questions) Excluded (Expired) Exc…" at bounding box center [905, 461] width 142 height 27
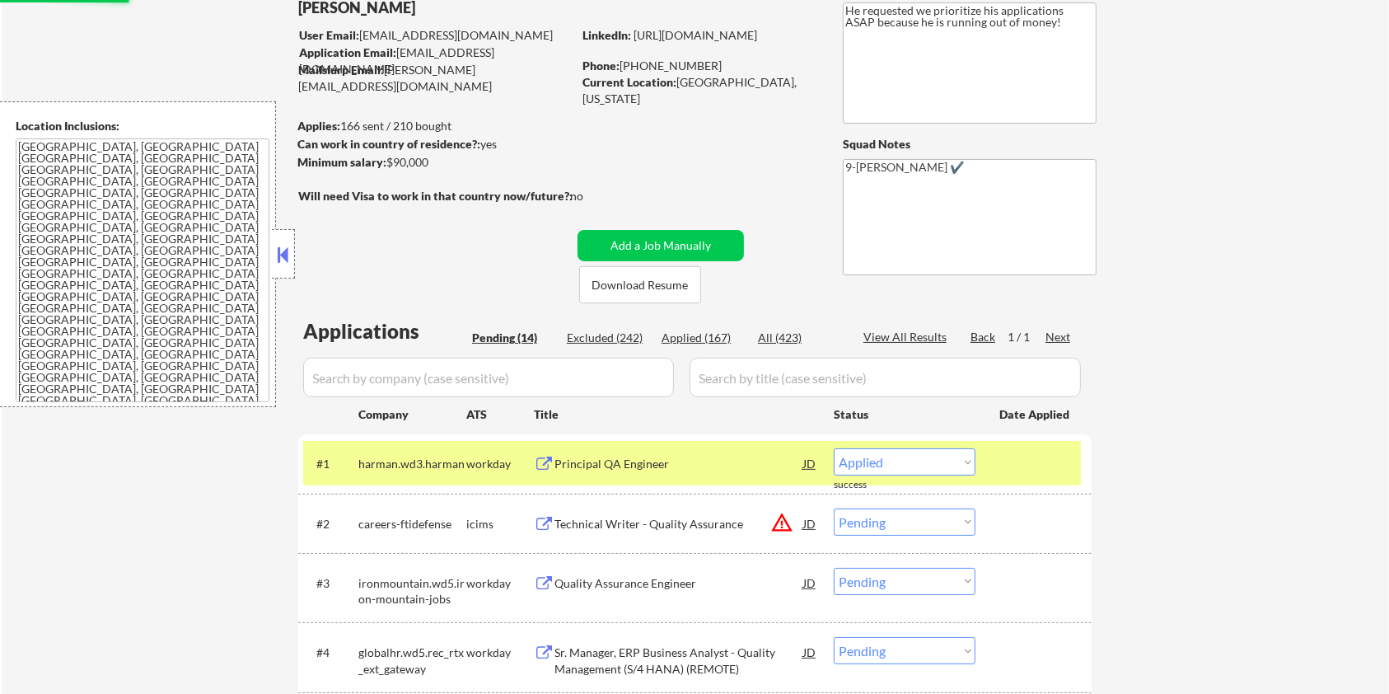
select select ""pending""
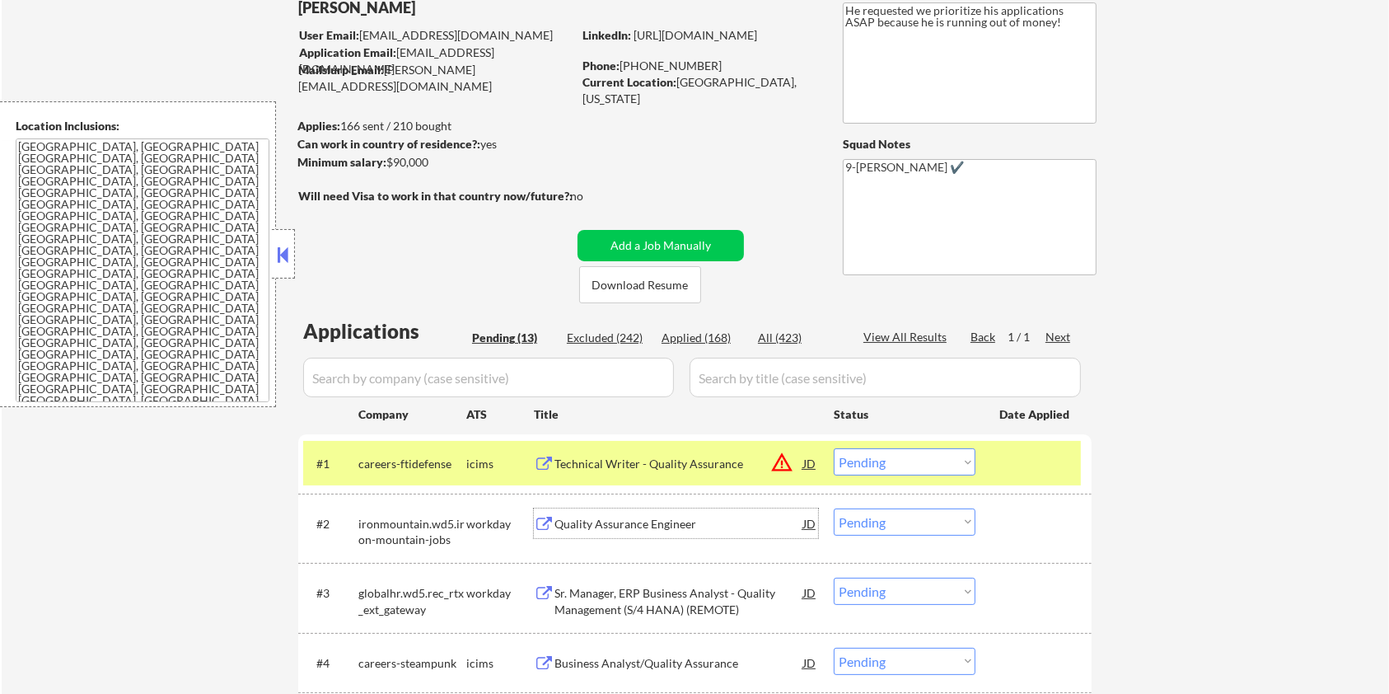
click at [567, 524] on div "Quality Assurance Engineer" at bounding box center [679, 524] width 249 height 16
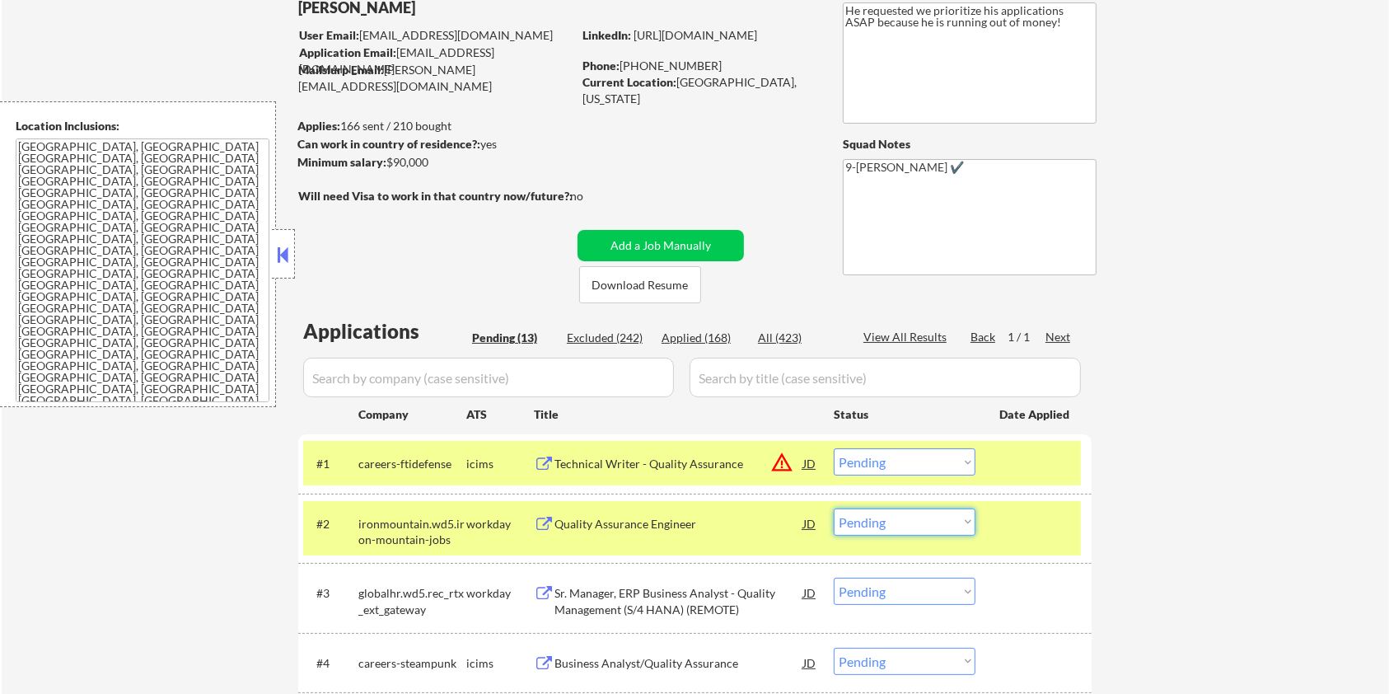
click at [869, 527] on select "Choose an option... Pending Applied Excluded (Questions) Excluded (Expired) Exc…" at bounding box center [905, 521] width 142 height 27
click at [834, 508] on select "Choose an option... Pending Applied Excluded (Questions) Excluded (Expired) Exc…" at bounding box center [905, 521] width 142 height 27
select select ""pending""
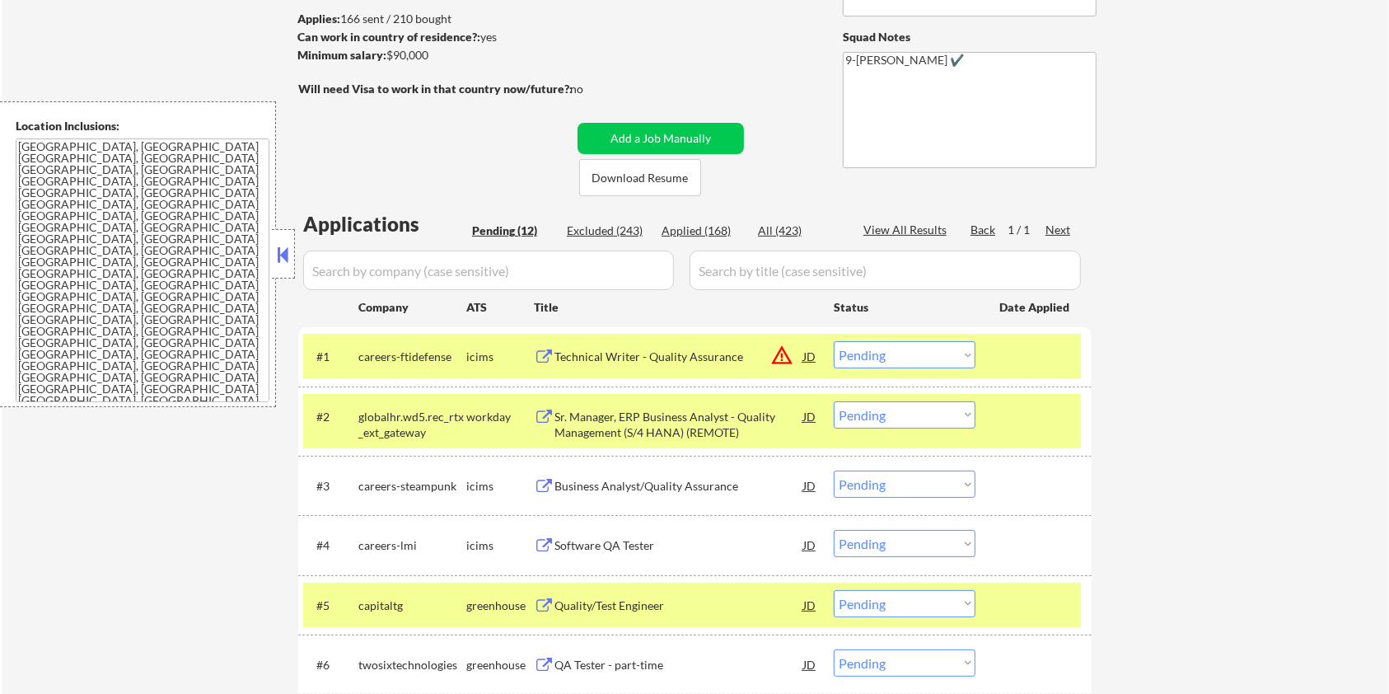
scroll to position [330, 0]
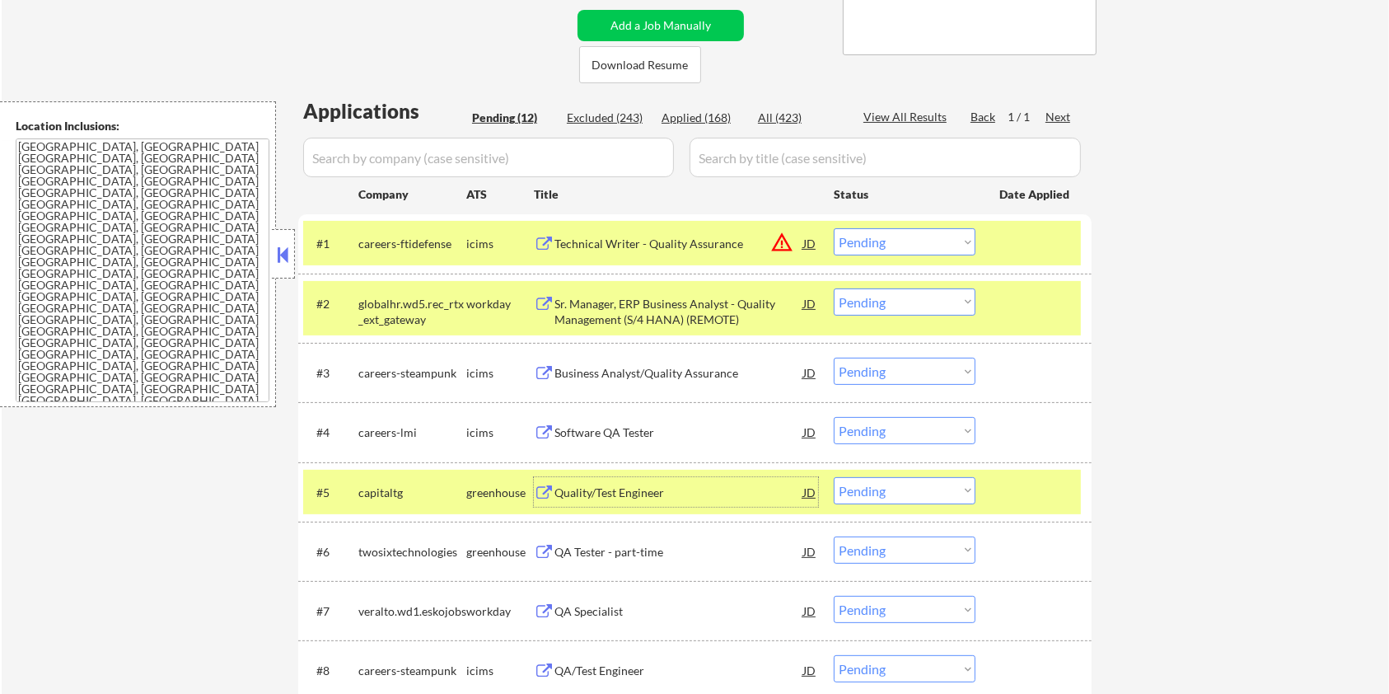
click at [630, 492] on div "Quality/Test Engineer" at bounding box center [679, 493] width 249 height 16
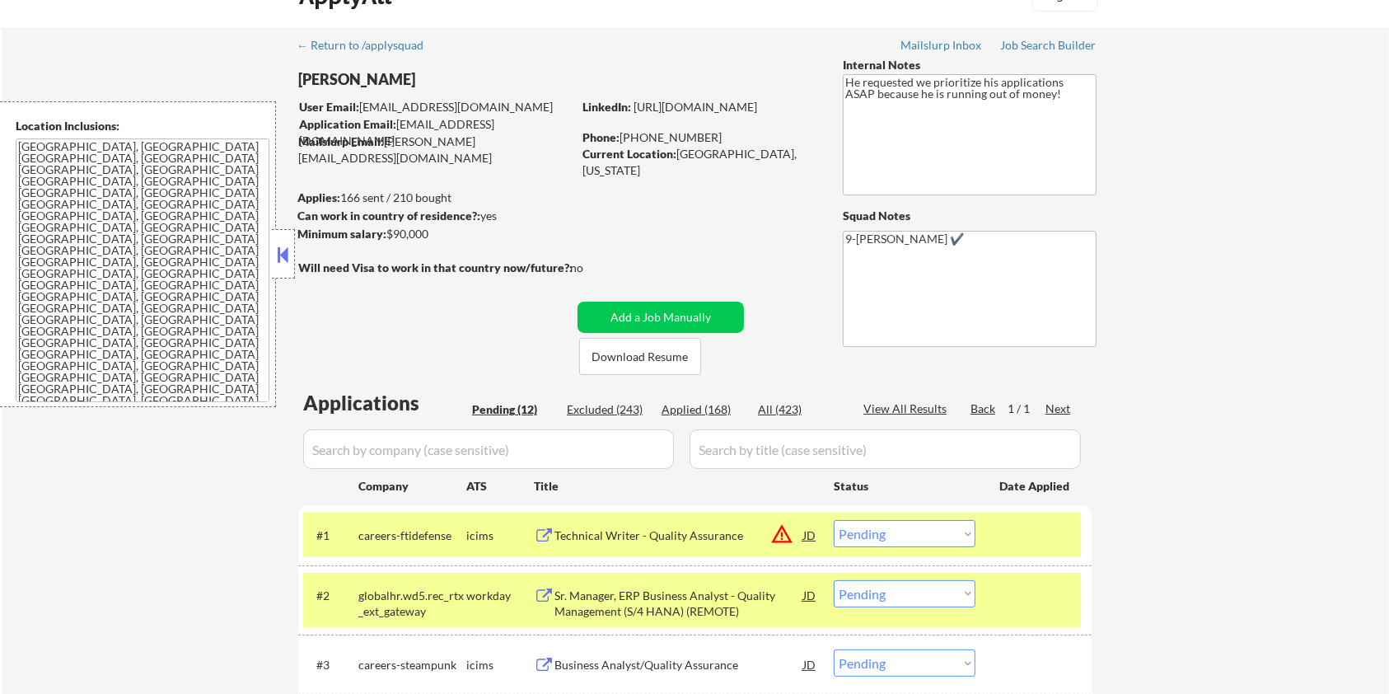
scroll to position [110, 0]
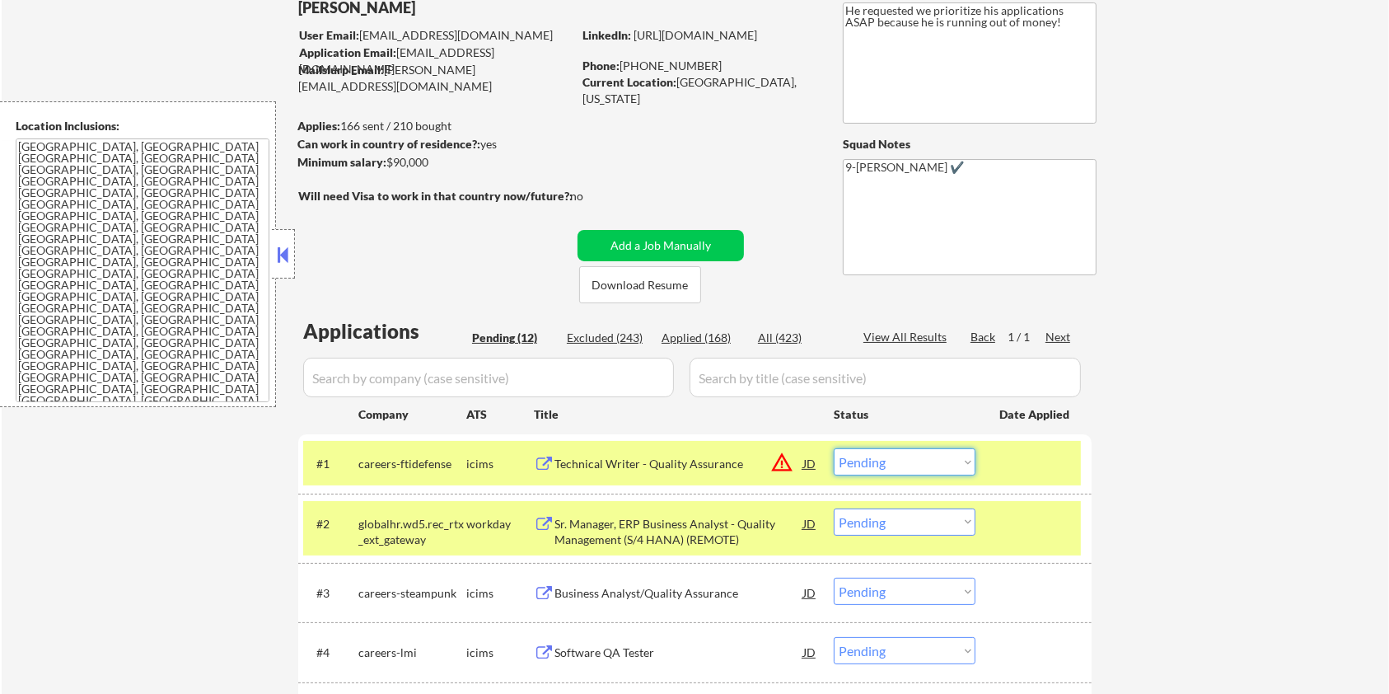
click at [916, 461] on select "Choose an option... Pending Applied Excluded (Questions) Excluded (Expired) Exc…" at bounding box center [905, 461] width 142 height 27
click at [834, 448] on select "Choose an option... Pending Applied Excluded (Questions) Excluded (Expired) Exc…" at bounding box center [905, 461] width 142 height 27
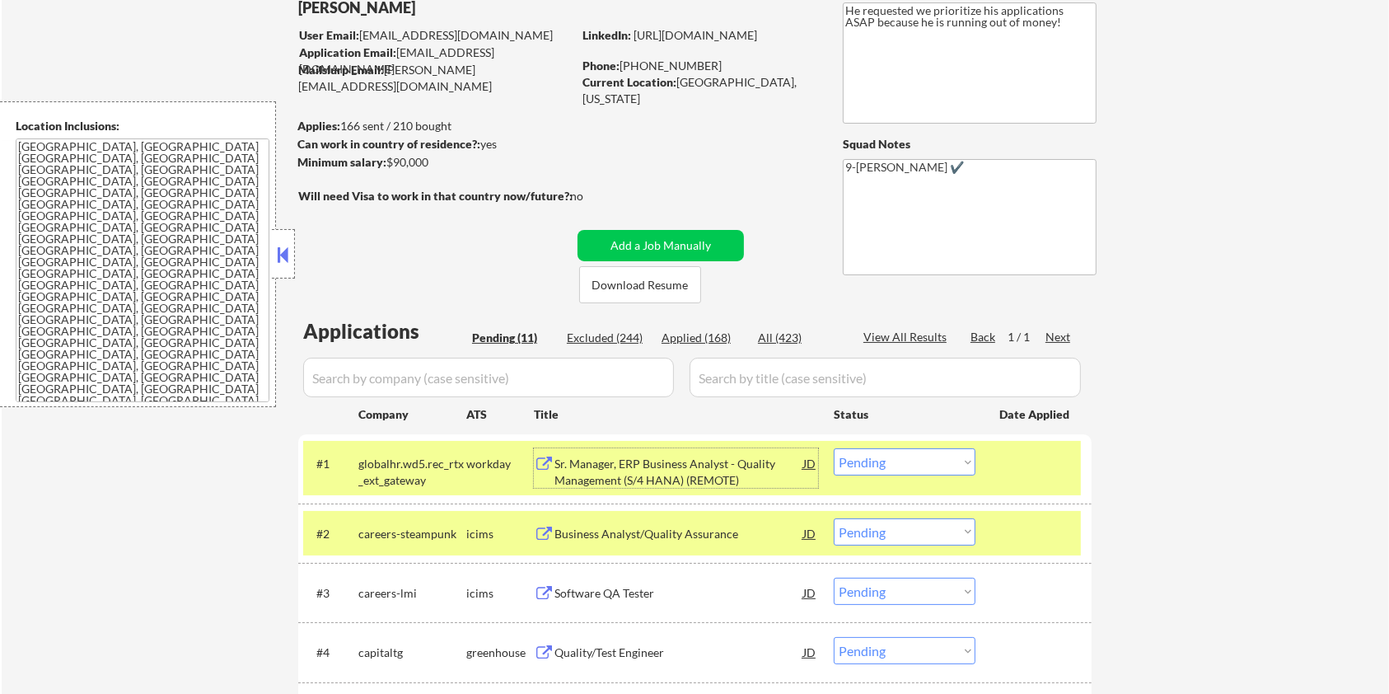
click at [682, 481] on div "Sr. Manager, ERP Business Analyst - Quality Management (S/4 HANA) (REMOTE)" at bounding box center [679, 472] width 249 height 32
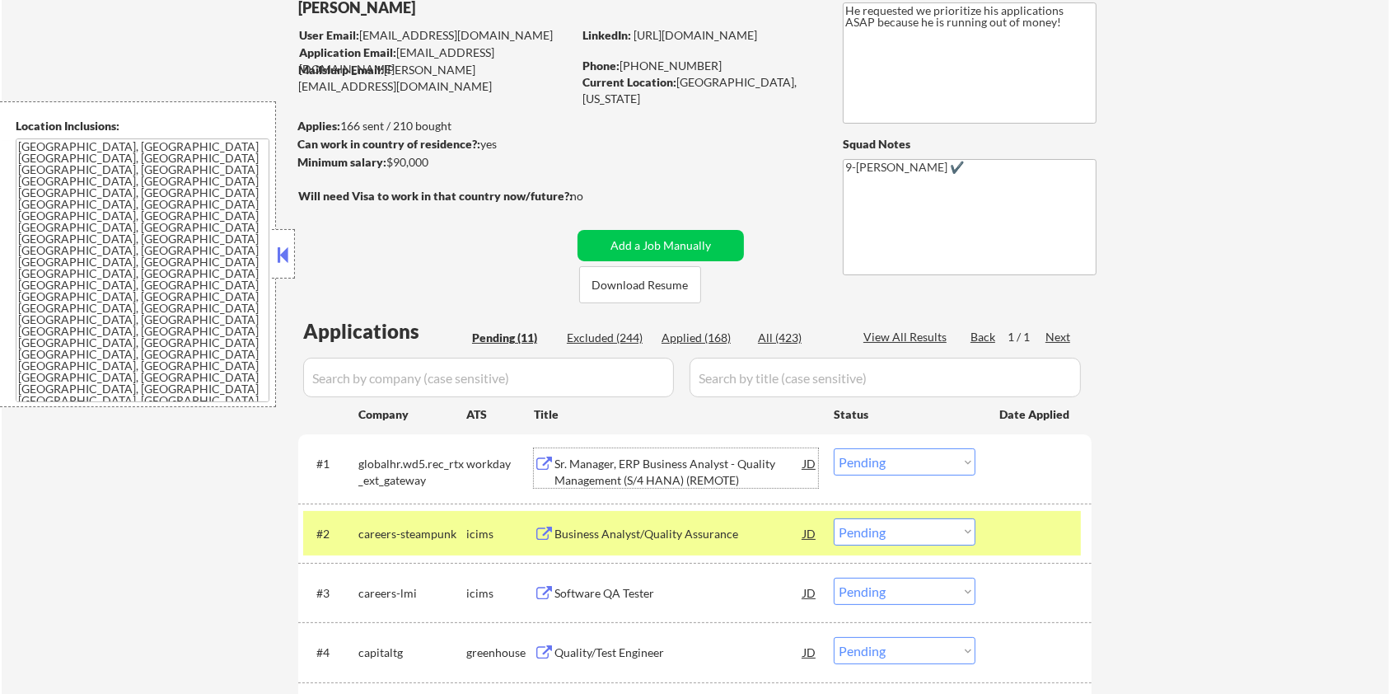
click at [916, 462] on select "Choose an option... Pending Applied Excluded (Questions) Excluded (Expired) Exc…" at bounding box center [905, 461] width 142 height 27
click at [834, 448] on select "Choose an option... Pending Applied Excluded (Questions) Excluded (Expired) Exc…" at bounding box center [905, 461] width 142 height 27
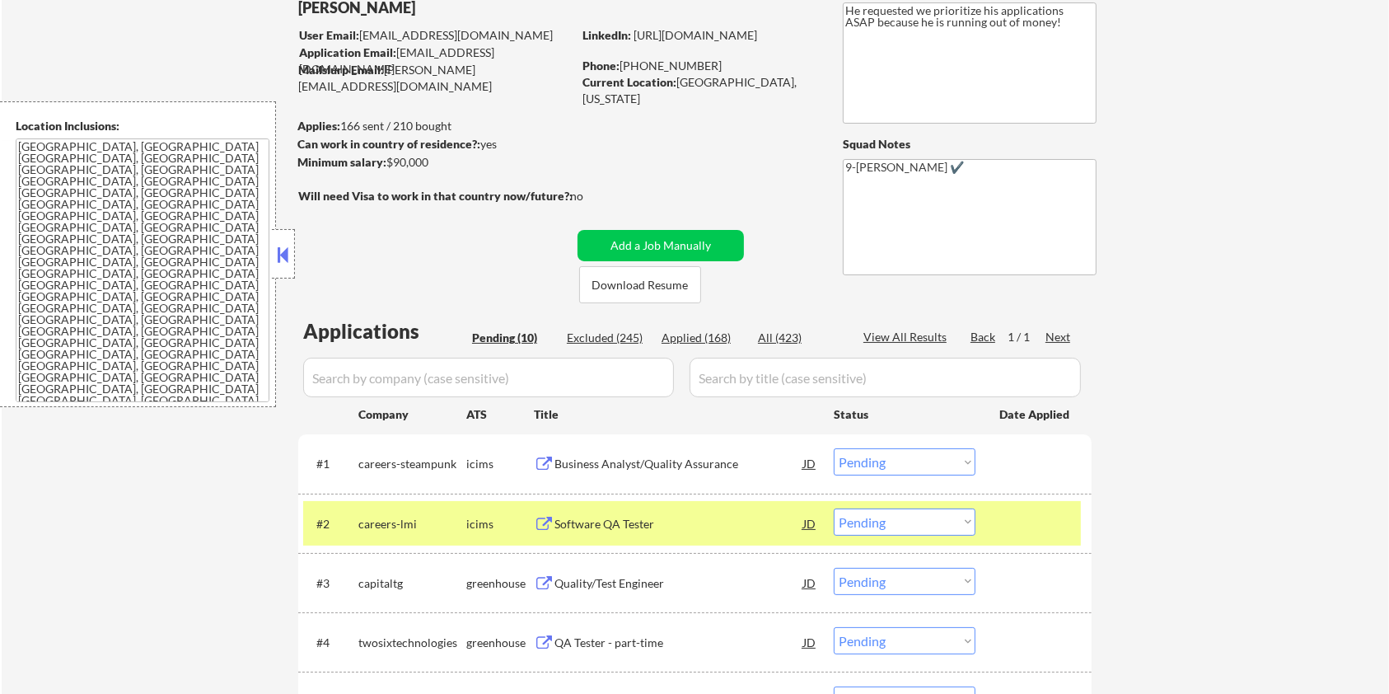
click at [601, 464] on div "Business Analyst/Quality Assurance" at bounding box center [679, 464] width 249 height 16
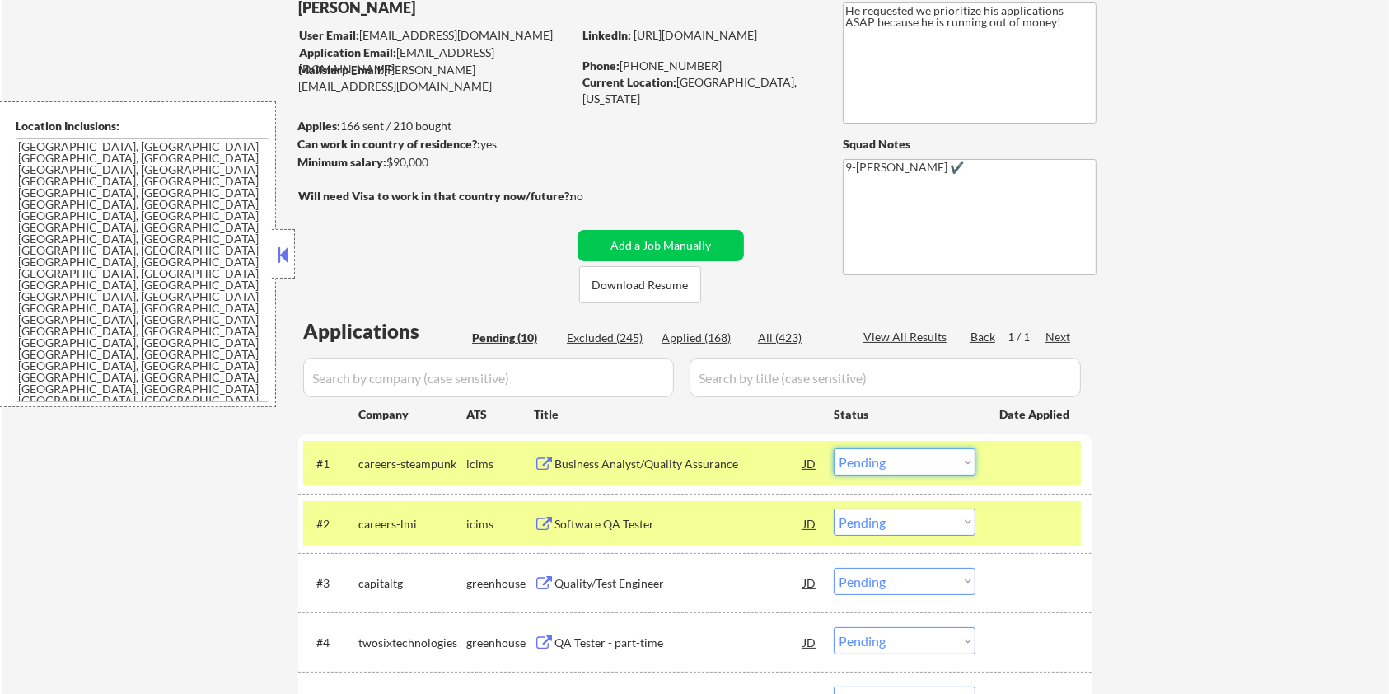
click at [886, 471] on select "Choose an option... Pending Applied Excluded (Questions) Excluded (Expired) Exc…" at bounding box center [905, 461] width 142 height 27
click at [834, 448] on select "Choose an option... Pending Applied Excluded (Questions) Excluded (Expired) Exc…" at bounding box center [905, 461] width 142 height 27
click at [588, 464] on div "Software QA Tester" at bounding box center [679, 464] width 249 height 16
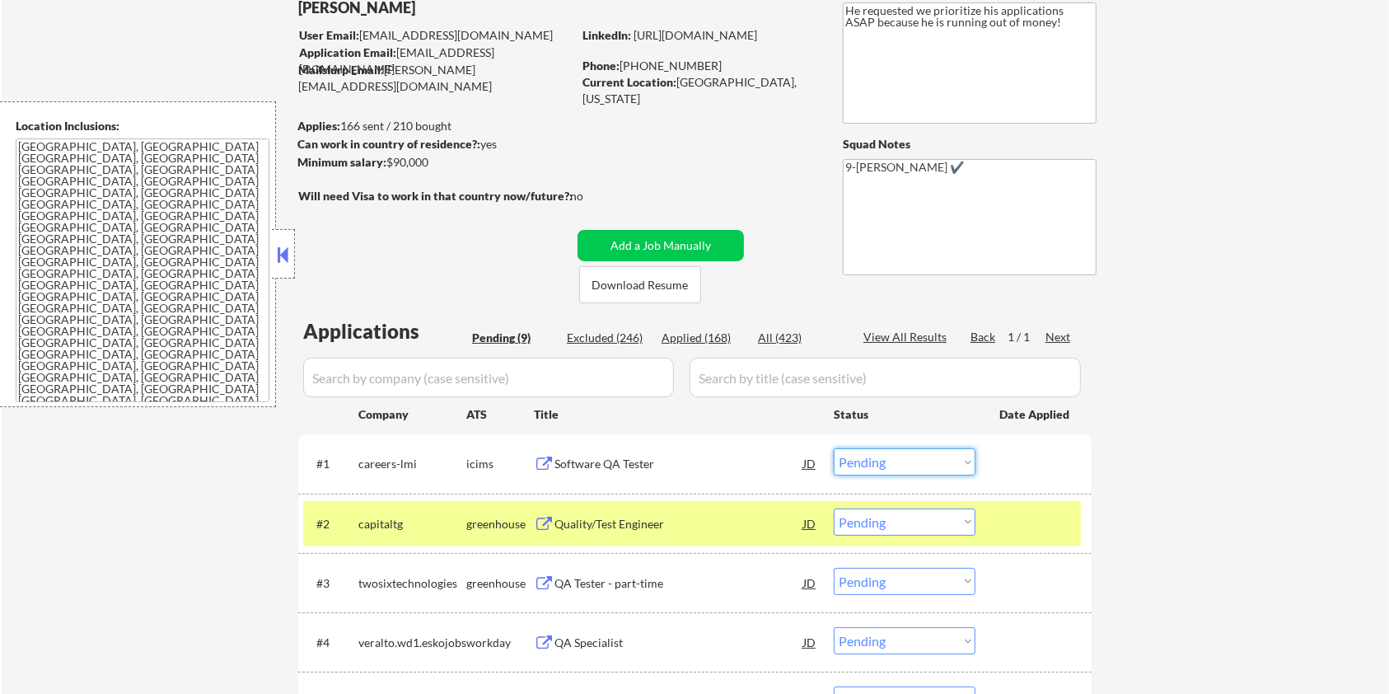
click at [914, 452] on select "Choose an option... Pending Applied Excluded (Questions) Excluded (Expired) Exc…" at bounding box center [905, 461] width 142 height 27
click at [834, 448] on select "Choose an option... Pending Applied Excluded (Questions) Excluded (Expired) Exc…" at bounding box center [905, 461] width 142 height 27
click at [621, 460] on div "Quality/Test Engineer" at bounding box center [679, 464] width 249 height 16
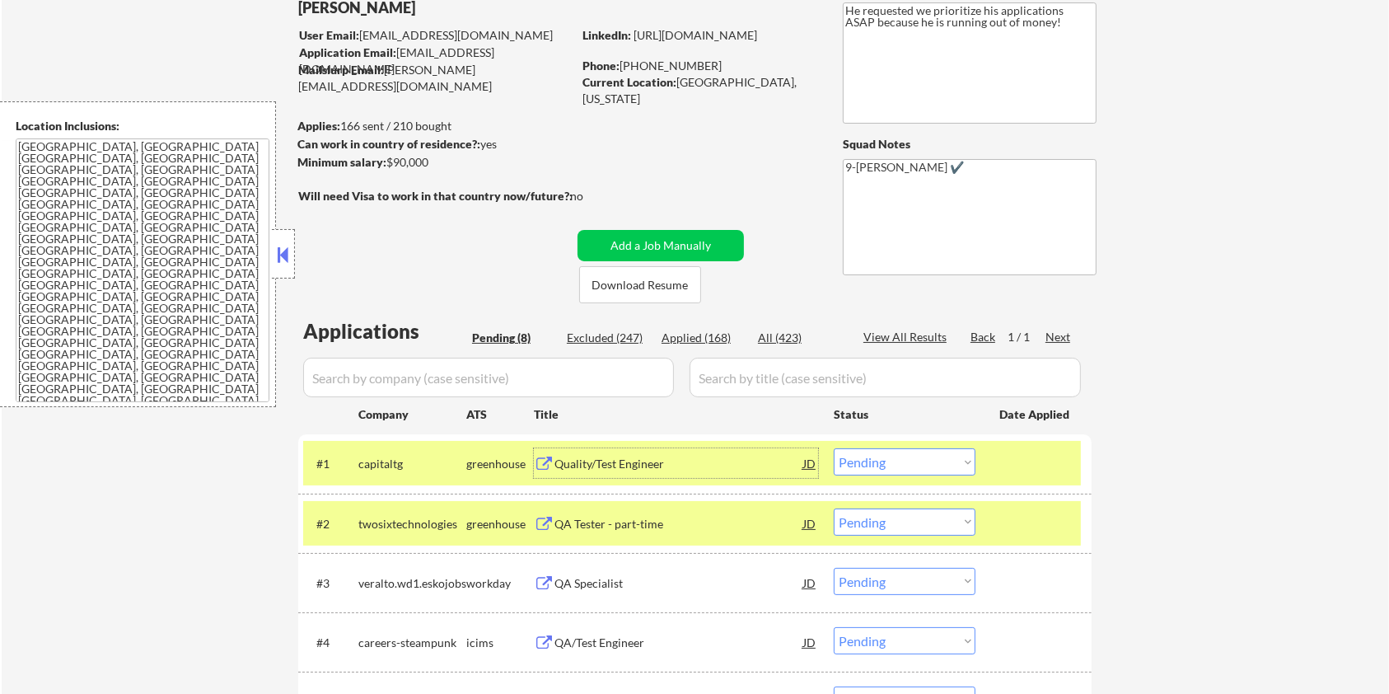
click at [945, 462] on select "Choose an option... Pending Applied Excluded (Questions) Excluded (Expired) Exc…" at bounding box center [905, 461] width 142 height 27
click at [834, 448] on select "Choose an option... Pending Applied Excluded (Questions) Excluded (Expired) Exc…" at bounding box center [905, 461] width 142 height 27
click at [554, 465] on button at bounding box center [544, 465] width 21 height 16
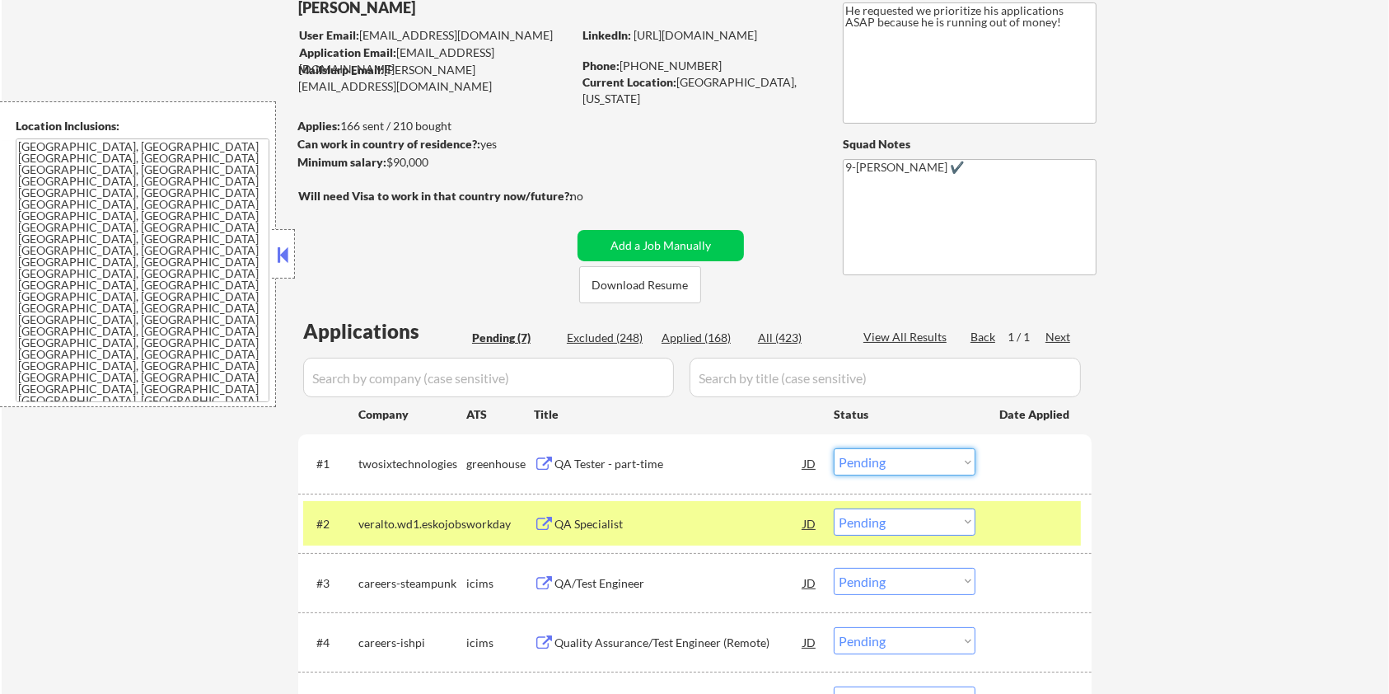
click at [915, 456] on select "Choose an option... Pending Applied Excluded (Questions) Excluded (Expired) Exc…" at bounding box center [905, 461] width 142 height 27
click at [834, 448] on select "Choose an option... Pending Applied Excluded (Questions) Excluded (Expired) Exc…" at bounding box center [905, 461] width 142 height 27
click at [609, 458] on div "QA Specialist" at bounding box center [679, 464] width 249 height 16
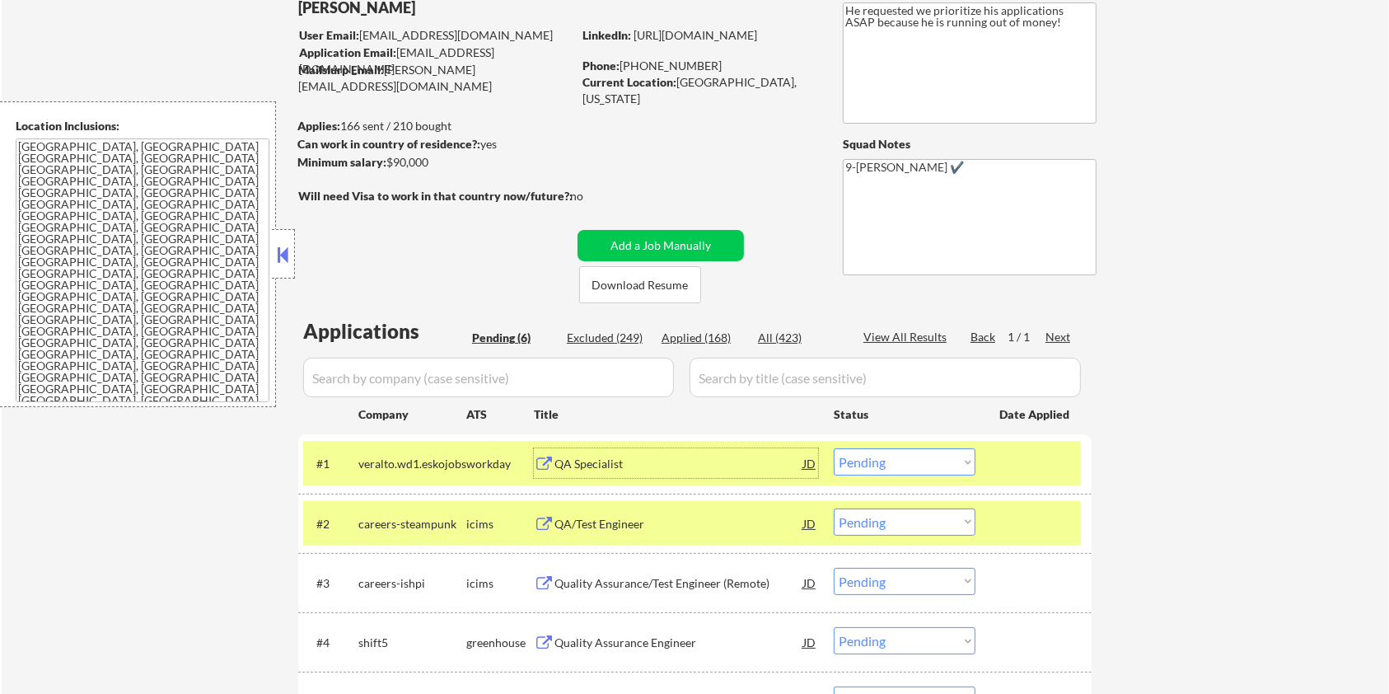
click at [929, 459] on select "Choose an option... Pending Applied Excluded (Questions) Excluded (Expired) Exc…" at bounding box center [905, 461] width 142 height 27
click at [834, 448] on select "Choose an option... Pending Applied Excluded (Questions) Excluded (Expired) Exc…" at bounding box center [905, 461] width 142 height 27
click at [651, 474] on div "QA/Test Engineer" at bounding box center [679, 463] width 249 height 30
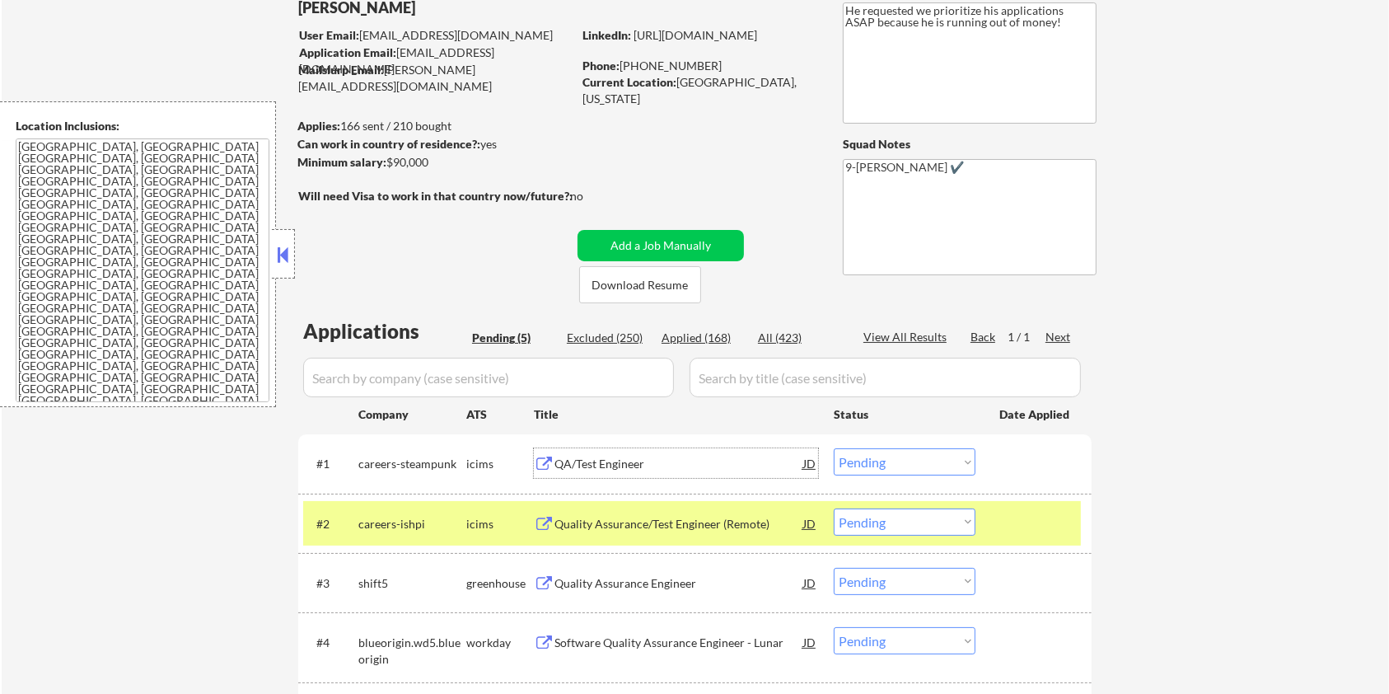
click at [926, 459] on select "Choose an option... Pending Applied Excluded (Questions) Excluded (Expired) Exc…" at bounding box center [905, 461] width 142 height 27
click at [834, 448] on select "Choose an option... Pending Applied Excluded (Questions) Excluded (Expired) Exc…" at bounding box center [905, 461] width 142 height 27
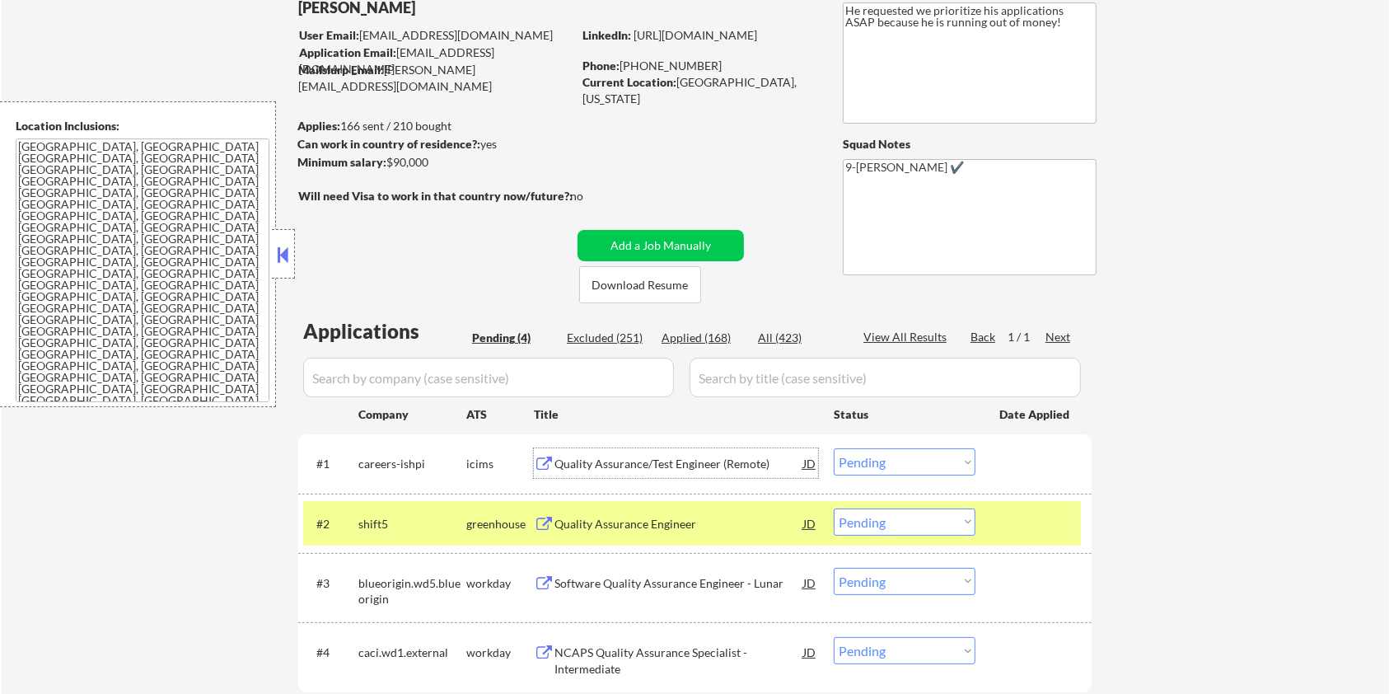
click at [588, 465] on div "Quality Assurance/Test Engineer (Remote)" at bounding box center [679, 464] width 249 height 16
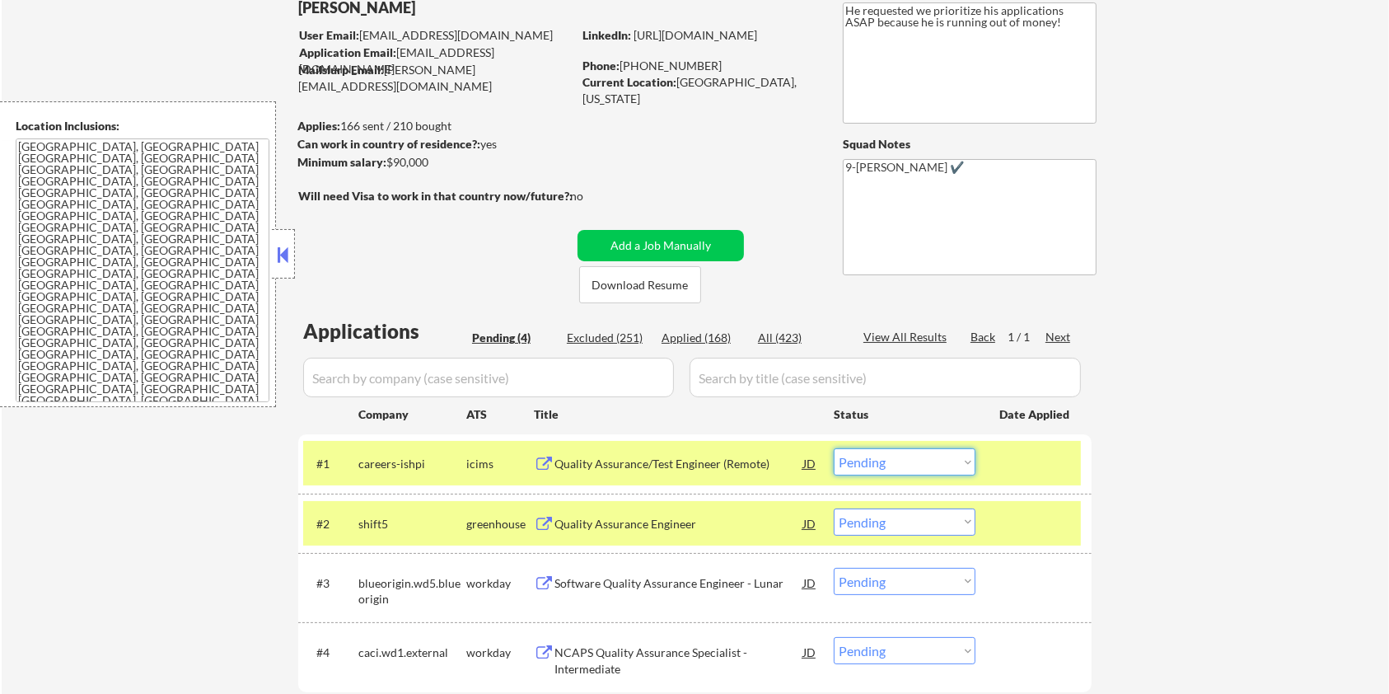
click at [906, 463] on select "Choose an option... Pending Applied Excluded (Questions) Excluded (Expired) Exc…" at bounding box center [905, 461] width 142 height 27
click at [834, 448] on select "Choose an option... Pending Applied Excluded (Questions) Excluded (Expired) Exc…" at bounding box center [905, 461] width 142 height 27
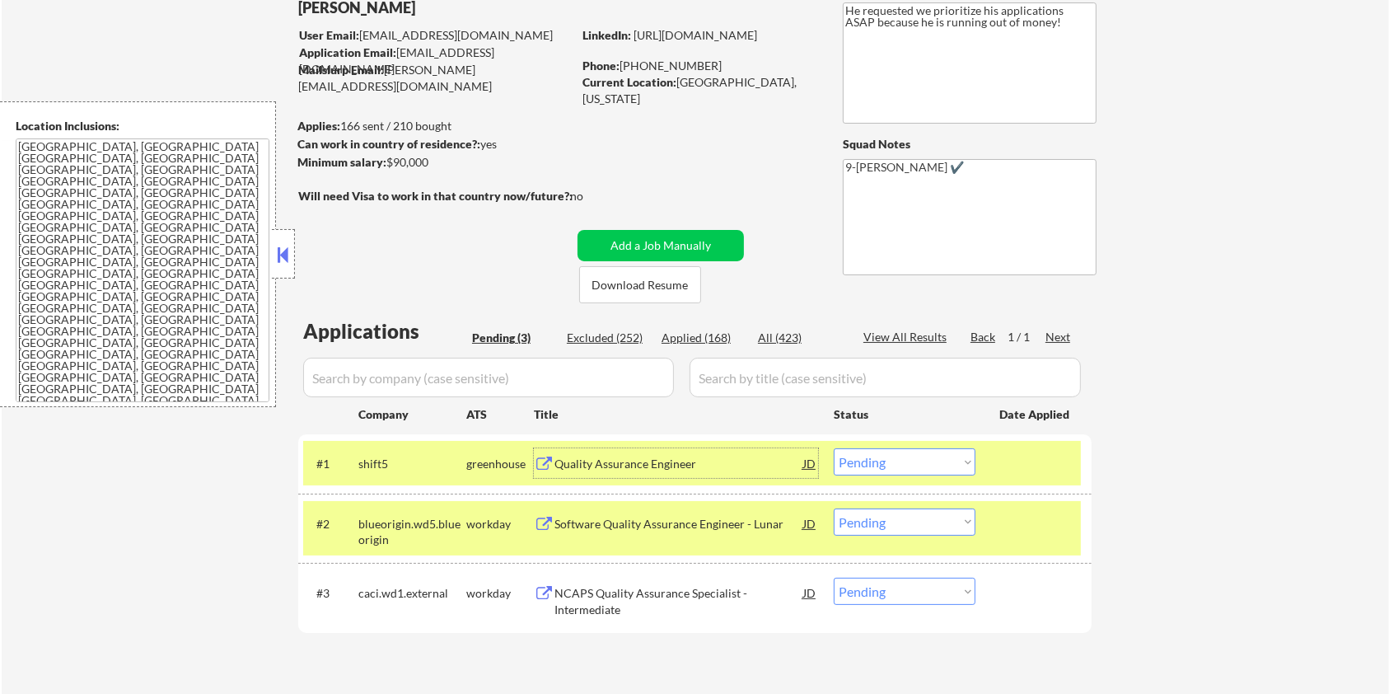
click at [611, 463] on div "Quality Assurance Engineer" at bounding box center [679, 464] width 249 height 16
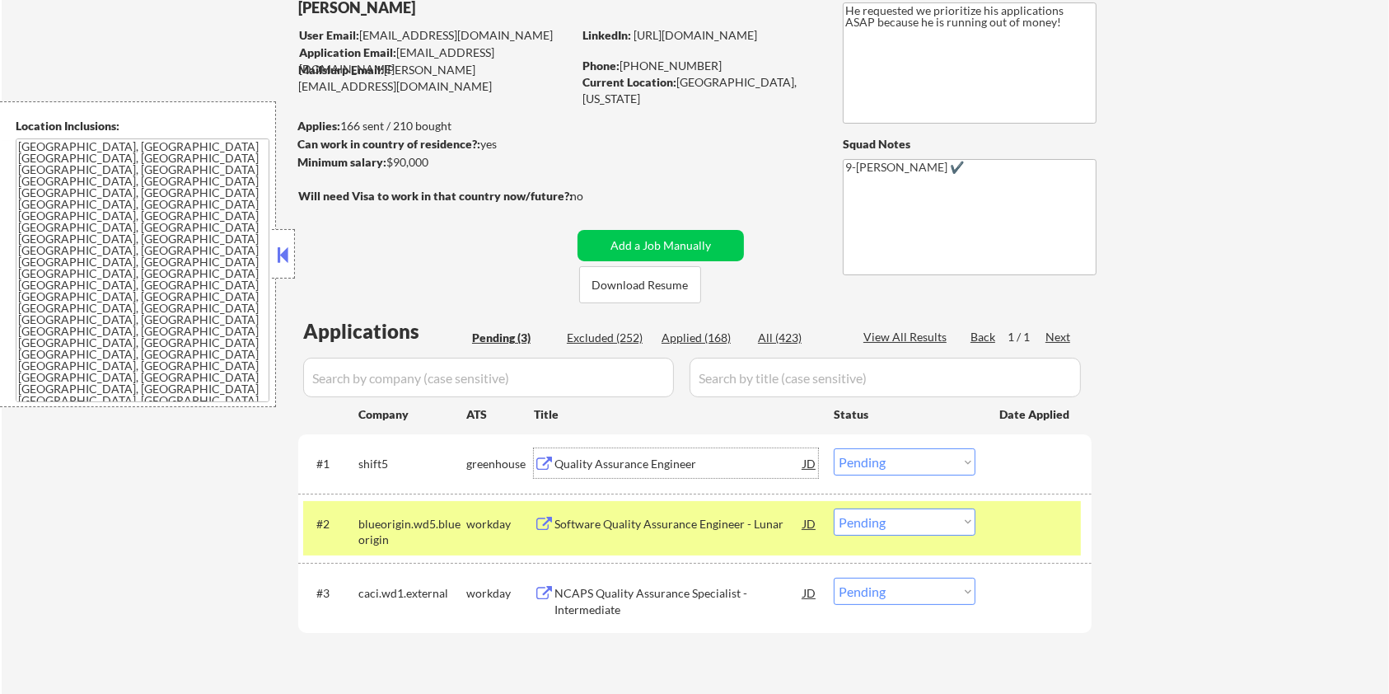
click at [577, 465] on div "Quality Assurance Engineer" at bounding box center [679, 464] width 249 height 16
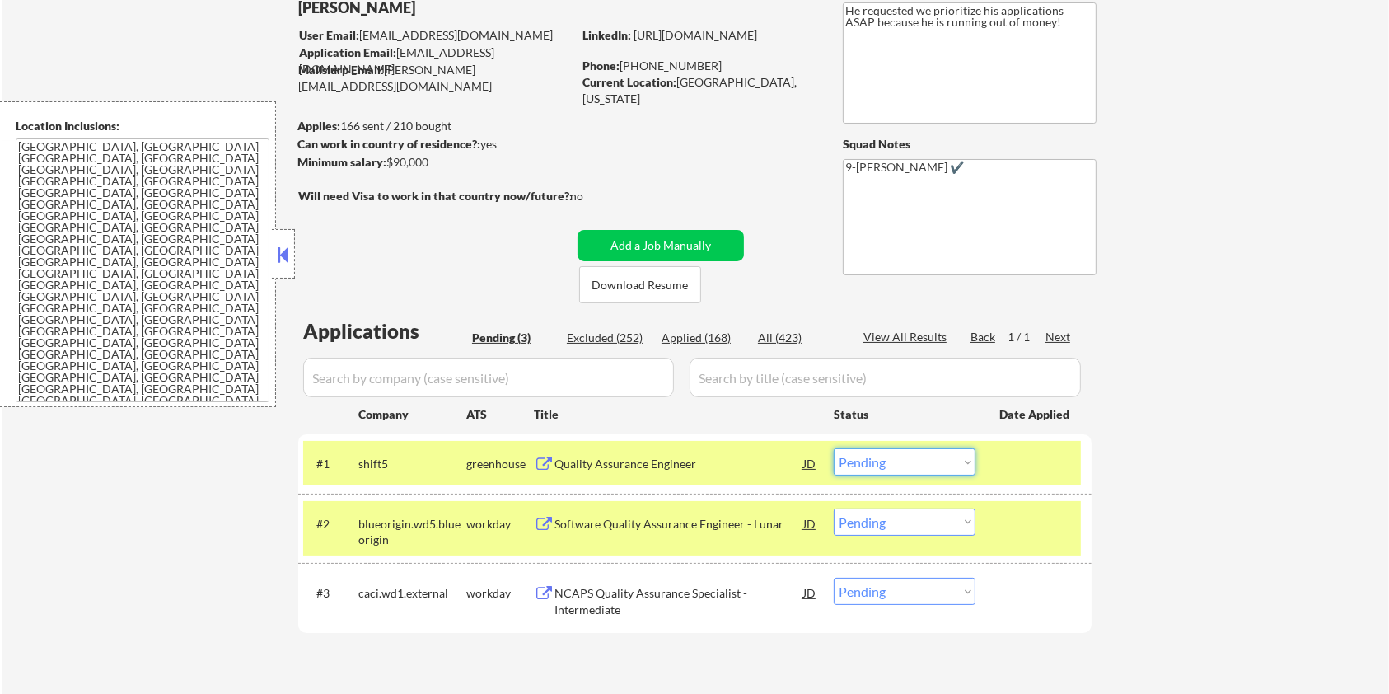
click at [934, 463] on select "Choose an option... Pending Applied Excluded (Questions) Excluded (Expired) Exc…" at bounding box center [905, 461] width 142 height 27
click at [834, 448] on select "Choose an option... Pending Applied Excluded (Questions) Excluded (Expired) Exc…" at bounding box center [905, 461] width 142 height 27
select select ""pending""
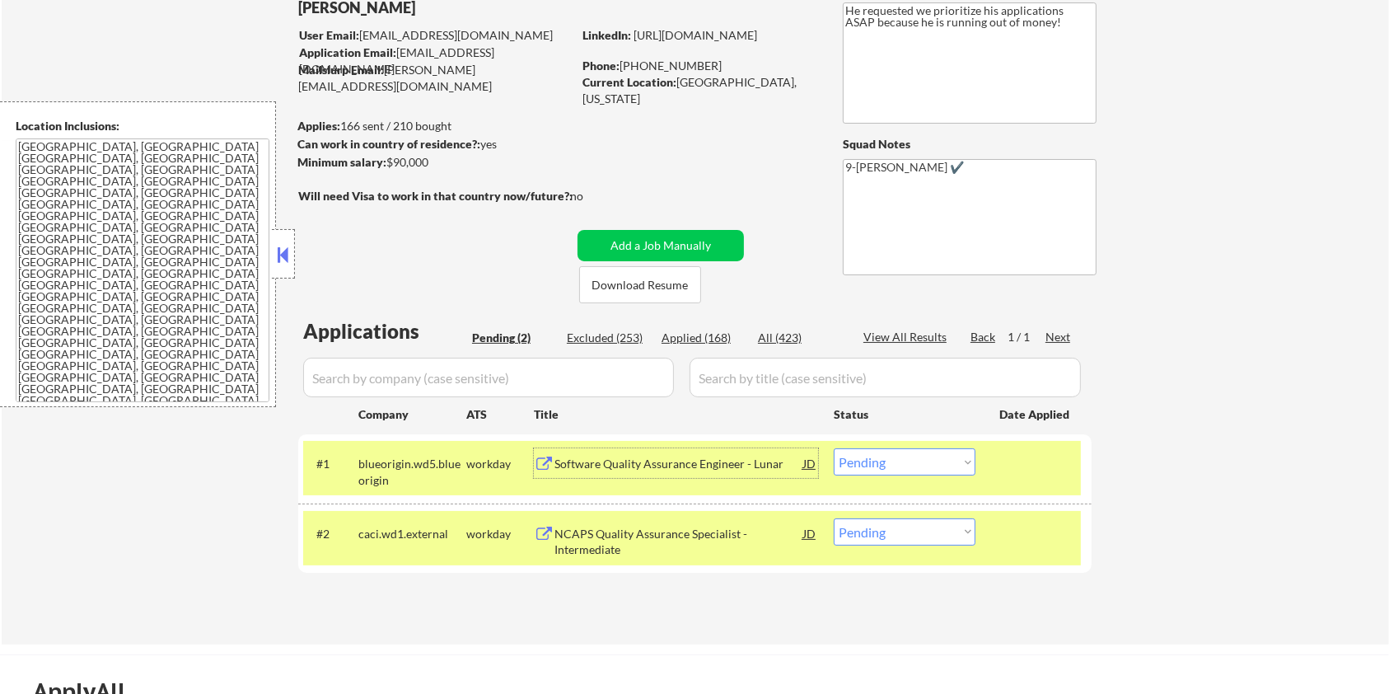
click at [592, 461] on div "Software Quality Assurance Engineer - Lunar" at bounding box center [679, 464] width 249 height 16
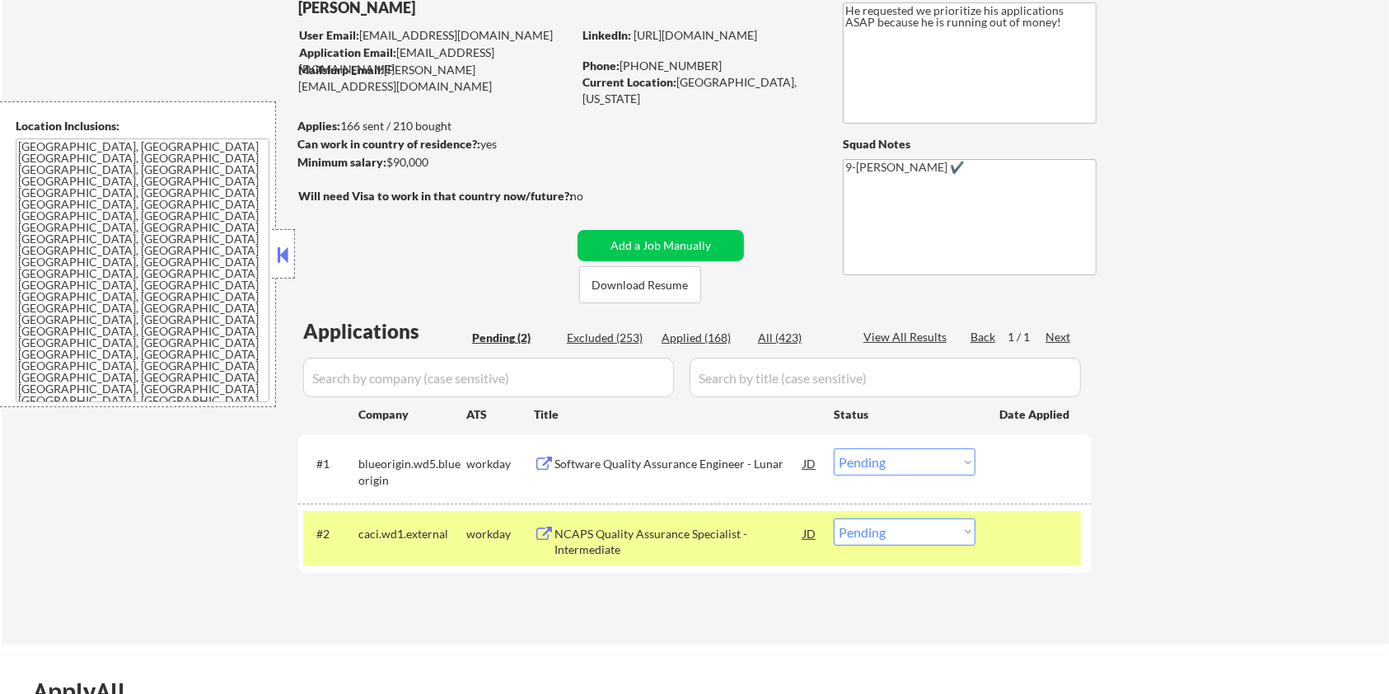
select select ""pending""
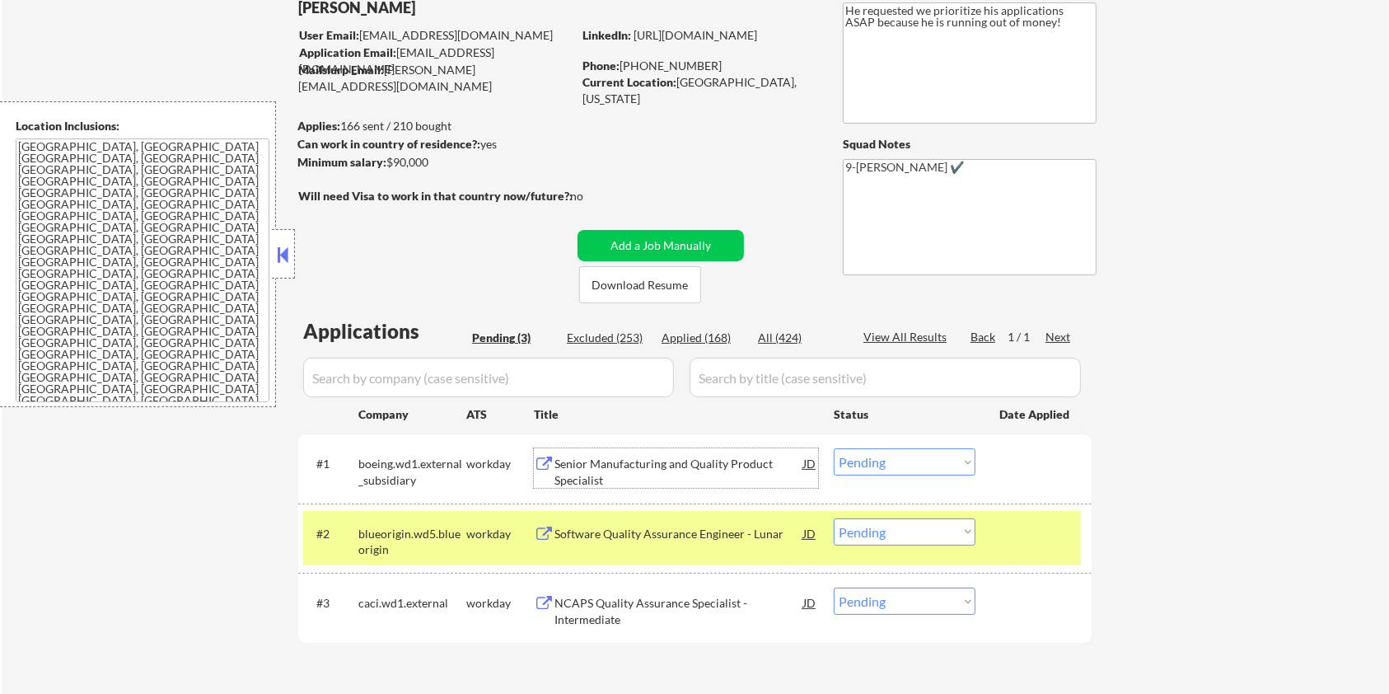
click at [888, 538] on select "Choose an option... Pending Applied Excluded (Questions) Excluded (Expired) Exc…" at bounding box center [905, 531] width 142 height 27
click at [834, 518] on select "Choose an option... Pending Applied Excluded (Questions) Excluded (Expired) Exc…" at bounding box center [905, 531] width 142 height 27
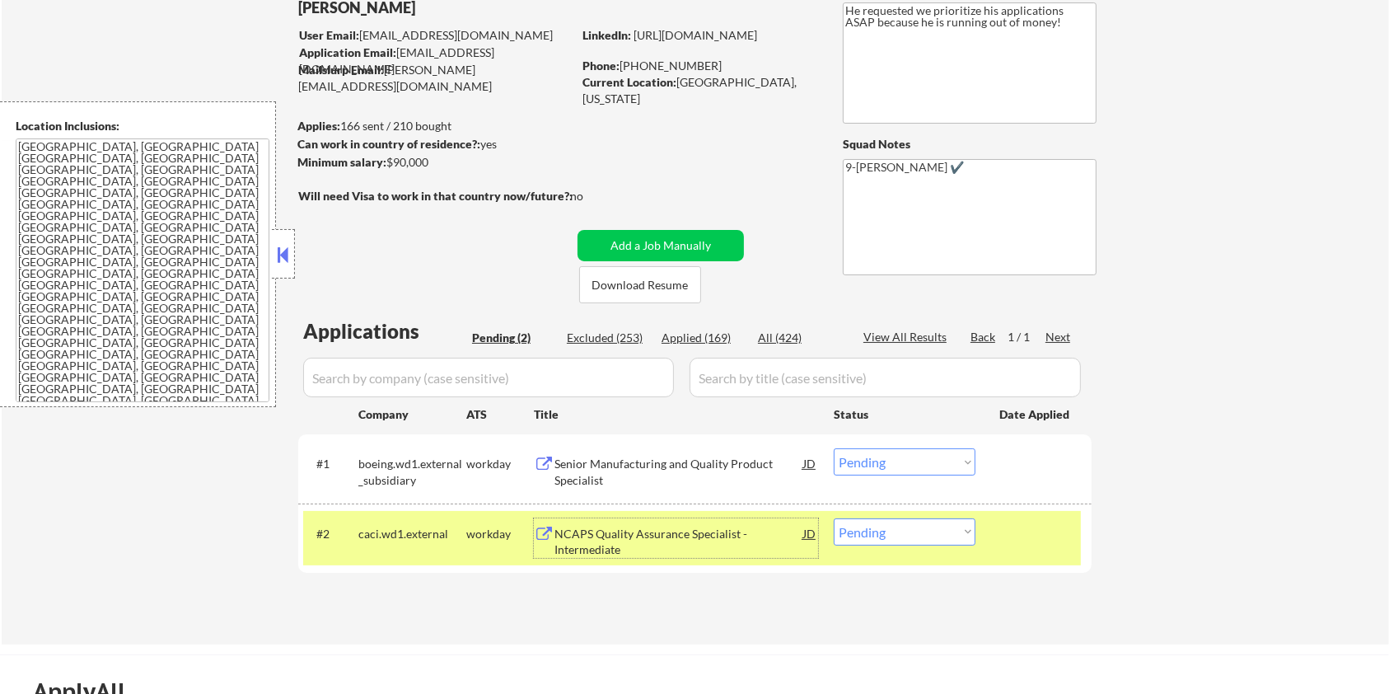
click at [666, 545] on div "NCAPS Quality Assurance Specialist - Intermediate" at bounding box center [679, 542] width 249 height 32
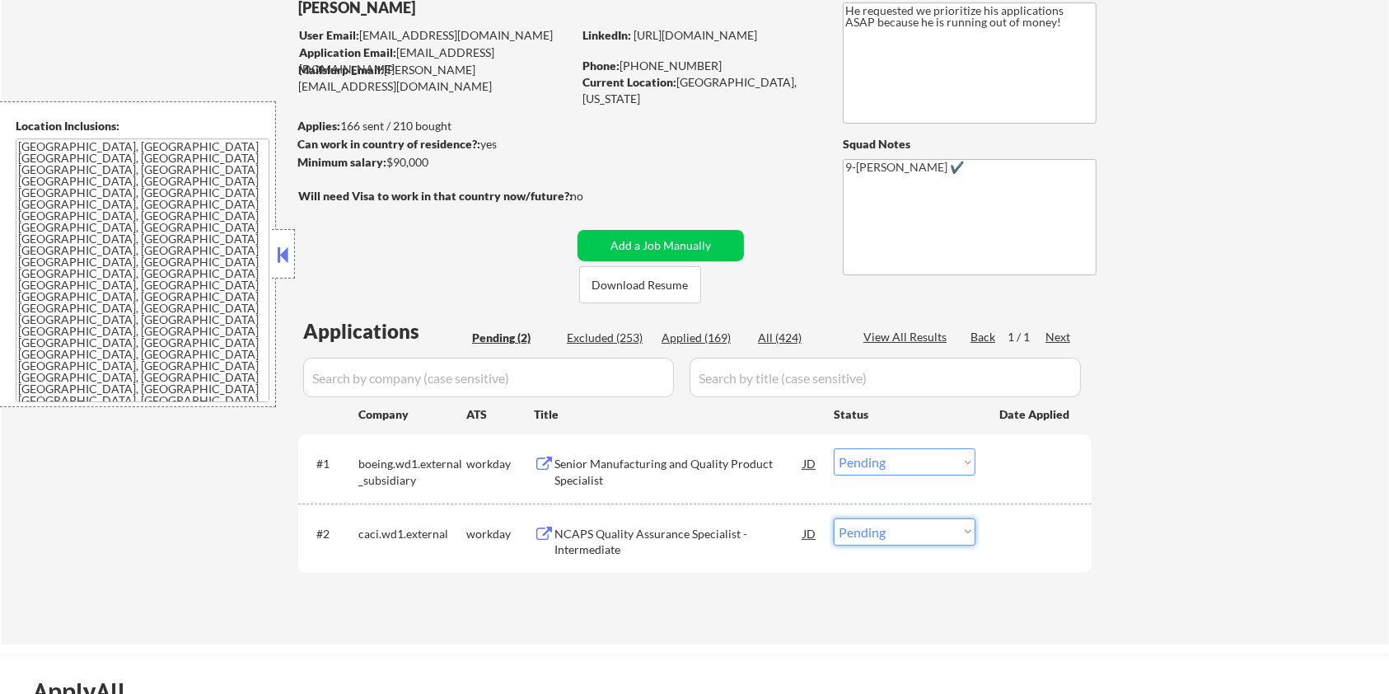
click at [844, 532] on select "Choose an option... Pending Applied Excluded (Questions) Excluded (Expired) Exc…" at bounding box center [905, 531] width 142 height 27
select select ""excluded__expired_""
click at [834, 518] on select "Choose an option... Pending Applied Excluded (Questions) Excluded (Expired) Exc…" at bounding box center [905, 531] width 142 height 27
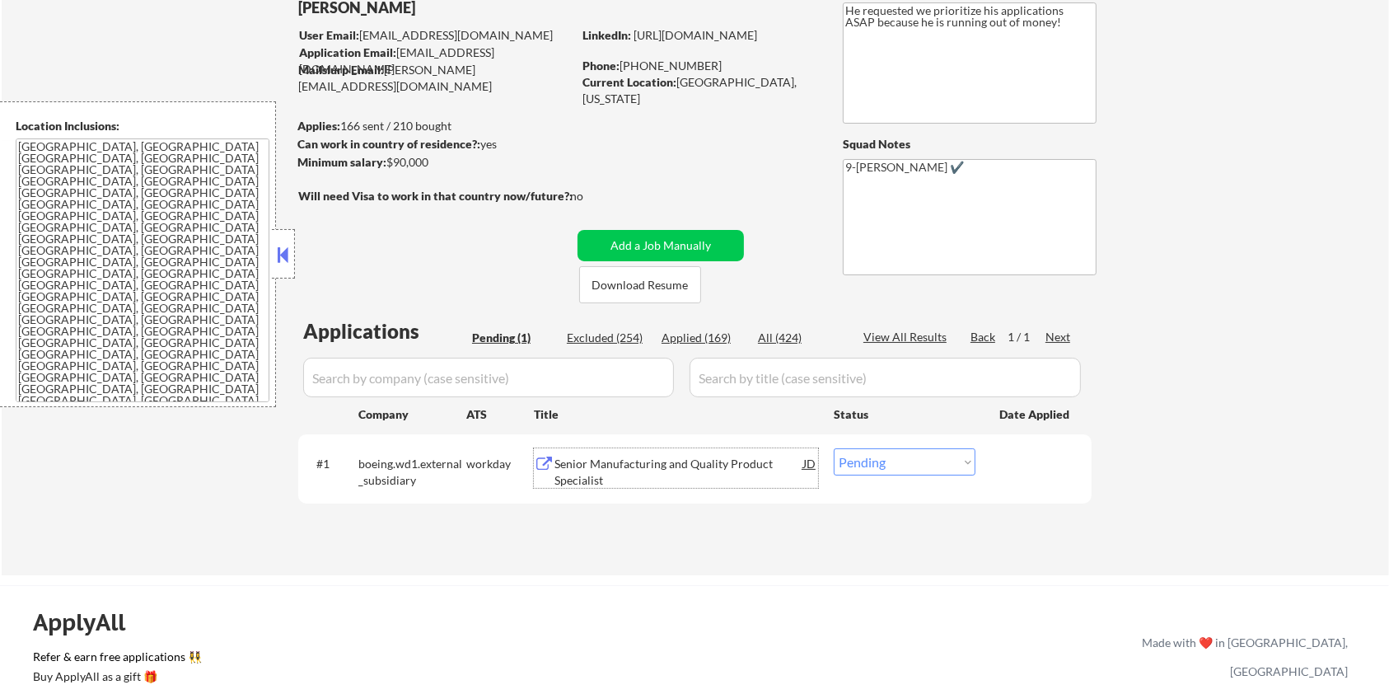
click at [651, 467] on div "Senior Manufacturing and Quality Product Specialist" at bounding box center [679, 472] width 249 height 32
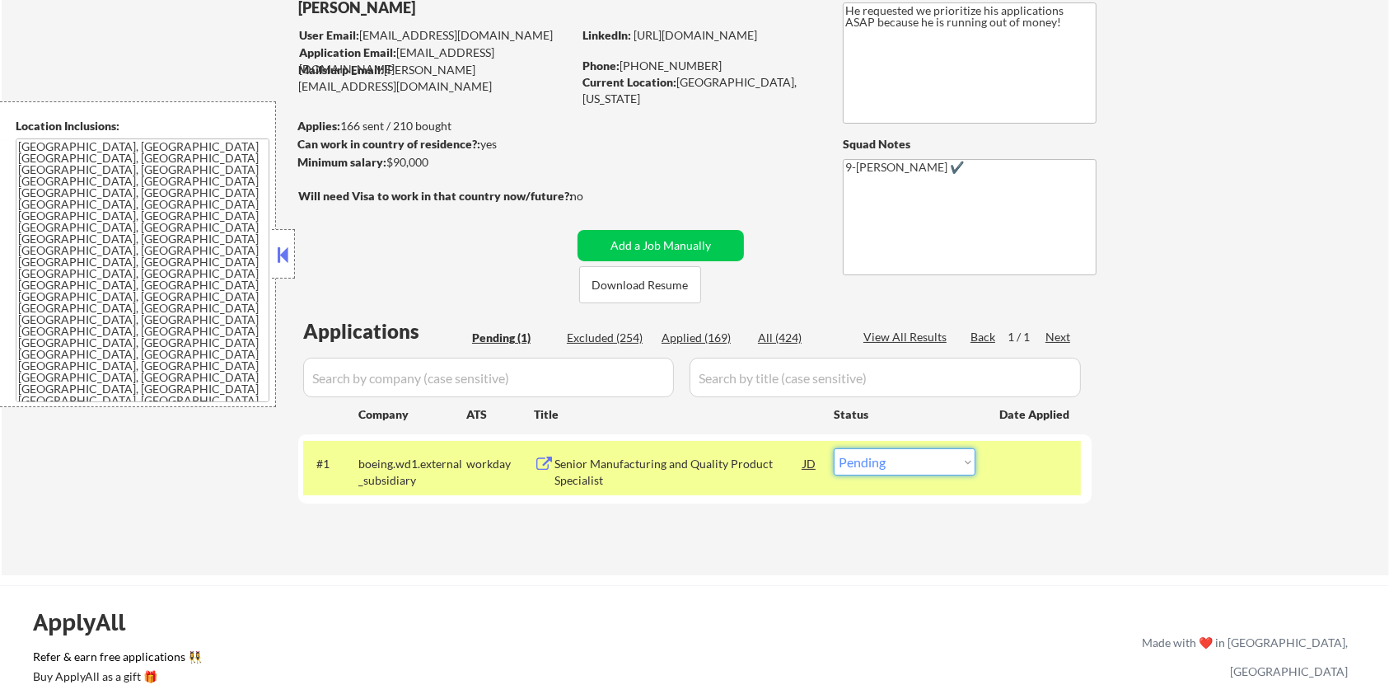
click at [964, 474] on select "Choose an option... Pending Applied Excluded (Questions) Excluded (Expired) Exc…" at bounding box center [905, 461] width 142 height 27
select select ""excluded__expired_""
click at [834, 448] on select "Choose an option... Pending Applied Excluded (Questions) Excluded (Expired) Exc…" at bounding box center [905, 461] width 142 height 27
